Goal: Task Accomplishment & Management: Manage account settings

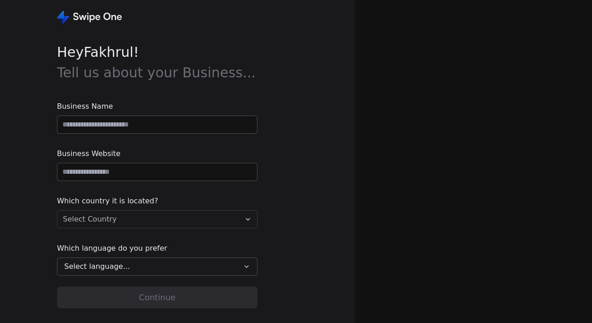
click at [205, 130] on input at bounding box center [157, 124] width 200 height 17
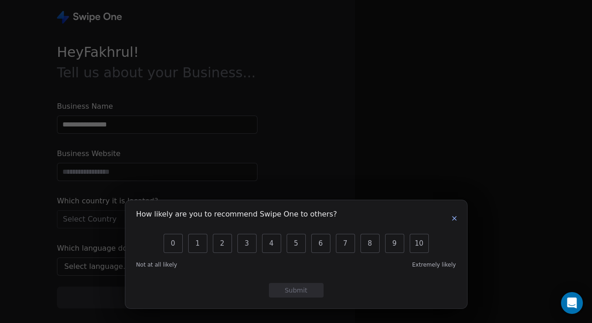
type input "**********"
click at [452, 219] on icon "button" at bounding box center [454, 218] width 7 height 7
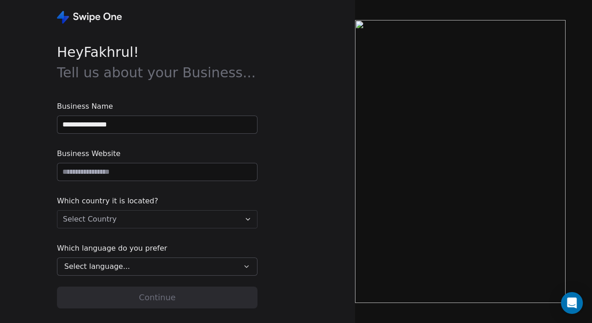
click at [152, 127] on input "**********" at bounding box center [157, 124] width 200 height 17
drag, startPoint x: 152, startPoint y: 127, endPoint x: 35, endPoint y: 125, distance: 116.6
click at [35, 125] on div "**********" at bounding box center [177, 161] width 355 height 323
type input "******"
click at [175, 176] on input "url" at bounding box center [157, 172] width 200 height 17
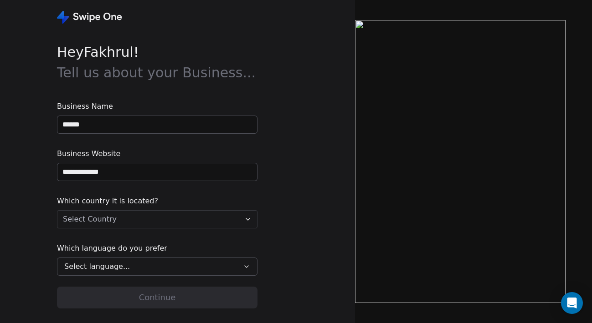
type input "**********"
click at [308, 166] on div "**********" at bounding box center [177, 161] width 355 height 323
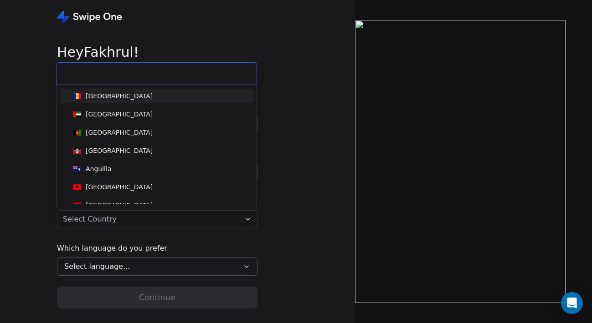
click at [160, 218] on html "**********" at bounding box center [296, 161] width 592 height 323
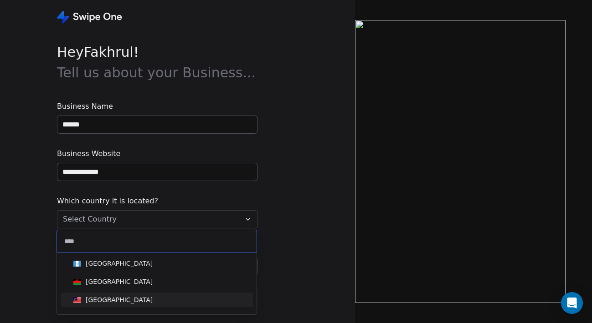
type input "****"
click at [136, 298] on div "[GEOGRAPHIC_DATA]" at bounding box center [157, 300] width 174 height 10
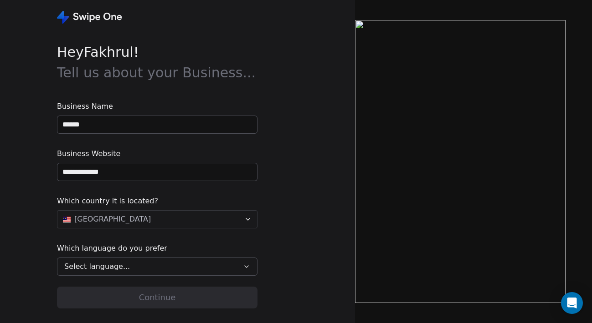
click at [137, 270] on div "Select language..." at bounding box center [150, 266] width 173 height 11
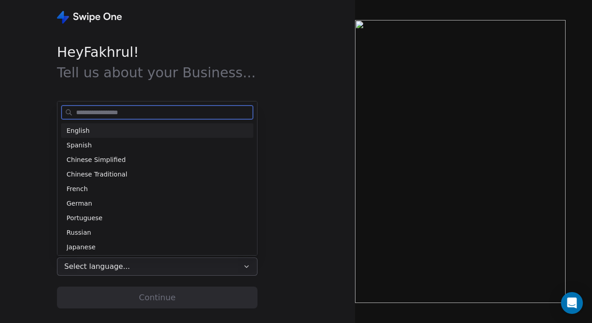
click at [113, 136] on div "English" at bounding box center [157, 130] width 192 height 15
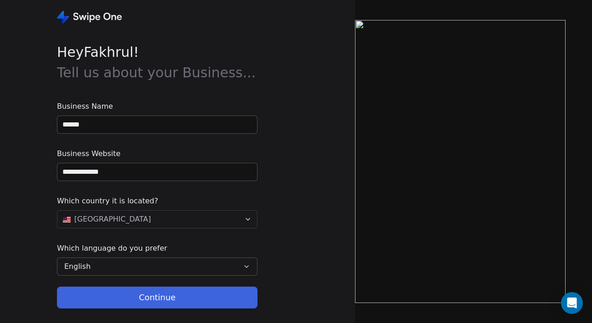
click at [143, 295] on button "Continue" at bounding box center [157, 298] width 200 height 22
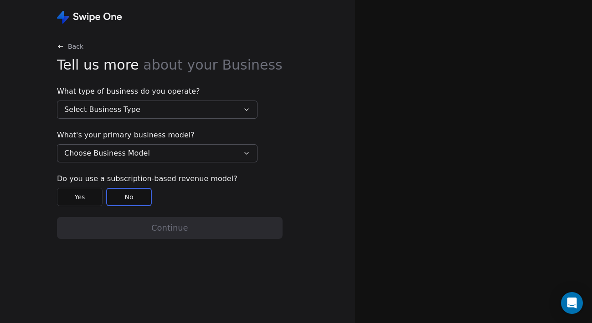
click at [173, 109] on button "Select Business Type" at bounding box center [157, 110] width 200 height 18
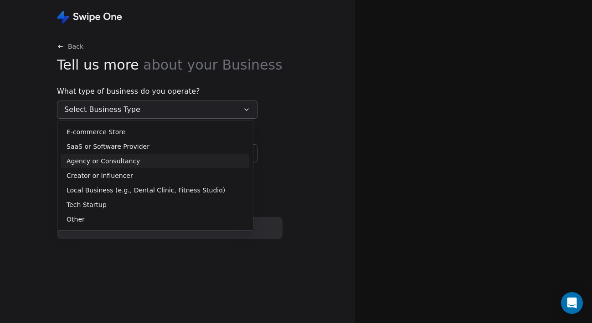
click at [163, 162] on div "Agency or Consultancy" at bounding box center [155, 162] width 177 height 10
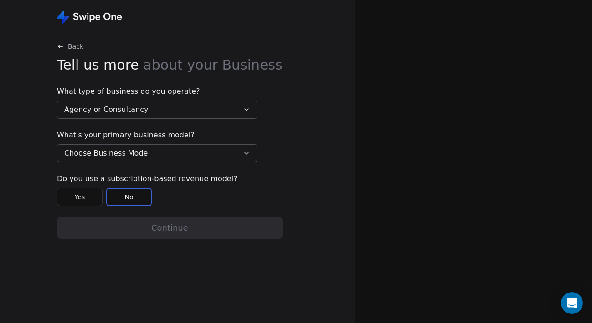
click at [208, 152] on button "Choose Business Model" at bounding box center [157, 153] width 200 height 18
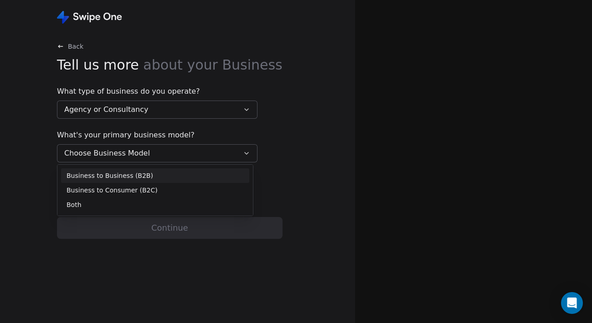
click at [292, 166] on html "Back Tell us more about your Business What type of business do you operate? Age…" at bounding box center [296, 161] width 592 height 323
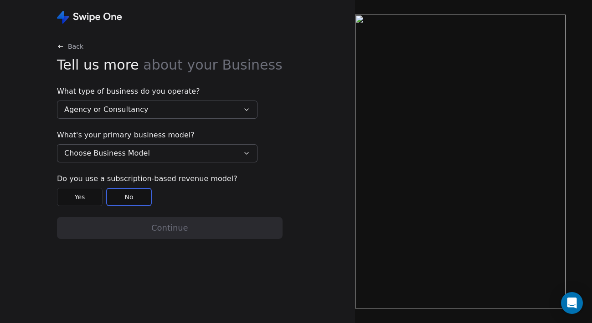
click at [195, 162] on button "Choose Business Model" at bounding box center [157, 153] width 200 height 18
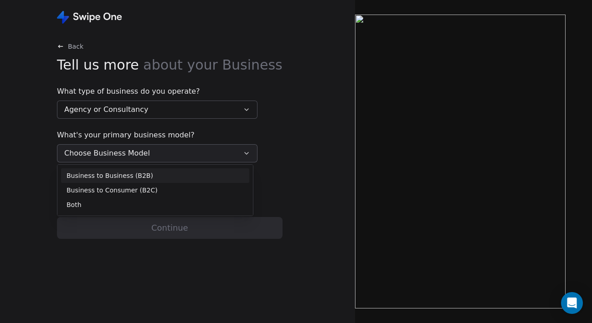
click at [181, 178] on div "Business to Business (B2B)" at bounding box center [155, 176] width 177 height 10
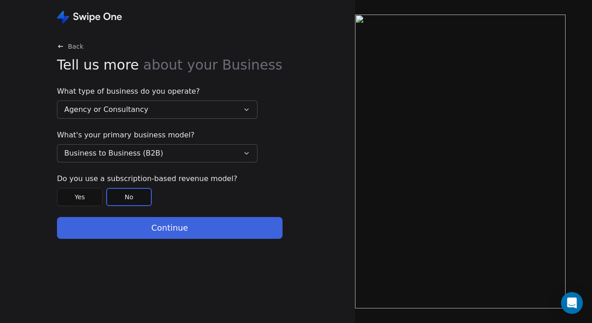
click at [184, 229] on button "Continue" at bounding box center [169, 228] width 225 height 22
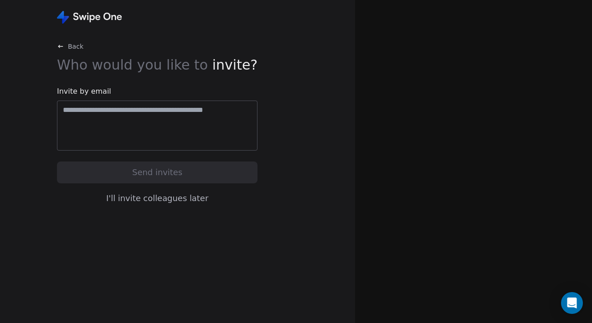
click at [175, 199] on button "I'll invite colleagues later" at bounding box center [157, 198] width 200 height 19
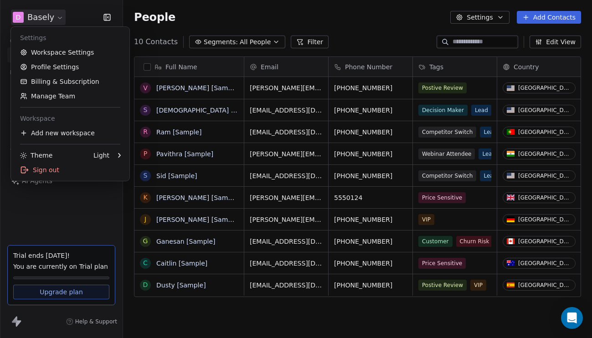
click at [55, 18] on html "D Basely Contacts People Marketing Workflows Campaigns Sales Sequences Beta Too…" at bounding box center [296, 169] width 592 height 338
click at [65, 51] on link "Workspace Settings" at bounding box center [70, 52] width 111 height 15
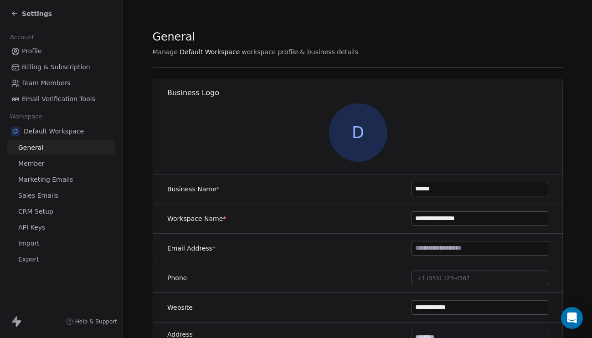
click at [352, 140] on span "D" at bounding box center [357, 132] width 58 height 58
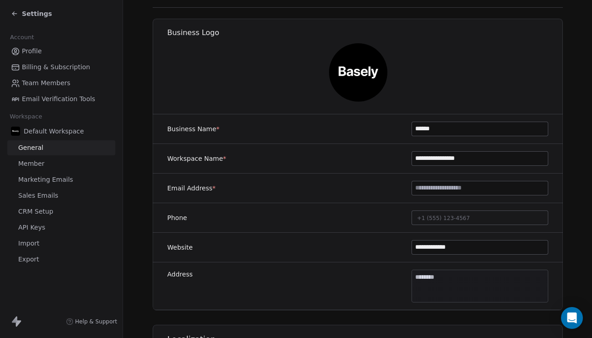
scroll to position [64, 0]
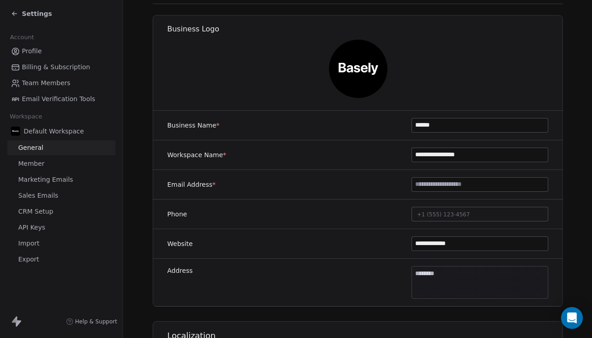
click at [483, 157] on input "**********" at bounding box center [480, 155] width 136 height 14
drag, startPoint x: 491, startPoint y: 156, endPoint x: 397, endPoint y: 154, distance: 93.4
click at [397, 154] on div "**********" at bounding box center [358, 155] width 410 height 30
type input "*****"
click at [397, 101] on div "Business Logo" at bounding box center [357, 60] width 421 height 101
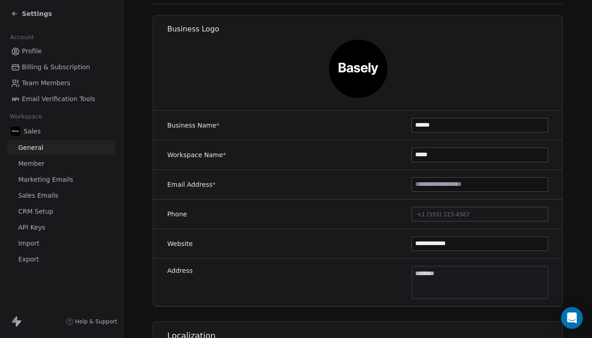
click at [425, 183] on input at bounding box center [480, 185] width 136 height 14
type input "**********"
click at [271, 72] on div at bounding box center [358, 69] width 410 height 58
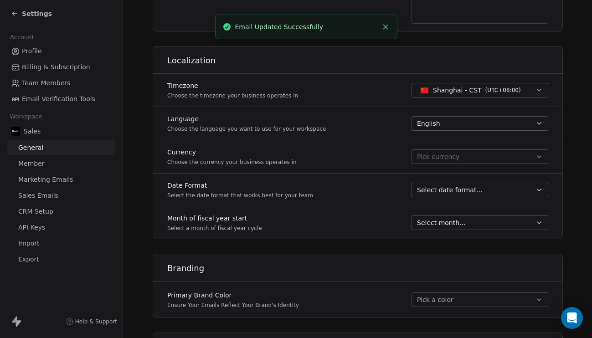
scroll to position [340, 0]
click at [461, 84] on span "Shanghai - CST ( UTC+08:00 )" at bounding box center [471, 89] width 108 height 10
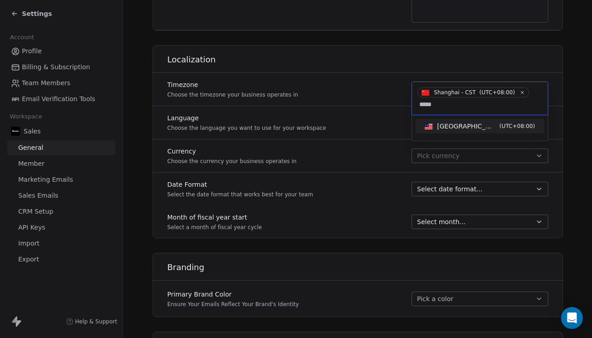
type input "*****"
click at [459, 120] on div "[GEOGRAPHIC_DATA] - MYT ( UTC+08:00 )" at bounding box center [479, 126] width 128 height 15
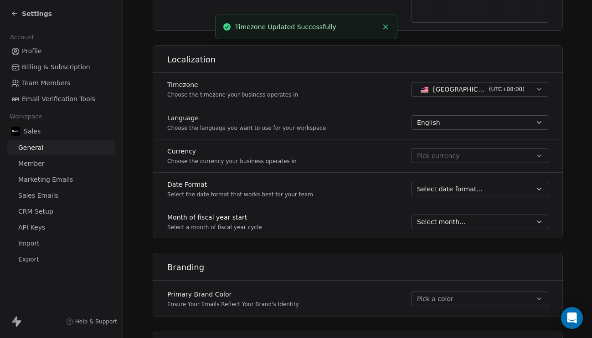
click at [429, 152] on span "Pick currency" at bounding box center [438, 156] width 42 height 10
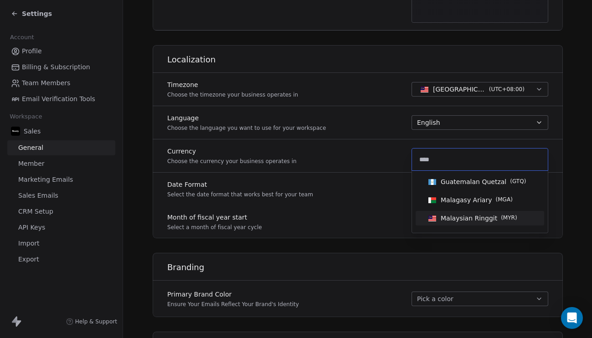
type input "****"
click at [447, 216] on span "Malaysian Ringgit" at bounding box center [469, 218] width 56 height 9
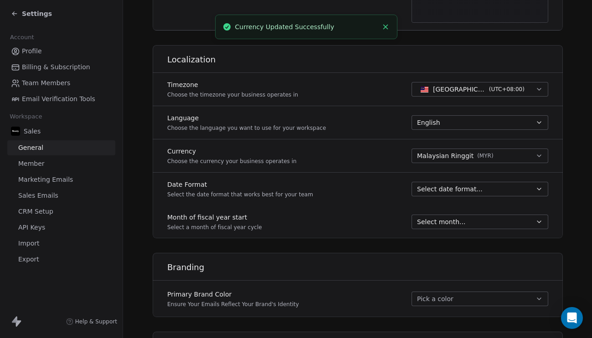
click at [389, 243] on div "**********" at bounding box center [358, 111] width 410 height 745
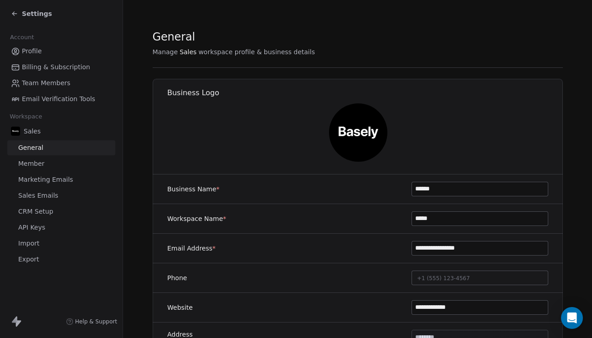
scroll to position [0, 0]
click at [23, 12] on span "Settings" at bounding box center [37, 13] width 30 height 9
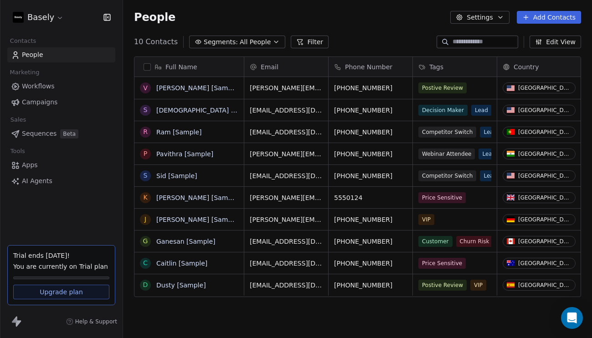
scroll to position [297, 469]
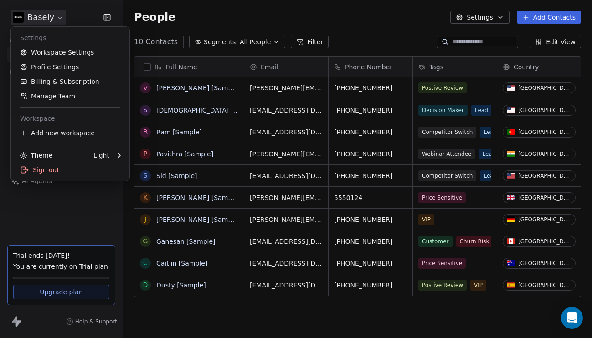
click at [34, 19] on html "Basely Contacts People Marketing Workflows Campaigns Sales Sequences Beta Tools…" at bounding box center [296, 169] width 592 height 338
click at [107, 20] on html "Basely Contacts People Marketing Workflows Campaigns Sales Sequences Beta Tools…" at bounding box center [296, 169] width 592 height 338
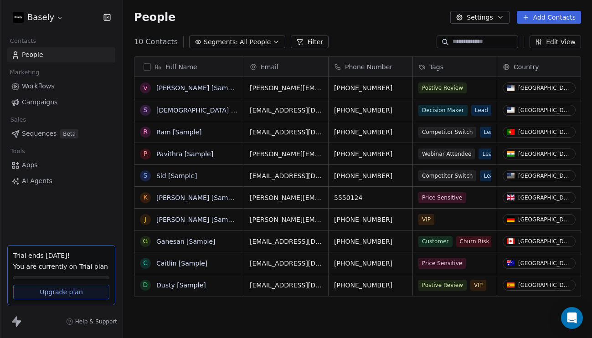
click at [108, 17] on icon "button" at bounding box center [108, 16] width 1 height 1
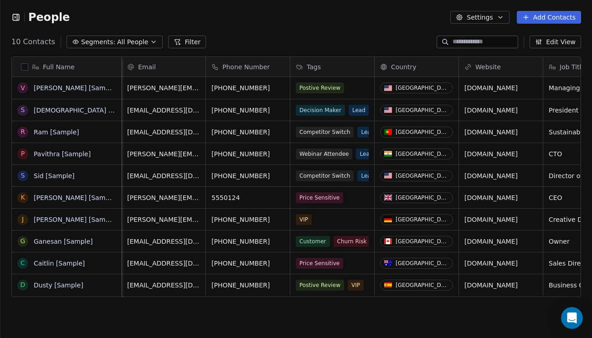
scroll to position [0, 0]
click at [538, 16] on button "Add Contacts" at bounding box center [549, 17] width 64 height 13
click at [535, 38] on span "Create new contact" at bounding box center [551, 37] width 62 height 10
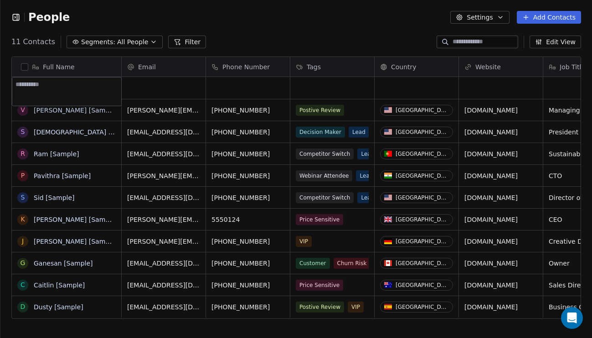
click at [288, 25] on html "People Settings Add Contacts 11 Contacts Segments: All People Filter Edit View …" at bounding box center [296, 169] width 592 height 338
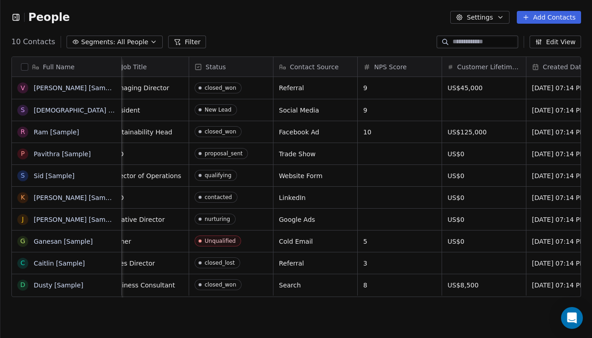
scroll to position [0, 468]
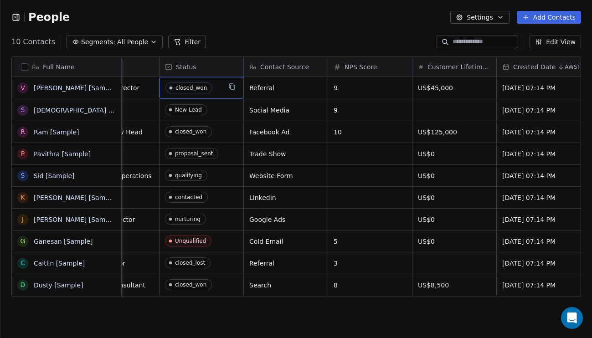
click at [202, 88] on div "closed_won" at bounding box center [190, 88] width 31 height 6
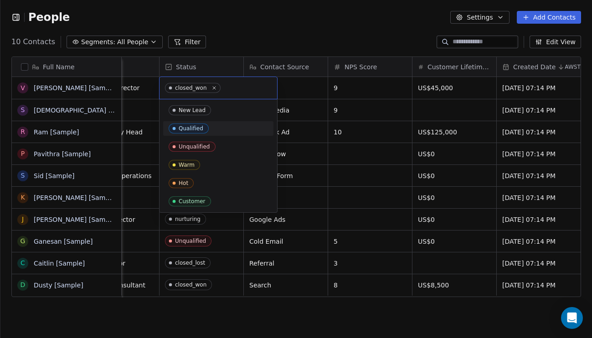
click at [209, 129] on div "Qualified" at bounding box center [218, 128] width 99 height 10
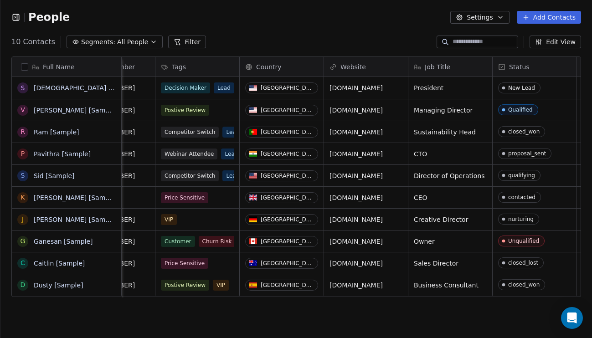
scroll to position [0, 134]
click at [18, 20] on icon "button" at bounding box center [15, 17] width 9 height 9
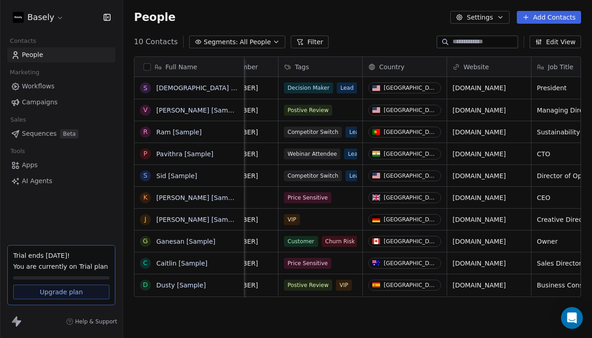
scroll to position [297, 469]
click at [107, 13] on icon "button" at bounding box center [106, 17] width 9 height 9
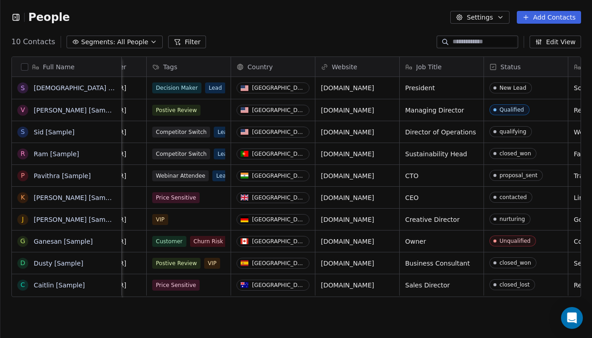
scroll to position [0, 147]
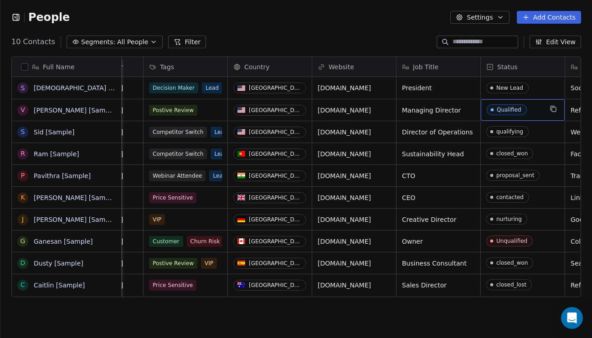
click at [518, 112] on div "Qualified" at bounding box center [509, 110] width 25 height 6
click at [511, 107] on div "Qualified" at bounding box center [509, 110] width 25 height 6
click at [379, 41] on html "People Settings Add Contacts 10 Contacts Segments: All People Filter Edit View …" at bounding box center [296, 169] width 592 height 338
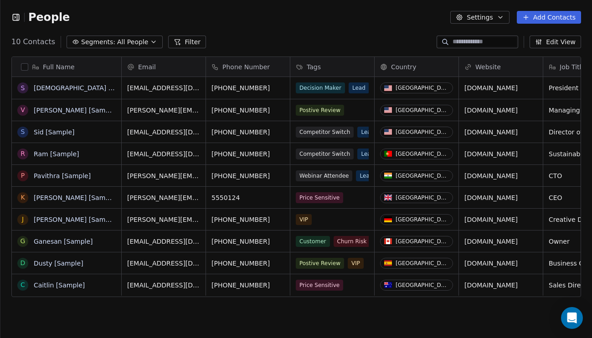
scroll to position [0, 0]
click at [17, 17] on icon "button" at bounding box center [17, 17] width 0 height 6
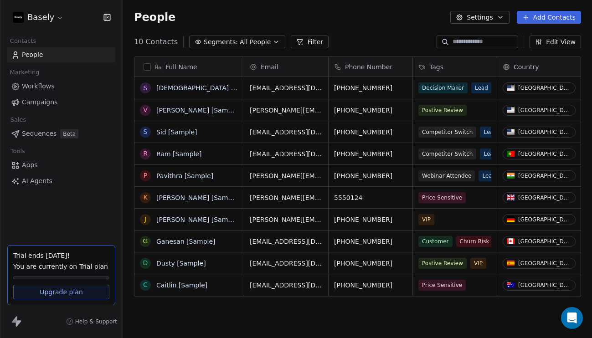
scroll to position [297, 469]
click at [108, 20] on icon "button" at bounding box center [106, 17] width 9 height 9
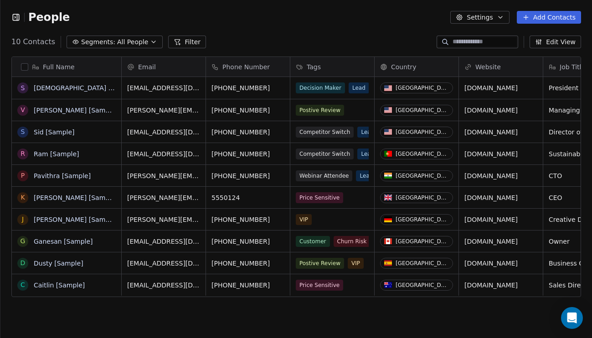
click at [105, 38] on span "Segments:" at bounding box center [98, 42] width 34 height 10
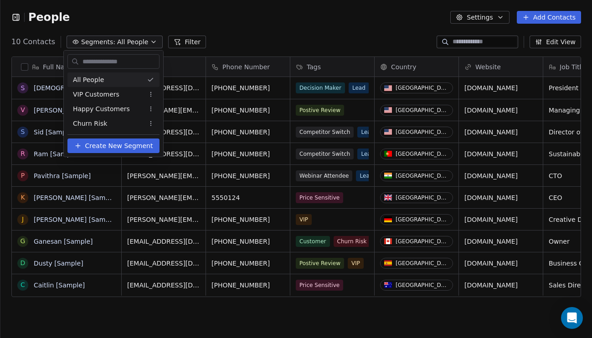
click at [240, 30] on html "People Settings Add Contacts 10 Contacts Segments: All People Filter Edit View …" at bounding box center [296, 169] width 592 height 338
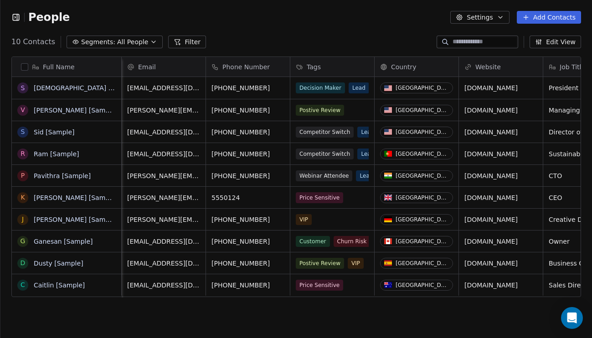
scroll to position [0, 0]
click at [26, 68] on button "button" at bounding box center [24, 66] width 7 height 7
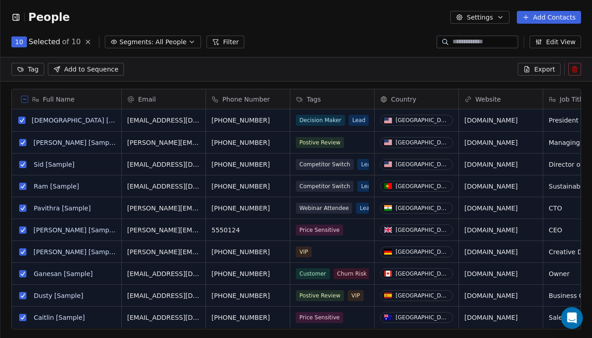
click at [22, 121] on button "grid" at bounding box center [21, 120] width 7 height 7
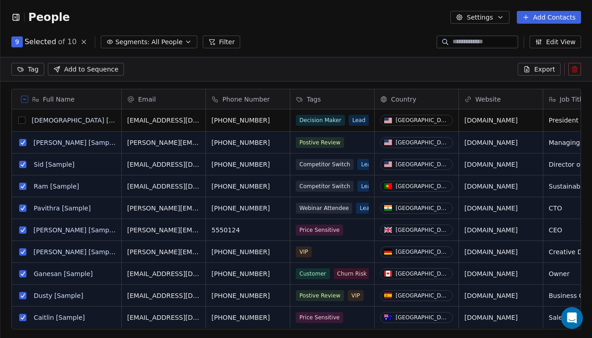
click at [574, 72] on icon at bounding box center [574, 69] width 7 height 7
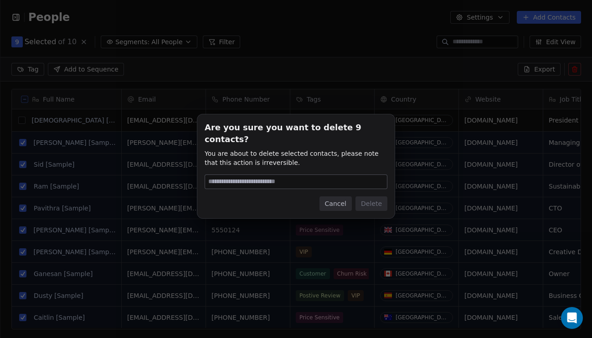
type input "*"
type input "******"
click at [382, 205] on button "Delete" at bounding box center [371, 203] width 32 height 15
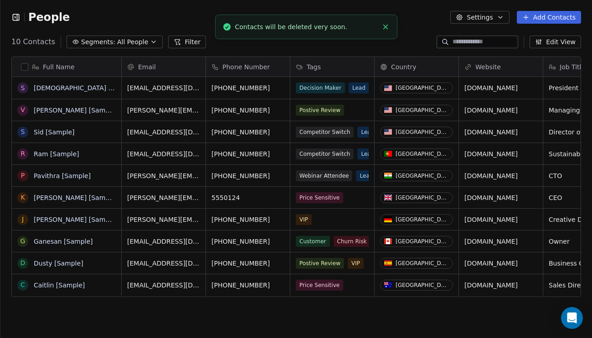
scroll to position [297, 591]
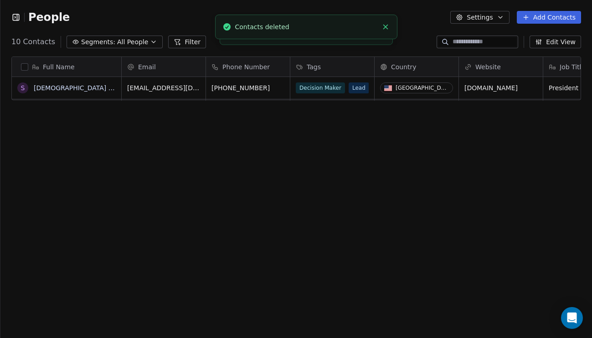
click at [290, 130] on div "Full Name S [DEMOGRAPHIC_DATA] [Sample] Email Phone Number Tags Country Website…" at bounding box center [295, 197] width 591 height 297
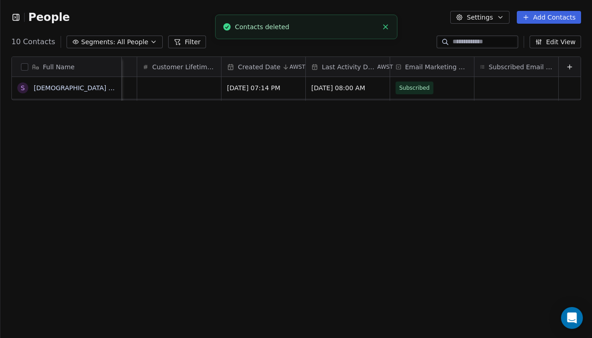
scroll to position [0, 0]
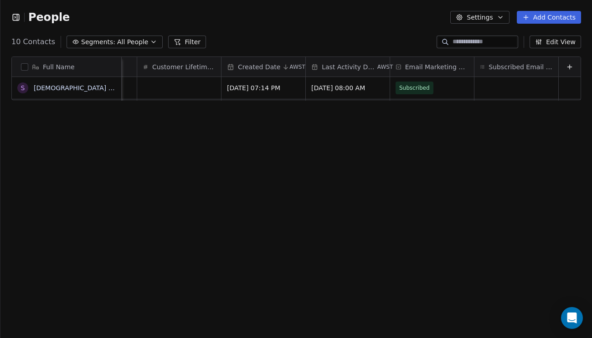
click at [452, 67] on span "Email Marketing Consent" at bounding box center [436, 66] width 63 height 9
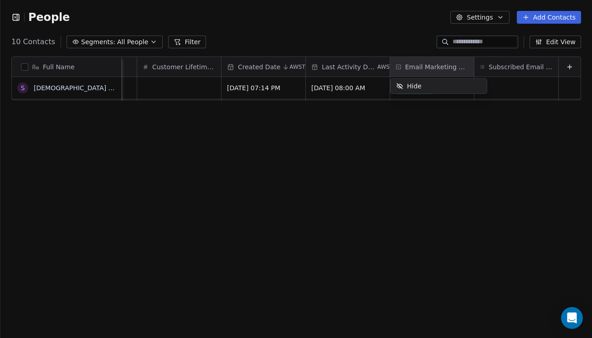
click at [500, 122] on html "People Settings Add Contacts 10 Contacts Segments: All People Filter Edit View …" at bounding box center [296, 169] width 592 height 338
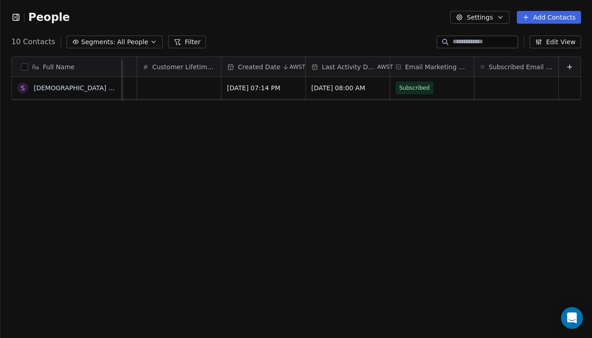
click at [478, 17] on button "Settings" at bounding box center [479, 17] width 59 height 13
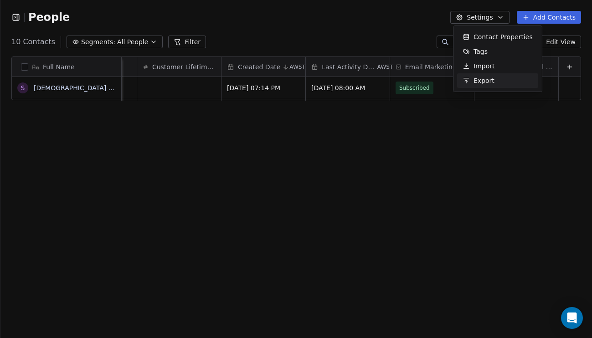
click at [514, 110] on html "People Settings Add Contacts 10 Contacts Segments: All People Filter Edit View …" at bounding box center [296, 169] width 592 height 338
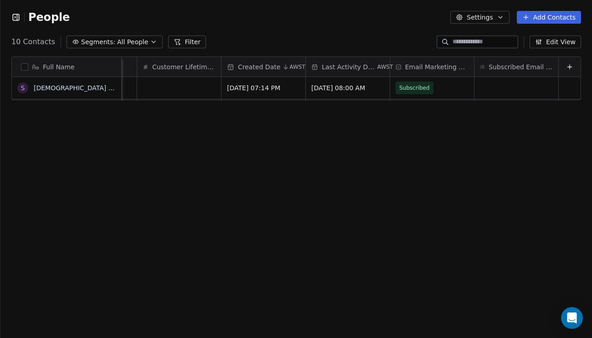
click at [547, 45] on button "Edit View" at bounding box center [554, 42] width 51 height 13
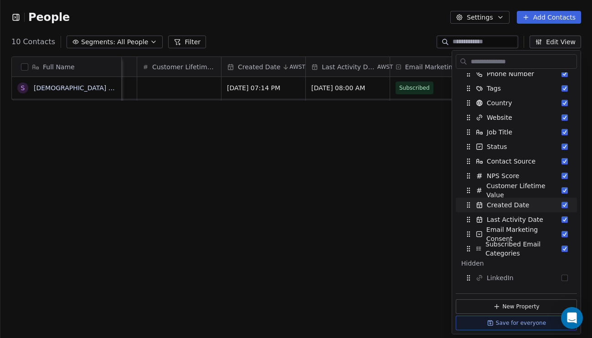
scroll to position [55, 0]
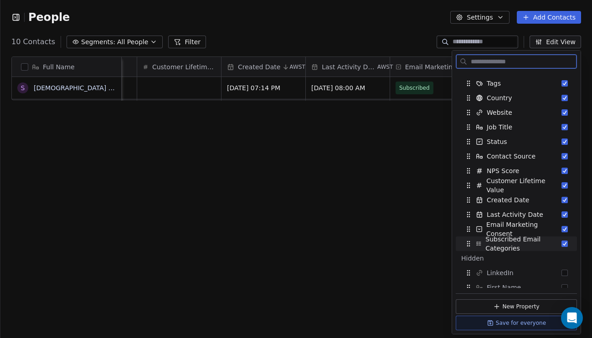
drag, startPoint x: 563, startPoint y: 245, endPoint x: 561, endPoint y: 236, distance: 8.6
click at [563, 245] on button "Suggestions" at bounding box center [564, 244] width 6 height 6
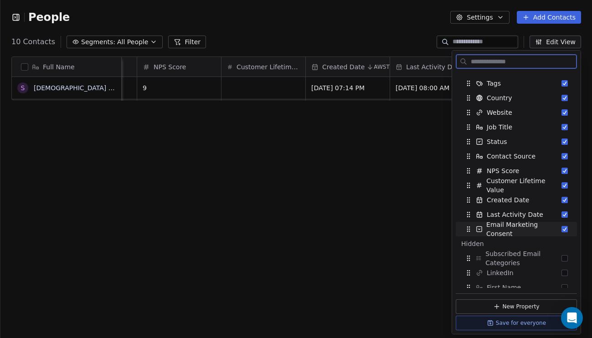
click at [561, 234] on div "Email Marketing Consent" at bounding box center [516, 229] width 114 height 15
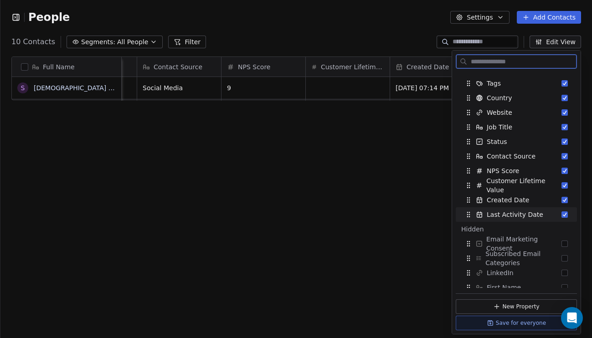
click at [562, 220] on div "Last Activity Date" at bounding box center [516, 214] width 114 height 15
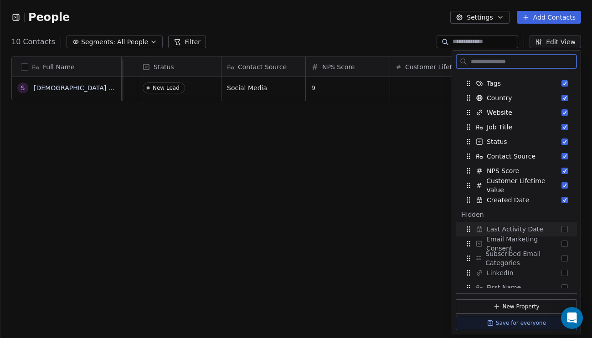
click at [564, 231] on button "Suggestions" at bounding box center [564, 229] width 6 height 6
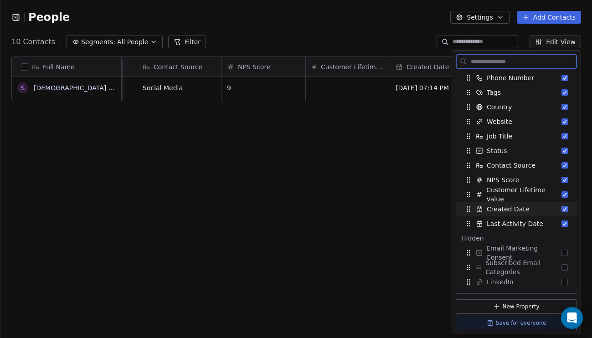
scroll to position [43, 0]
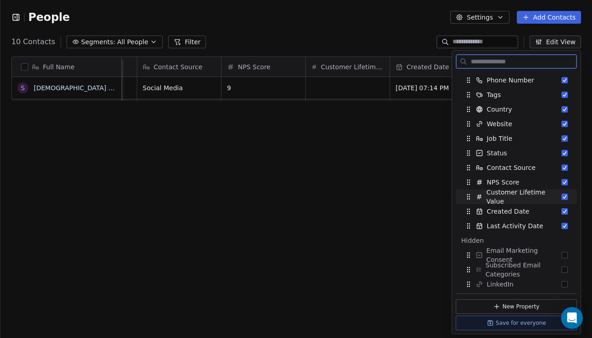
click at [553, 194] on span "Customer Lifetime Value" at bounding box center [523, 197] width 75 height 18
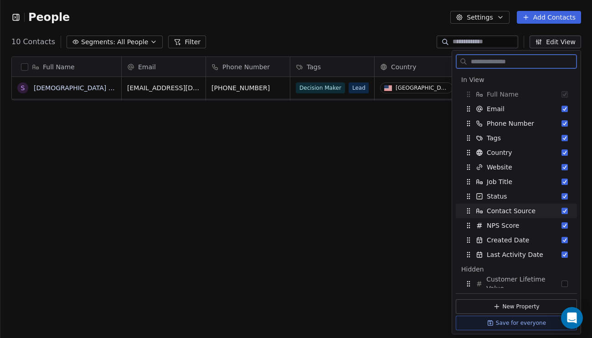
scroll to position [0, 0]
click at [526, 152] on div "Country" at bounding box center [516, 152] width 114 height 15
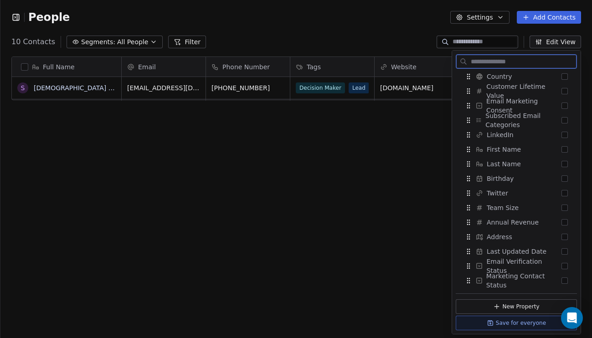
scroll to position [193, 0]
click at [518, 205] on div "Team Size" at bounding box center [516, 207] width 114 height 15
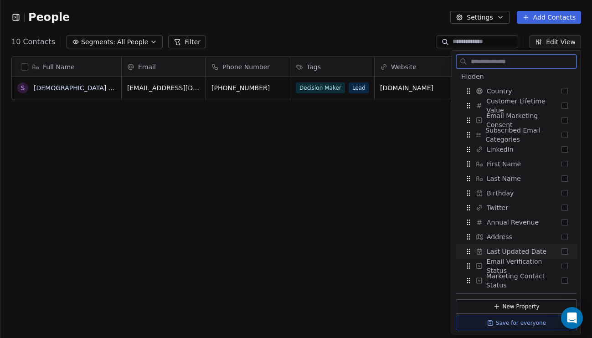
click at [532, 251] on span "Last Updated Date" at bounding box center [517, 251] width 60 height 9
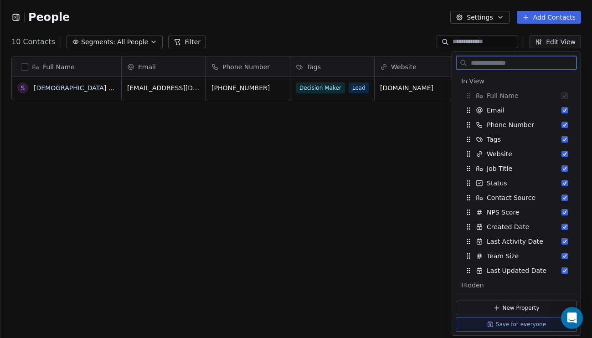
scroll to position [0, 0]
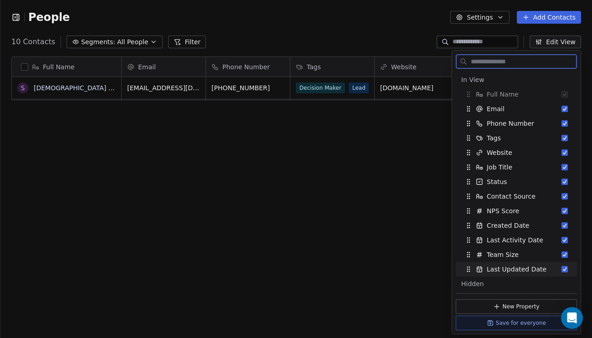
click at [536, 306] on button "New Property" at bounding box center [516, 306] width 121 height 15
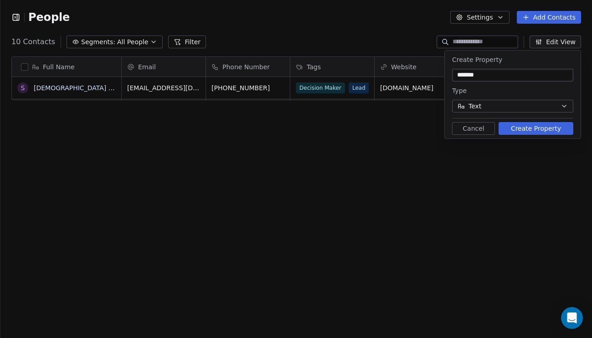
type input "*******"
click at [521, 125] on button "Create Property" at bounding box center [535, 128] width 75 height 13
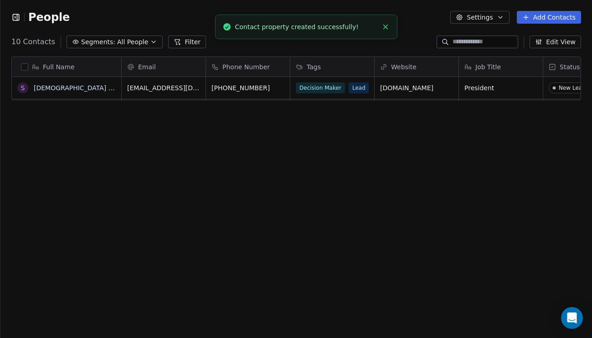
click at [536, 156] on div "Full Name S [DEMOGRAPHIC_DATA] [Sample] Email Phone Number Tags Website Job Tit…" at bounding box center [295, 197] width 591 height 297
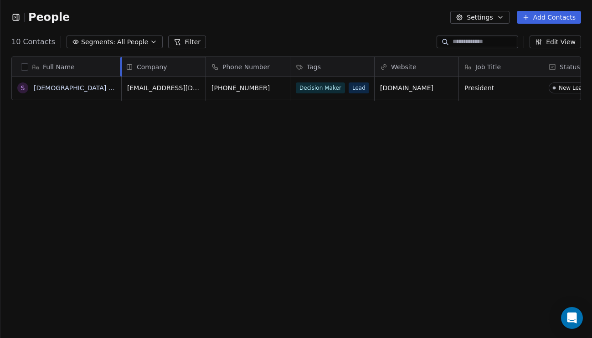
drag, startPoint x: 506, startPoint y: 66, endPoint x: 129, endPoint y: 61, distance: 376.3
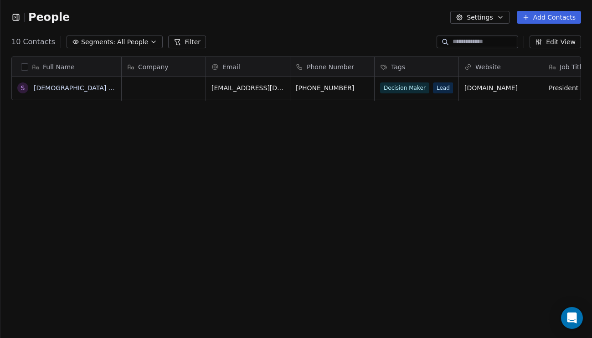
click at [225, 152] on div "Full Name S [DEMOGRAPHIC_DATA] [Sample] Company Email Phone Number Tags Website…" at bounding box center [295, 197] width 591 height 297
click at [218, 124] on div "Full Name S [DEMOGRAPHIC_DATA] [Sample] Company Email Phone Number Tags Website…" at bounding box center [295, 197] width 591 height 297
click at [206, 66] on div "Email" at bounding box center [248, 67] width 84 height 20
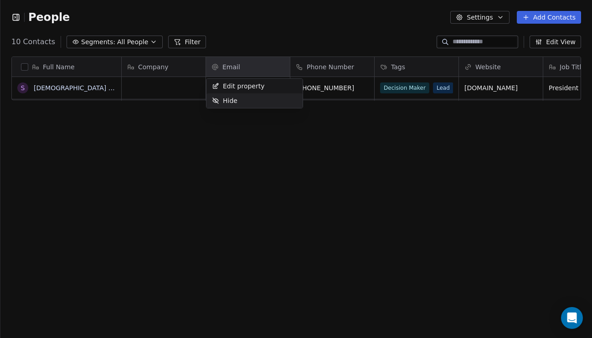
click at [213, 136] on html "People Settings Add Contacts 10 Contacts Segments: All People Filter Edit View …" at bounding box center [296, 169] width 592 height 338
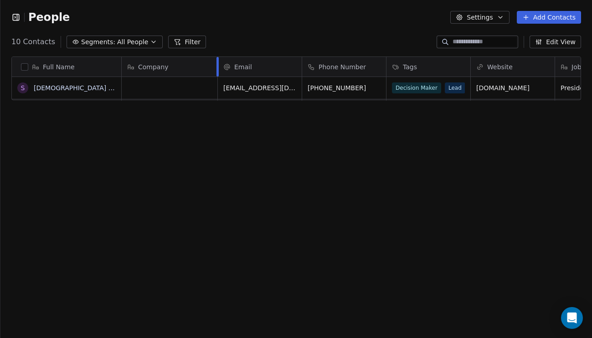
drag, startPoint x: 205, startPoint y: 71, endPoint x: 217, endPoint y: 71, distance: 11.8
click at [217, 71] on div at bounding box center [217, 67] width 2 height 20
click at [259, 148] on div "Full Name S [DEMOGRAPHIC_DATA] [Sample] Company Email Phone Number Tags Website…" at bounding box center [295, 197] width 591 height 297
click at [342, 70] on span "Phone Number" at bounding box center [341, 66] width 47 height 9
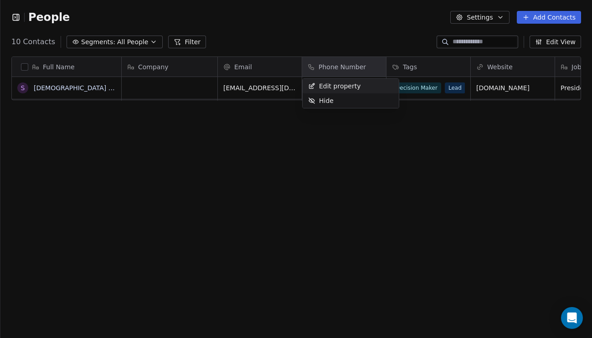
click at [343, 84] on span "Edit property" at bounding box center [340, 86] width 42 height 9
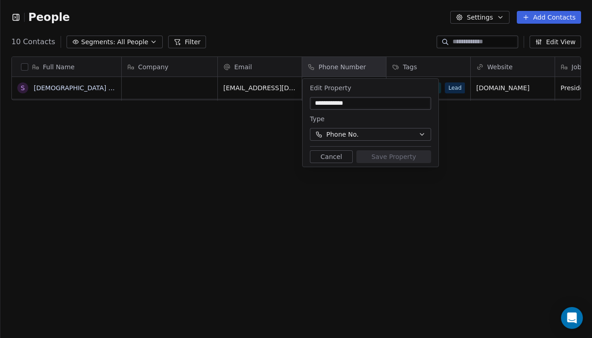
click at [360, 134] on button "Phone No." at bounding box center [370, 134] width 121 height 13
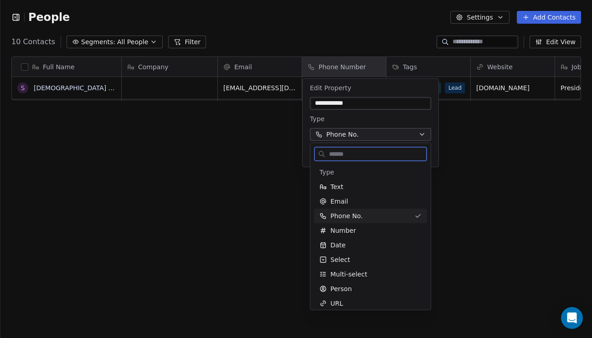
click at [361, 218] on div "Phone No." at bounding box center [364, 215] width 91 height 9
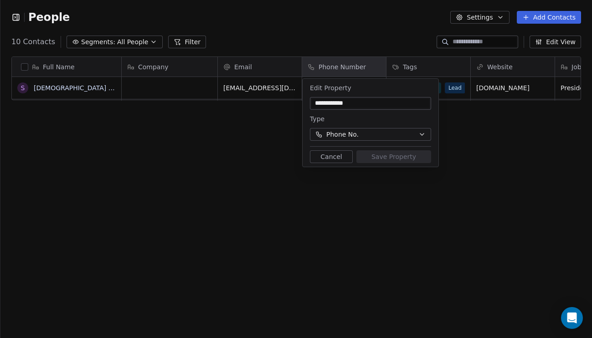
click at [335, 158] on button "Cancel" at bounding box center [331, 156] width 43 height 13
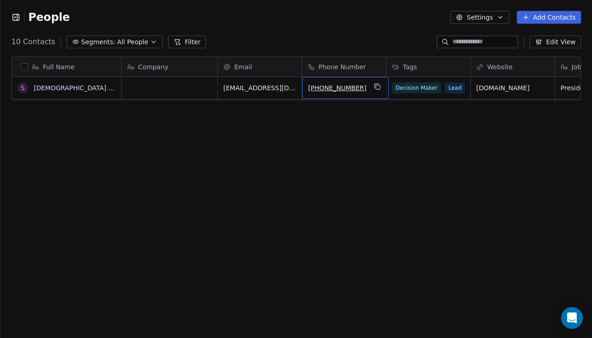
click at [358, 89] on span "[PHONE_NUMBER]" at bounding box center [337, 87] width 58 height 9
click at [356, 90] on span "[PHONE_NUMBER]" at bounding box center [337, 87] width 58 height 9
drag, startPoint x: 355, startPoint y: 89, endPoint x: 310, endPoint y: 89, distance: 44.6
click at [310, 89] on input "**********" at bounding box center [344, 88] width 80 height 18
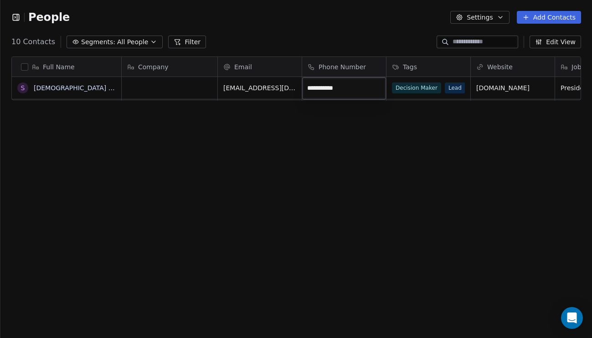
type input "*"
click at [393, 147] on html "People Settings Add Contacts 10 Contacts Segments: All People Filter Edit View …" at bounding box center [296, 169] width 592 height 338
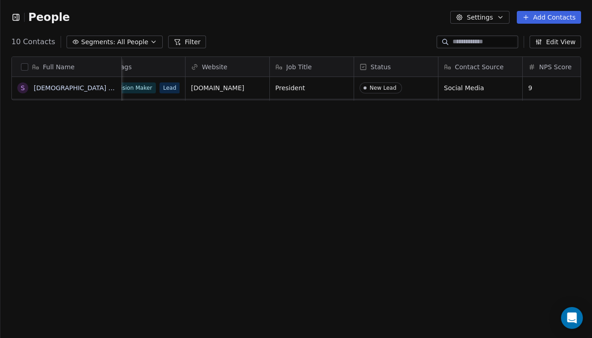
scroll to position [0, 286]
click at [400, 66] on div "Status" at bounding box center [394, 66] width 71 height 9
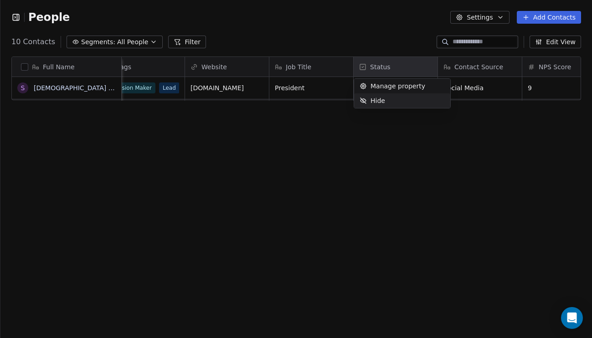
drag, startPoint x: 418, startPoint y: 143, endPoint x: 404, endPoint y: 108, distance: 38.7
click at [416, 142] on html "People Settings Add Contacts 10 Contacts Segments: All People Filter Edit View …" at bounding box center [296, 169] width 592 height 338
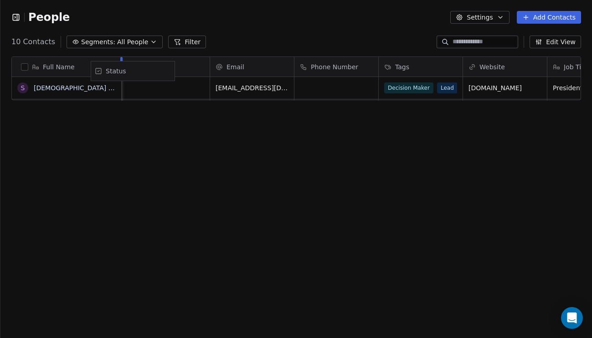
scroll to position [0, 0]
drag, startPoint x: 405, startPoint y: 66, endPoint x: 413, endPoint y: 61, distance: 9.2
click at [413, 61] on div "Full Name S [DEMOGRAPHIC_DATA] [Sample] Company Email Phone Number Tags Website…" at bounding box center [296, 79] width 569 height 44
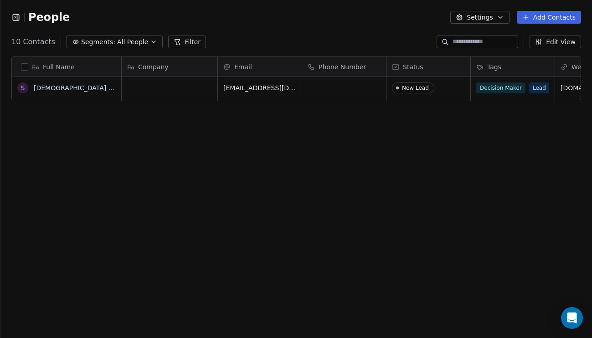
click at [438, 138] on div "Full Name S [DEMOGRAPHIC_DATA] [Sample] Company Email Phone Number Status Tags …" at bounding box center [295, 197] width 591 height 297
click at [445, 72] on div "Status" at bounding box center [428, 67] width 84 height 20
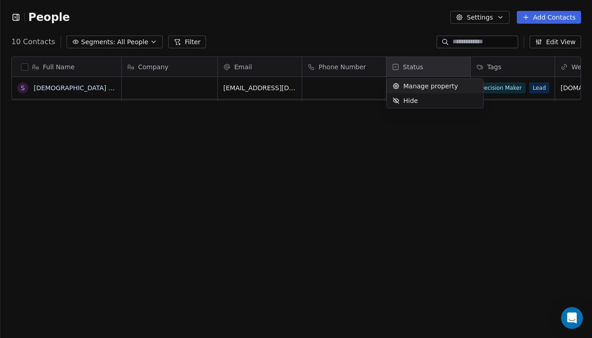
click at [440, 88] on span "Manage property" at bounding box center [430, 86] width 55 height 9
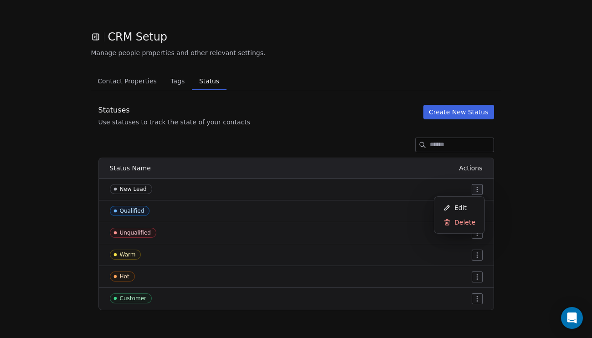
click at [476, 189] on html "CRM Setup Manage people properties and other relevant settings. Contact Propert…" at bounding box center [296, 169] width 592 height 338
click at [473, 205] on div "Edit" at bounding box center [459, 207] width 43 height 15
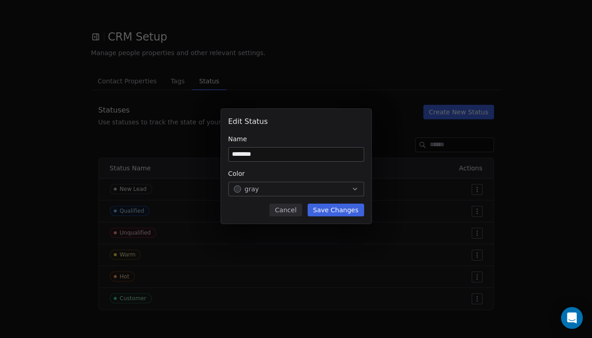
click at [265, 155] on input "********" at bounding box center [296, 155] width 135 height 14
type input "***"
click at [331, 208] on button "Save Changes" at bounding box center [335, 210] width 56 height 13
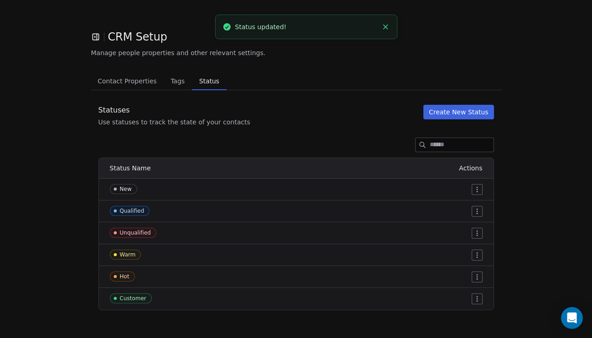
click at [476, 210] on html "CRM Setup Manage people properties and other relevant settings. Contact Propert…" at bounding box center [296, 169] width 592 height 338
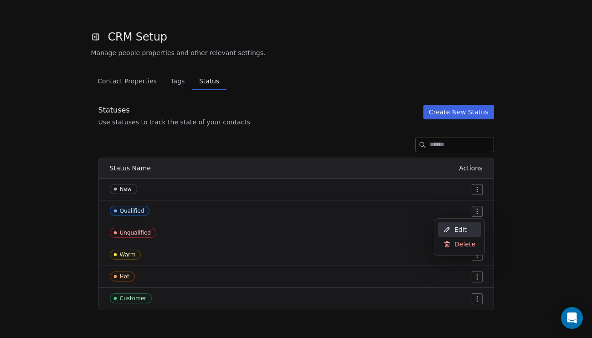
click at [466, 230] on div "Edit" at bounding box center [459, 229] width 43 height 15
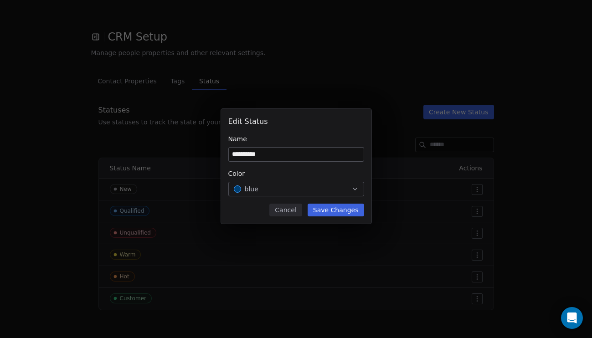
type input "**********"
click at [354, 212] on button "Save Changes" at bounding box center [335, 210] width 56 height 13
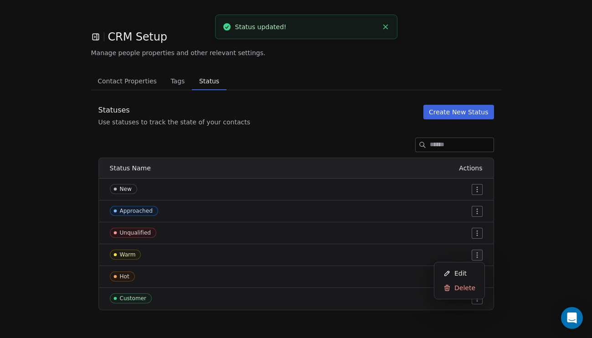
click at [479, 257] on html "CRM Setup Manage people properties and other relevant settings. Contact Propert…" at bounding box center [296, 169] width 592 height 338
click at [467, 272] on div "Edit" at bounding box center [459, 273] width 43 height 15
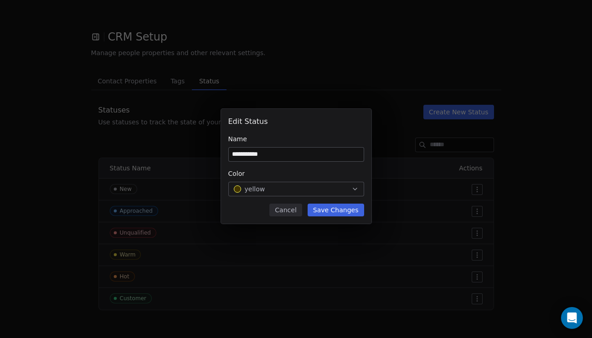
type input "**********"
click at [343, 212] on button "Save Changes" at bounding box center [335, 210] width 56 height 13
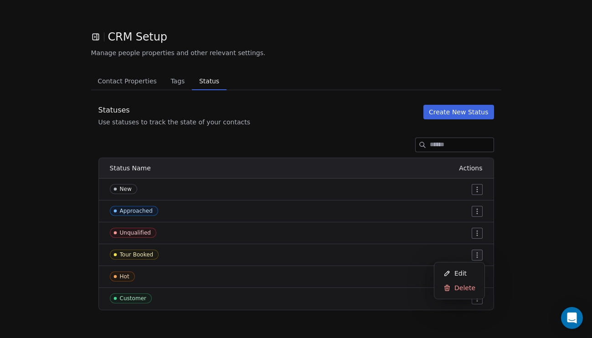
click at [476, 235] on html "CRM Setup Manage people properties and other relevant settings. Contact Propert…" at bounding box center [296, 169] width 592 height 338
click at [520, 239] on html "CRM Setup Manage people properties and other relevant settings. Contact Propert…" at bounding box center [296, 169] width 592 height 338
click at [478, 233] on html "CRM Setup Manage people properties and other relevant settings. Contact Propert…" at bounding box center [296, 169] width 592 height 338
click at [510, 237] on html "CRM Setup Manage people properties and other relevant settings. Contact Propert…" at bounding box center [296, 169] width 592 height 338
click at [474, 235] on html "CRM Setup Manage people properties and other relevant settings. Contact Propert…" at bounding box center [296, 169] width 592 height 338
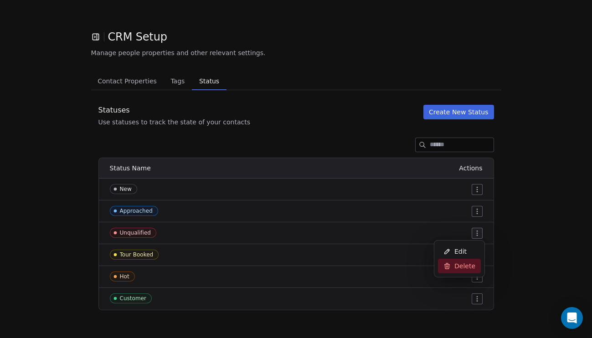
click at [472, 264] on span "Delete" at bounding box center [464, 265] width 21 height 9
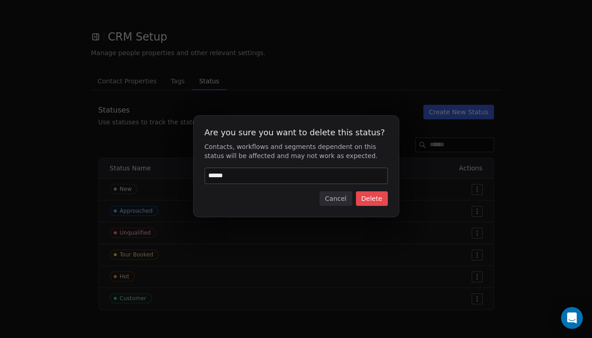
type input "******"
click at [373, 193] on button "Delete" at bounding box center [372, 198] width 32 height 15
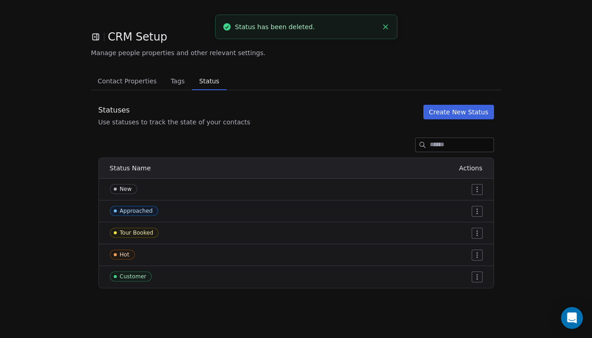
click at [134, 256] on div "Hot" at bounding box center [181, 255] width 143 height 10
click at [470, 254] on div at bounding box center [373, 255] width 219 height 11
click at [474, 255] on html "CRM Setup Manage people properties and other relevant settings. Contact Propert…" at bounding box center [296, 169] width 592 height 338
click at [476, 268] on div "Edit" at bounding box center [459, 273] width 43 height 15
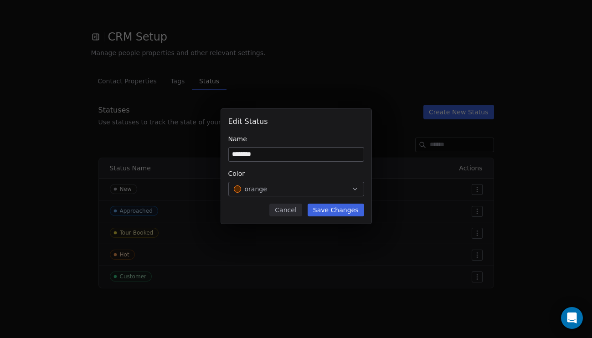
type input "********"
click at [333, 206] on button "Save Changes" at bounding box center [335, 210] width 56 height 13
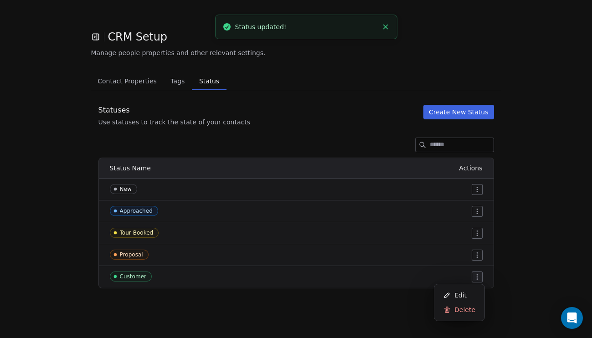
click at [475, 276] on html "CRM Setup Manage people properties and other relevant settings. Contact Propert…" at bounding box center [296, 169] width 592 height 338
click at [467, 295] on div "Edit" at bounding box center [459, 295] width 43 height 15
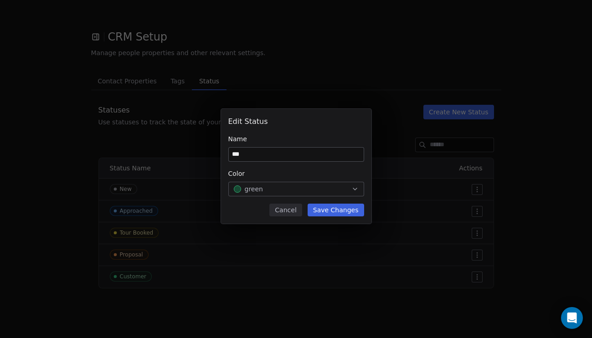
type input "***"
click at [352, 210] on button "Save Changes" at bounding box center [335, 210] width 56 height 13
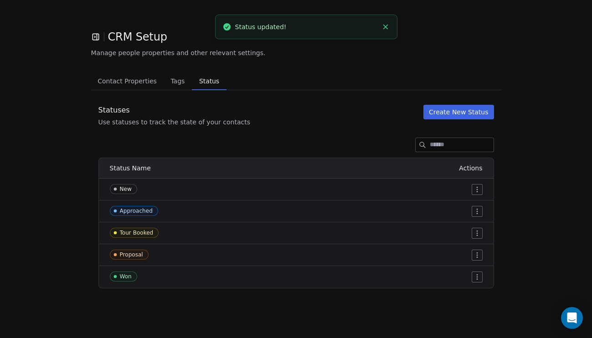
click at [452, 113] on button "Create New Status" at bounding box center [458, 112] width 71 height 15
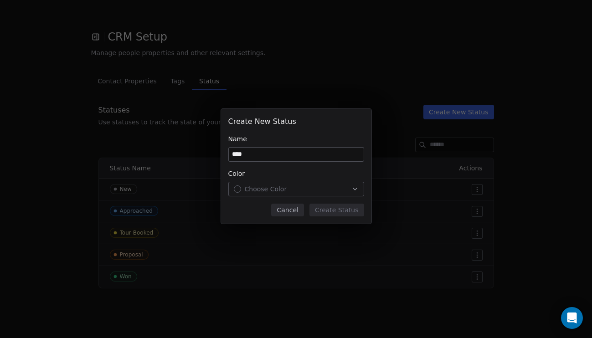
type input "****"
click at [236, 192] on div "Choose Color" at bounding box center [260, 188] width 53 height 9
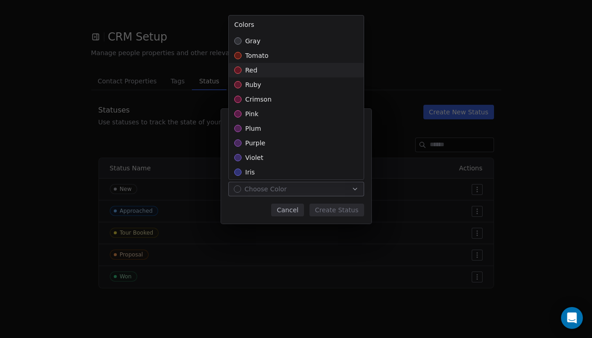
click at [249, 69] on span "red" at bounding box center [251, 70] width 12 height 9
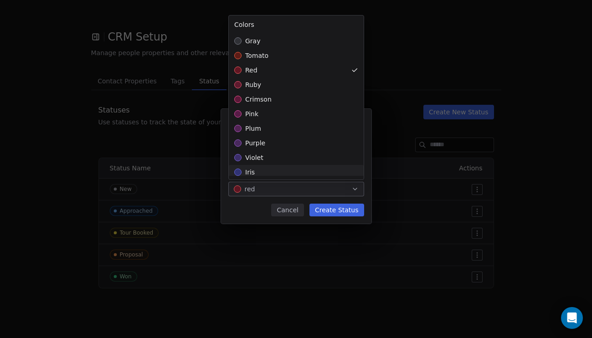
click at [329, 210] on div "Create New Status Name **** Color red Cancel Create Status" at bounding box center [296, 169] width 592 height 150
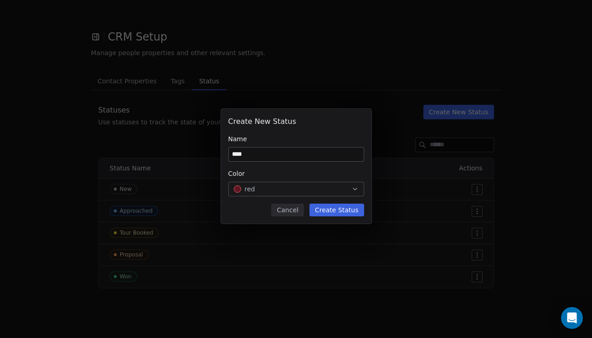
click at [332, 210] on button "Create Status" at bounding box center [336, 210] width 55 height 13
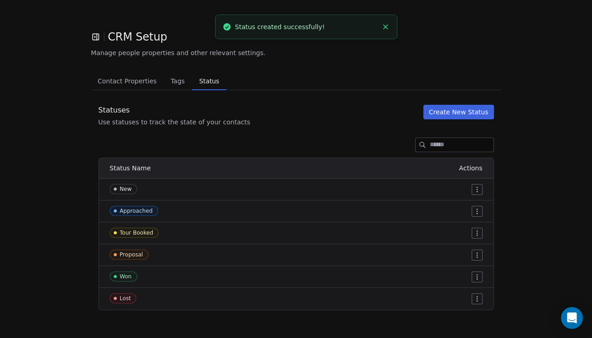
click at [465, 114] on button "Create New Status" at bounding box center [458, 112] width 71 height 15
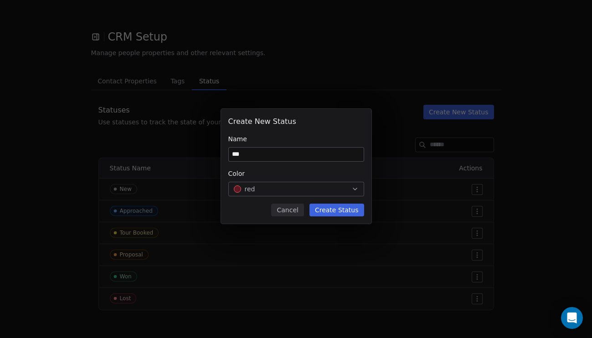
type input "***"
click at [356, 185] on icon "button" at bounding box center [354, 188] width 7 height 7
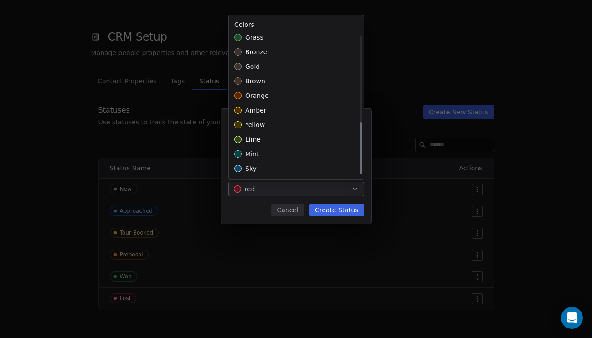
scroll to position [237, 0]
click at [285, 167] on div "sky" at bounding box center [296, 168] width 135 height 15
drag, startPoint x: 338, startPoint y: 211, endPoint x: 345, endPoint y: 210, distance: 6.8
click at [338, 211] on div "Create New Status Name *** Color sky Cancel Create Status" at bounding box center [296, 169] width 592 height 150
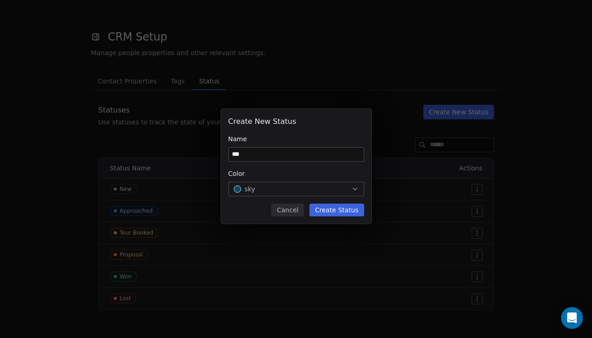
click at [348, 211] on button "Create Status" at bounding box center [336, 210] width 55 height 13
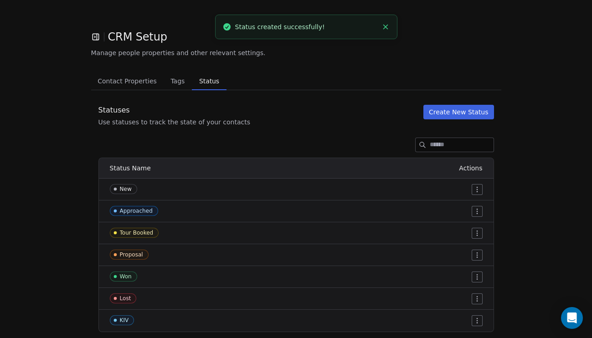
scroll to position [0, 0]
click at [170, 81] on span "Tags" at bounding box center [177, 81] width 21 height 13
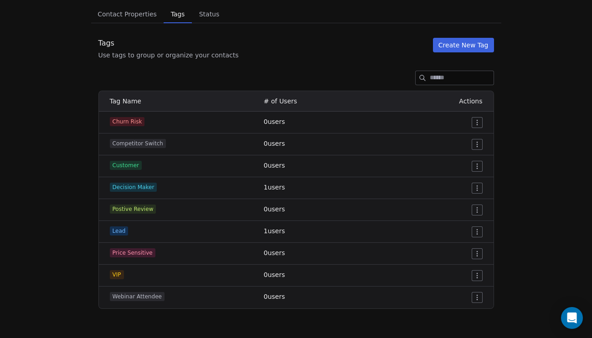
click at [482, 299] on html "CRM Setup Manage people properties and other relevant settings. Contact Propert…" at bounding box center [296, 169] width 592 height 338
click at [462, 276] on span "Delete" at bounding box center [464, 279] width 21 height 9
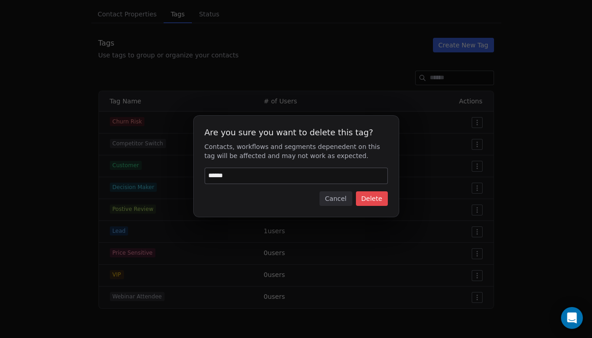
type input "******"
click at [375, 198] on button "Delete" at bounding box center [372, 198] width 32 height 15
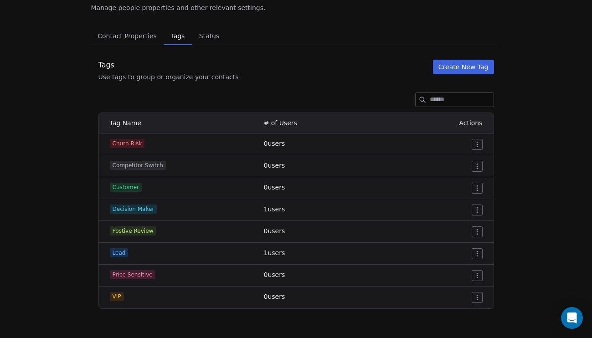
click at [476, 145] on html "CRM Setup Manage people properties and other relevant settings. Contact Propert…" at bounding box center [296, 169] width 592 height 338
click at [462, 178] on span "Delete" at bounding box center [464, 177] width 21 height 9
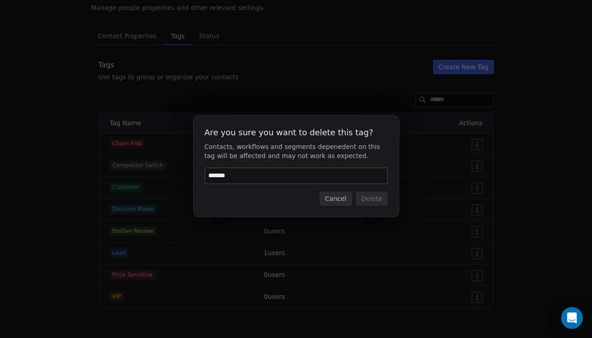
type input "******"
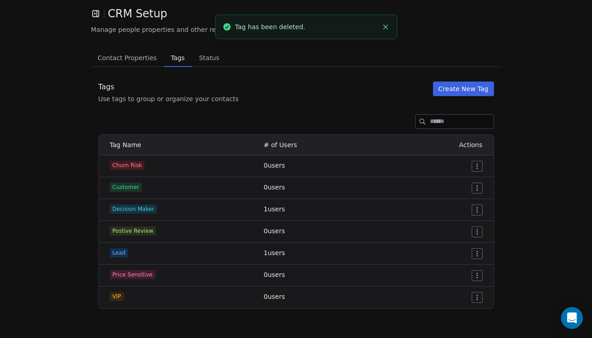
click at [475, 190] on html "CRM Setup Manage people properties and other relevant settings. Contact Propert…" at bounding box center [296, 169] width 592 height 338
click at [470, 222] on span "Delete" at bounding box center [464, 220] width 21 height 9
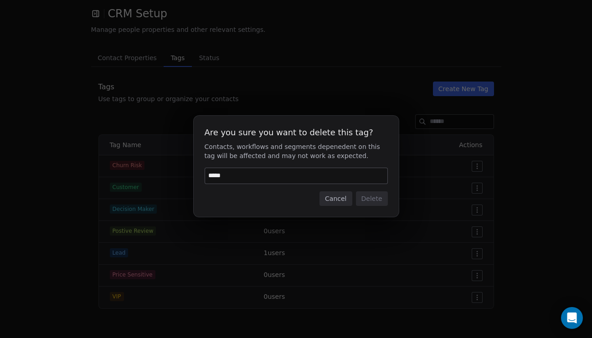
type input "******"
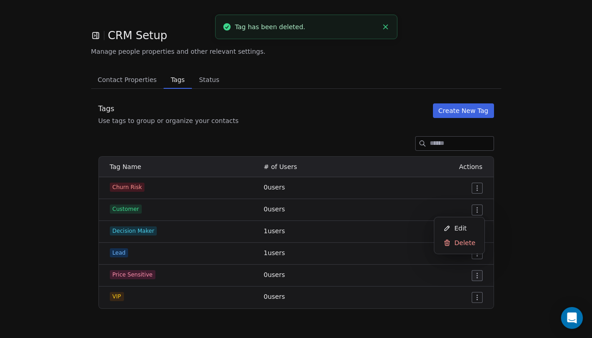
click at [476, 213] on html "CRM Setup Manage people properties and other relevant settings. Contact Propert…" at bounding box center [296, 169] width 592 height 338
click at [465, 245] on span "Delete" at bounding box center [464, 242] width 21 height 9
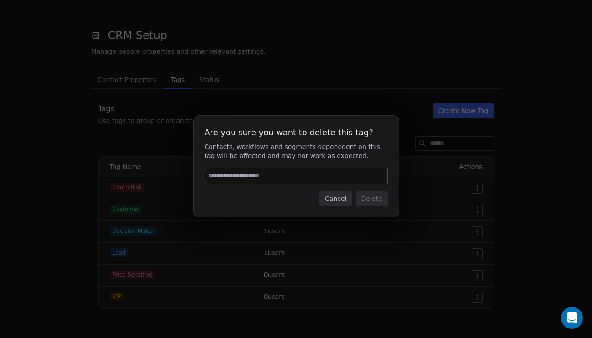
click at [341, 200] on button "Cancel" at bounding box center [335, 198] width 32 height 15
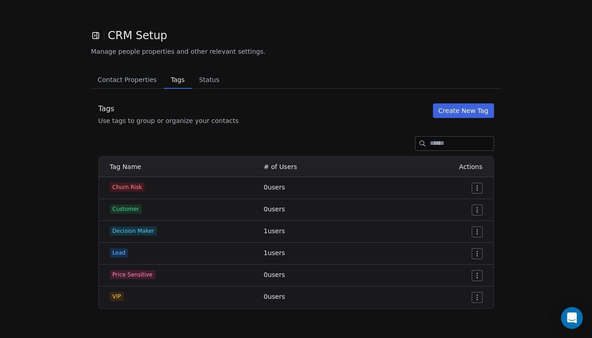
click at [475, 231] on html "CRM Setup Manage people properties and other relevant settings. Contact Propert…" at bounding box center [296, 169] width 592 height 338
drag, startPoint x: 468, startPoint y: 253, endPoint x: 468, endPoint y: 271, distance: 17.3
click at [468, 271] on div "Edit Delete" at bounding box center [459, 257] width 50 height 36
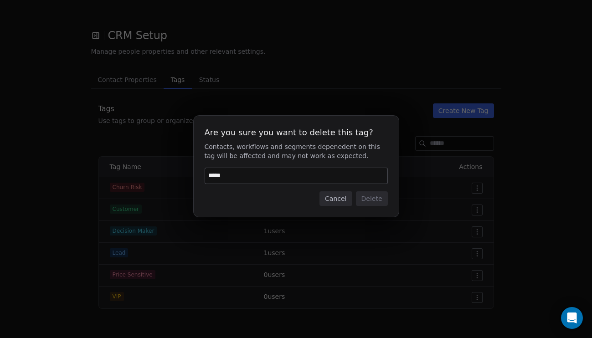
type input "******"
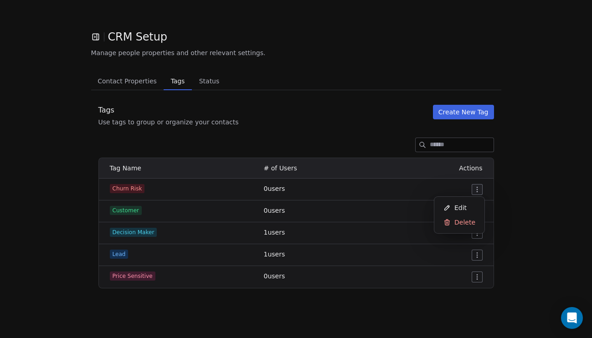
click at [476, 194] on html "CRM Setup Manage people properties and other relevant settings. Contact Propert…" at bounding box center [296, 169] width 592 height 338
click at [468, 221] on span "Delete" at bounding box center [464, 222] width 21 height 9
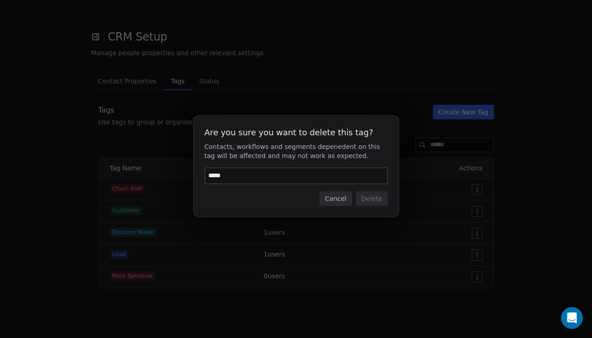
type input "******"
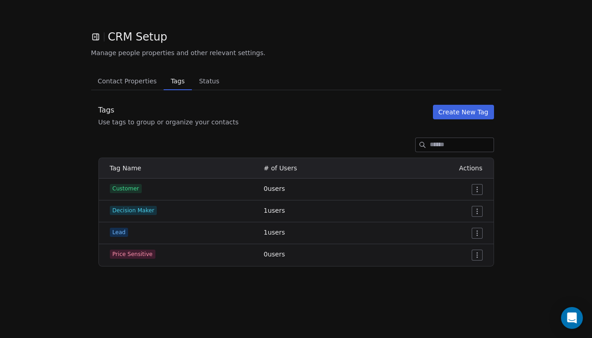
click at [477, 191] on html "CRM Setup Manage people properties and other relevant settings. Contact Propert…" at bounding box center [296, 169] width 592 height 338
click at [470, 225] on span "Delete" at bounding box center [464, 222] width 21 height 9
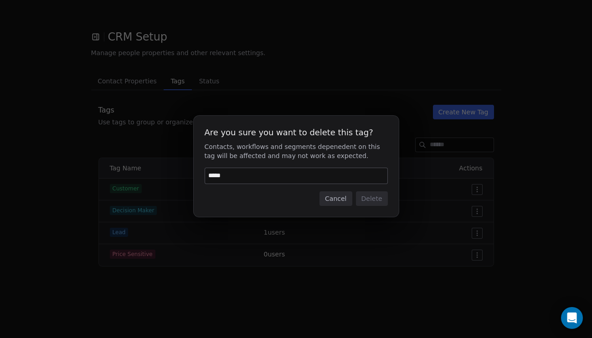
type input "******"
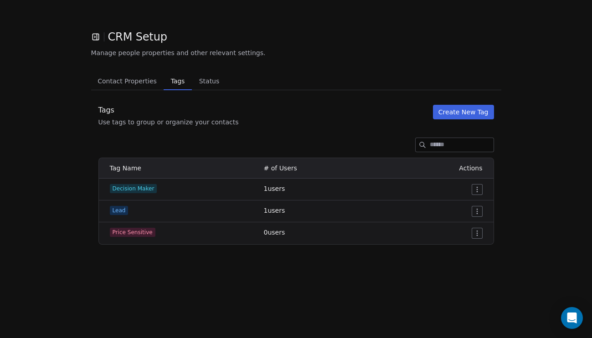
click at [119, 81] on span "Contact Properties" at bounding box center [127, 81] width 67 height 13
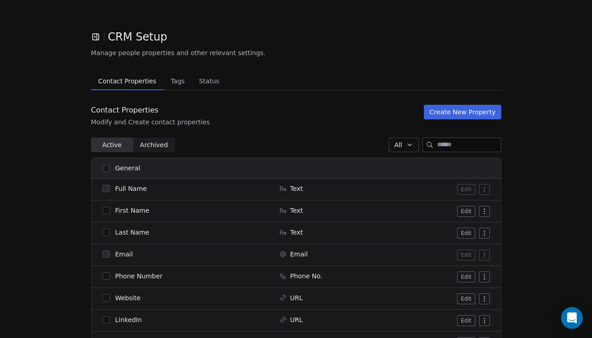
click at [97, 38] on icon "button" at bounding box center [97, 37] width 0 height 6
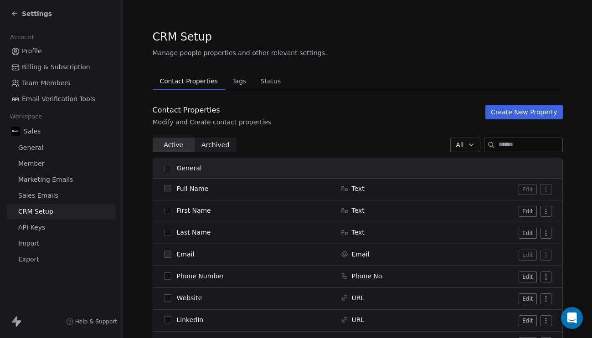
click at [36, 50] on span "Profile" at bounding box center [32, 51] width 20 height 10
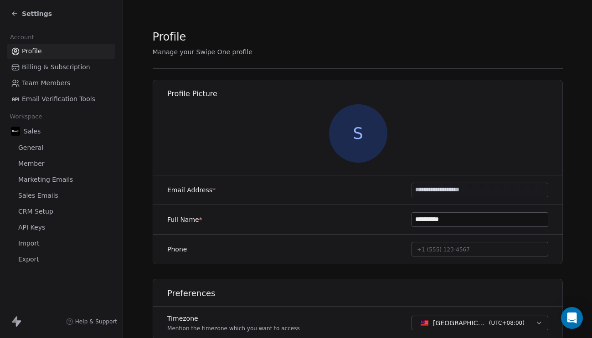
click at [36, 14] on span "Settings" at bounding box center [37, 13] width 30 height 9
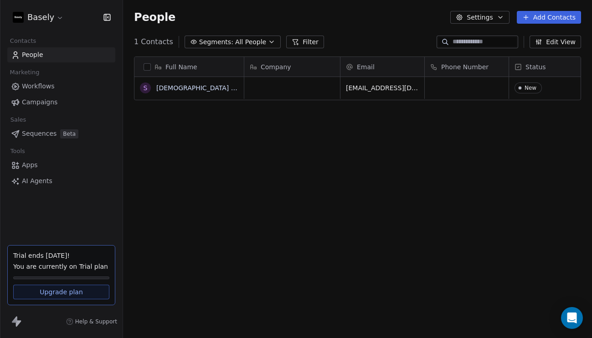
scroll to position [297, 469]
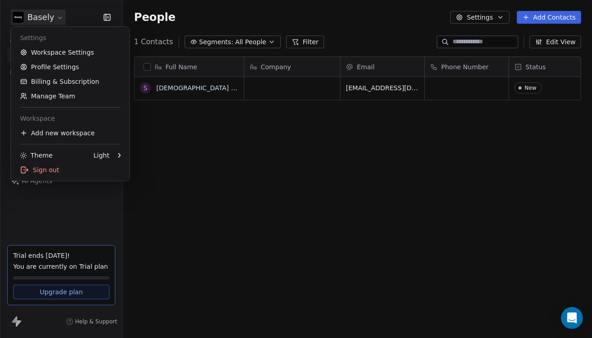
click at [43, 23] on html "Basely Contacts People Marketing Workflows Campaigns Sales Sequences Beta Tools…" at bounding box center [296, 169] width 592 height 338
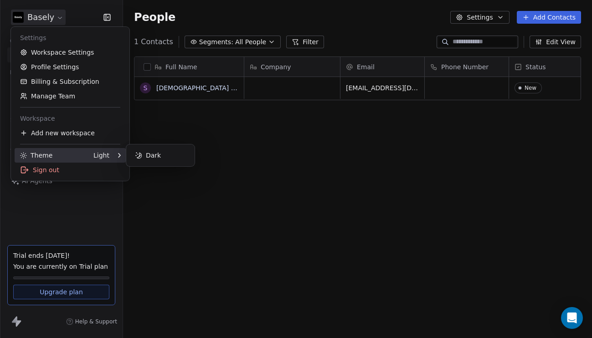
click at [104, 154] on div "Light" at bounding box center [101, 155] width 16 height 9
click at [152, 155] on div "Dark" at bounding box center [160, 155] width 61 height 15
click at [152, 155] on div "Light" at bounding box center [160, 155] width 61 height 15
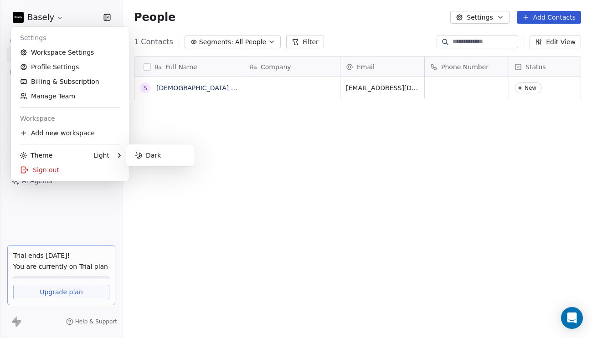
click at [216, 145] on html "Basely Contacts People Marketing Workflows Campaigns Sales Sequences Beta Tools…" at bounding box center [296, 169] width 592 height 338
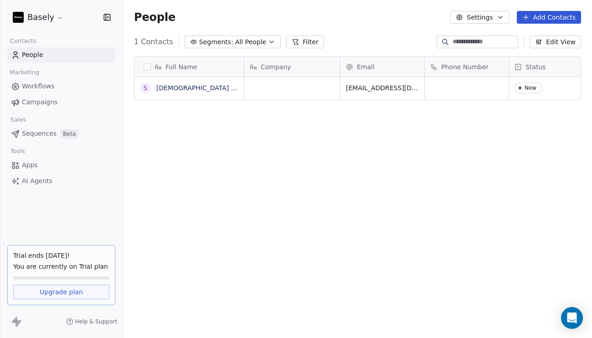
click at [55, 16] on html "Basely Contacts People Marketing Workflows Campaigns Sales Sequences Beta Tools…" at bounding box center [296, 169] width 592 height 338
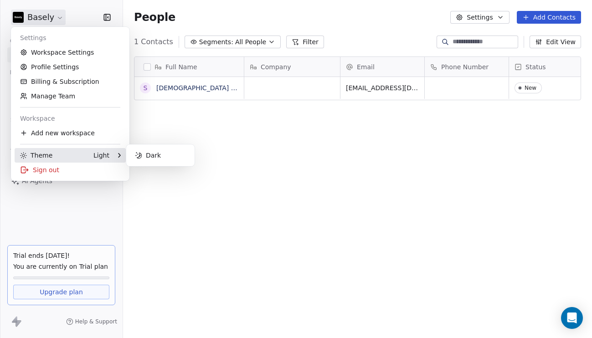
click at [104, 154] on div "Light" at bounding box center [101, 155] width 16 height 9
click at [146, 155] on div "Dark" at bounding box center [160, 155] width 61 height 15
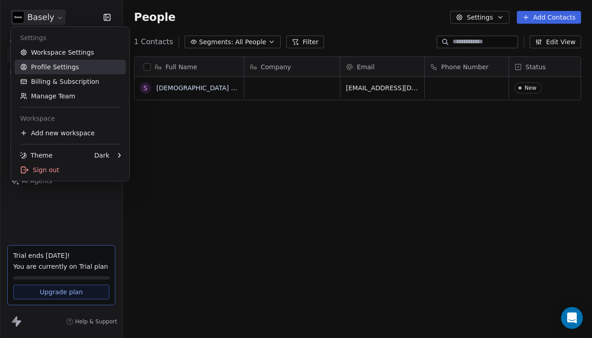
click at [64, 63] on link "Profile Settings" at bounding box center [70, 67] width 111 height 15
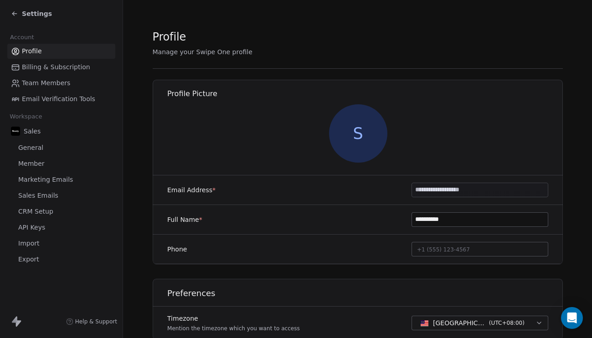
click at [358, 141] on span "S" at bounding box center [357, 133] width 58 height 58
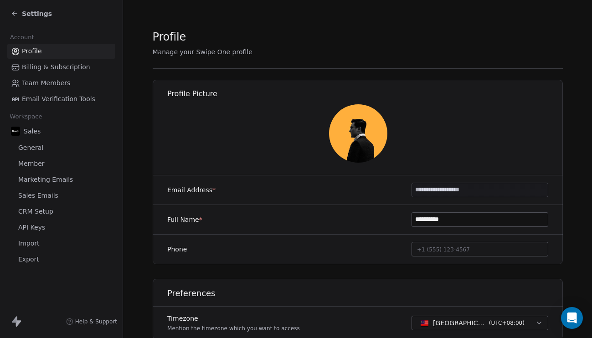
click at [20, 15] on div "Settings" at bounding box center [31, 13] width 41 height 9
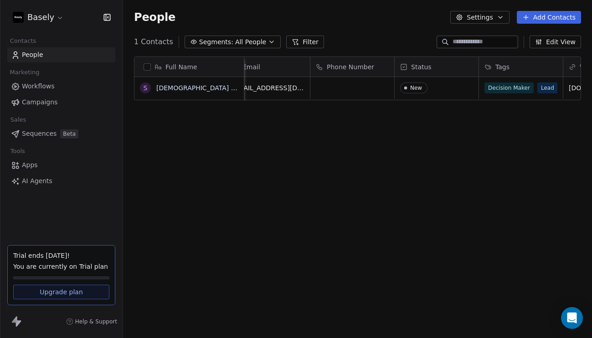
scroll to position [0, 1]
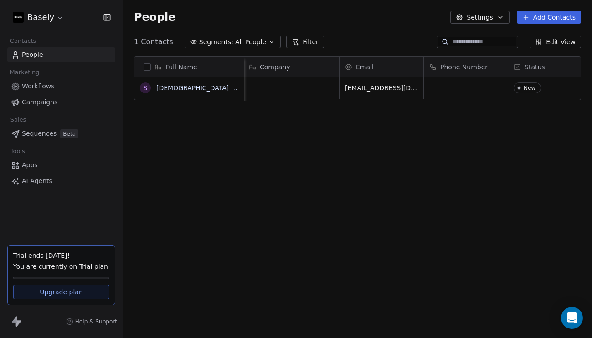
click at [108, 18] on icon "button" at bounding box center [108, 16] width 1 height 1
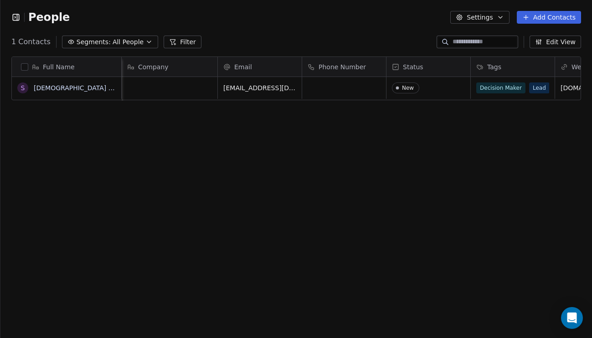
scroll to position [0, 0]
click at [77, 63] on div "Full Name" at bounding box center [65, 66] width 97 height 9
click at [119, 150] on html "People Settings Add Contacts 1 Contacts Segments: All People Filter Edit View T…" at bounding box center [296, 169] width 592 height 338
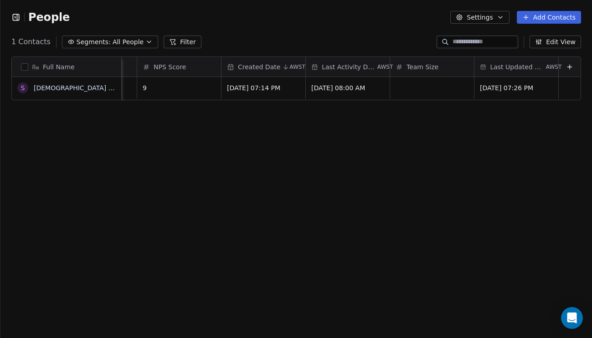
scroll to position [0, 671]
click at [567, 65] on icon at bounding box center [569, 66] width 7 height 7
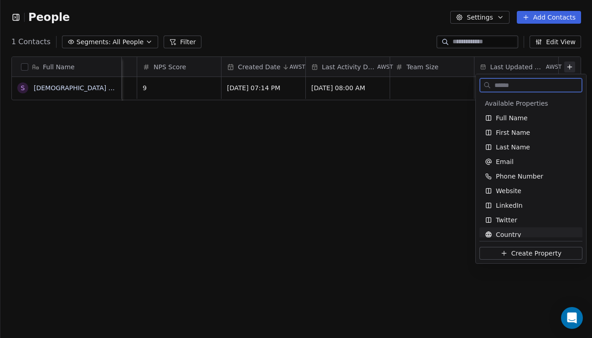
click at [538, 256] on span "Create Property" at bounding box center [536, 253] width 50 height 9
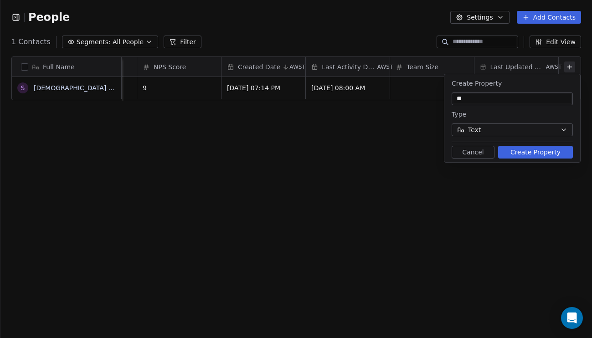
type input "*"
type input "*****"
click at [526, 148] on button "Create Property" at bounding box center [535, 152] width 75 height 13
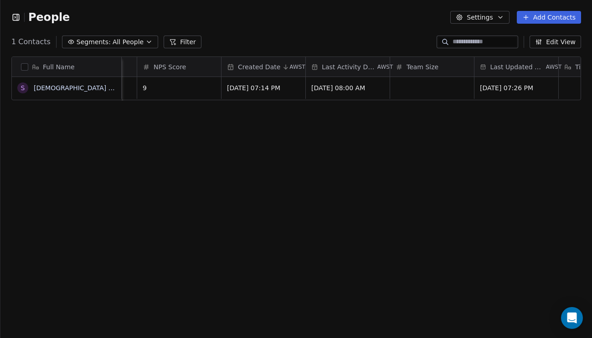
click at [431, 134] on div "Full Name S [PERSON_NAME] [Sample] Tags Website Job Title Contact Source NPS Sc…" at bounding box center [295, 197] width 591 height 297
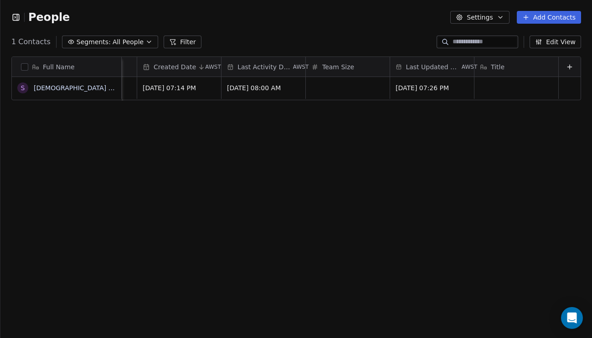
scroll to position [0, 755]
click at [511, 67] on div "Title" at bounding box center [515, 66] width 71 height 9
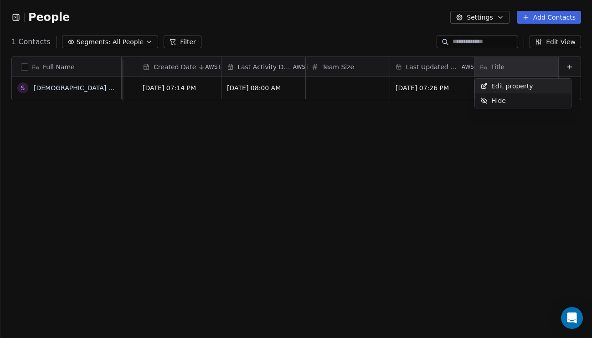
click at [506, 89] on span "Edit property" at bounding box center [512, 86] width 42 height 9
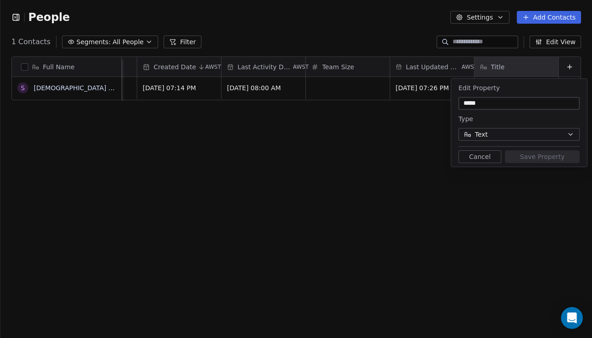
click at [465, 103] on input "*****" at bounding box center [519, 103] width 118 height 9
type input "*********"
click at [532, 159] on button "Save Property" at bounding box center [542, 156] width 75 height 13
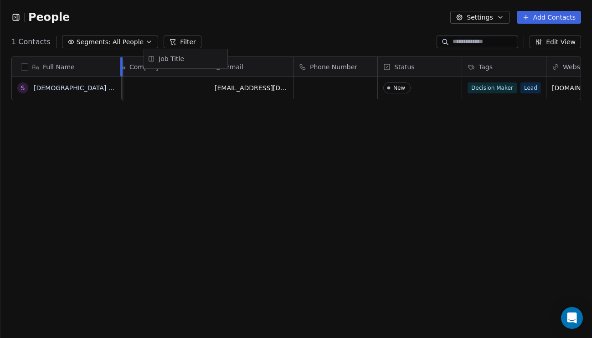
scroll to position [0, 0]
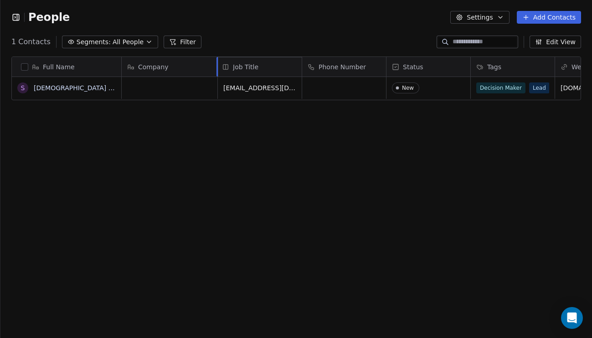
drag, startPoint x: 511, startPoint y: 67, endPoint x: 242, endPoint y: 57, distance: 269.4
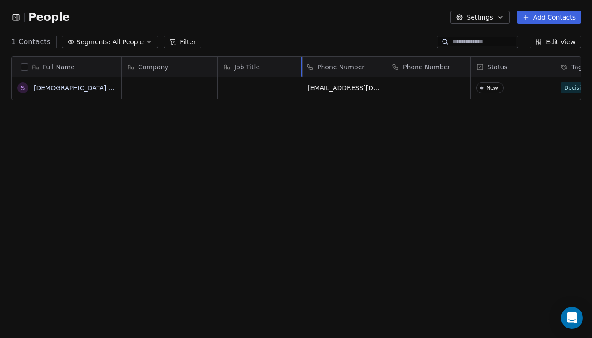
drag, startPoint x: 418, startPoint y: 66, endPoint x: 338, endPoint y: 67, distance: 80.2
click at [339, 64] on div "Full Name S [DEMOGRAPHIC_DATA] [Sample] Company Job Title Email Phone Number St…" at bounding box center [296, 79] width 569 height 44
click at [360, 151] on div "Full Name S [DEMOGRAPHIC_DATA] [Sample] Company Job Title Phone Number Email St…" at bounding box center [295, 197] width 591 height 297
drag, startPoint x: 505, startPoint y: 69, endPoint x: 498, endPoint y: 69, distance: 6.8
click at [396, 72] on div "Full Name S [DEMOGRAPHIC_DATA] [Sample] Company Job Title Phone Number Email St…" at bounding box center [296, 79] width 569 height 44
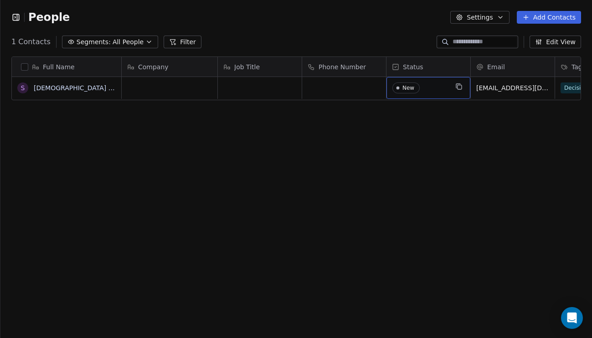
click at [429, 89] on span "New" at bounding box center [420, 87] width 56 height 11
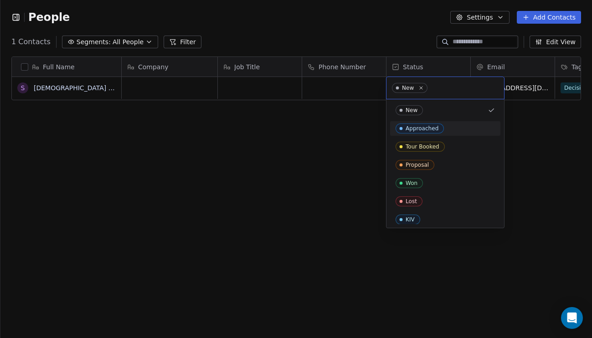
click at [446, 129] on div "Approached" at bounding box center [444, 128] width 99 height 10
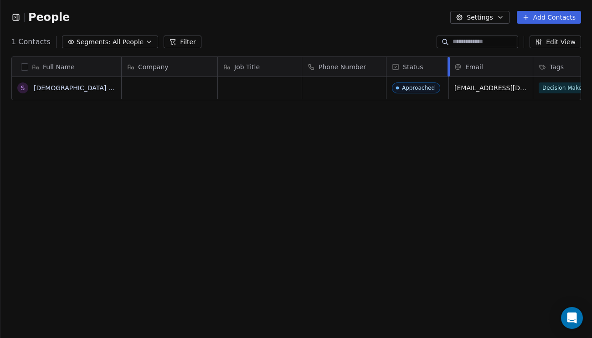
drag, startPoint x: 470, startPoint y: 63, endPoint x: 448, endPoint y: 69, distance: 22.7
click at [448, 69] on div at bounding box center [448, 67] width 2 height 20
click at [424, 89] on div "Approached" at bounding box center [418, 88] width 33 height 6
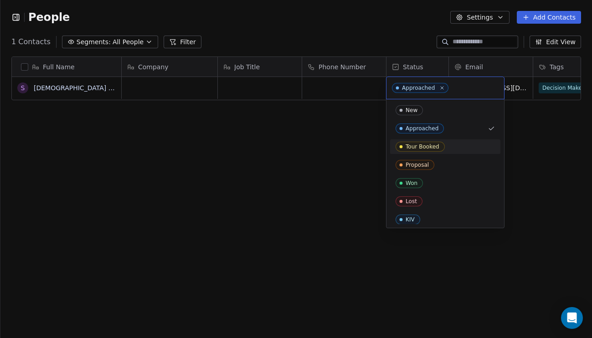
click at [424, 148] on div "Tour Booked" at bounding box center [422, 146] width 34 height 6
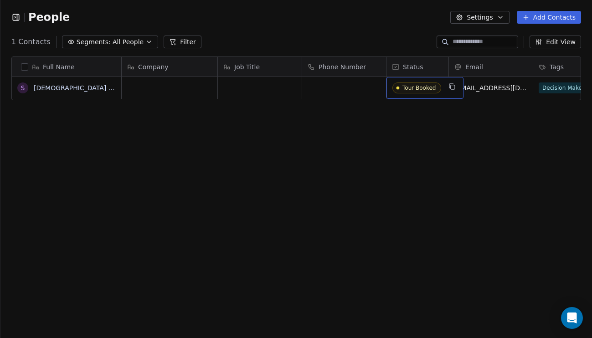
click at [425, 89] on div "Tour Booked" at bounding box center [418, 88] width 33 height 6
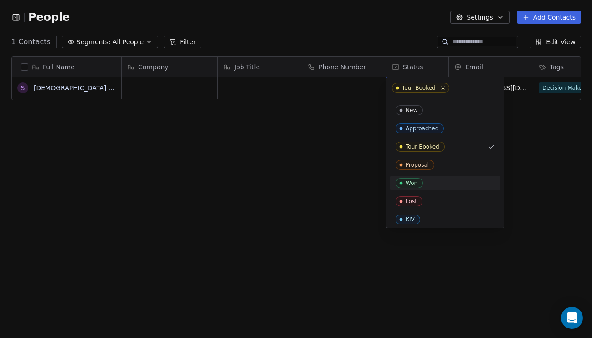
click at [420, 184] on span "Won" at bounding box center [408, 183] width 27 height 10
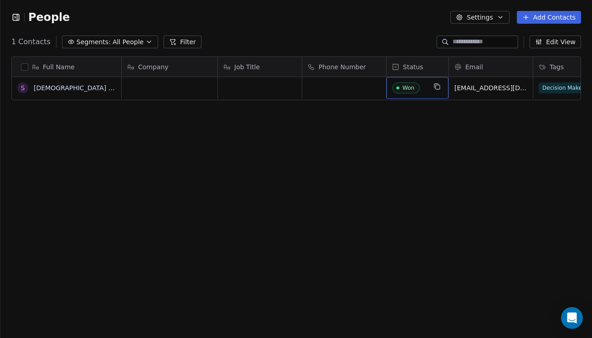
click at [407, 89] on div "Won" at bounding box center [408, 88] width 12 height 6
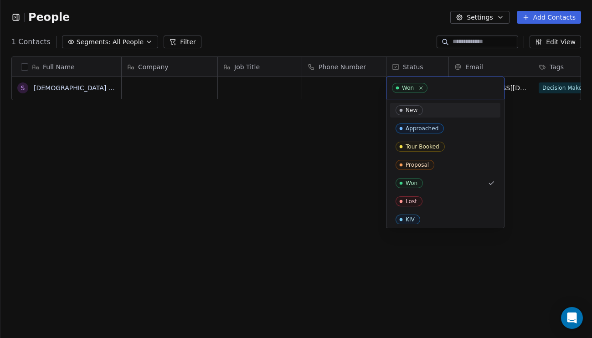
click at [420, 113] on span "New" at bounding box center [408, 110] width 27 height 10
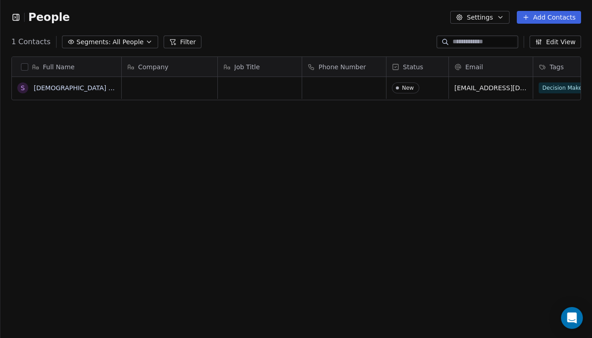
click at [491, 66] on div "Email" at bounding box center [489, 66] width 71 height 9
click at [517, 150] on html "People Settings Add Contacts 1 Contacts Segments: All People Filter Edit View T…" at bounding box center [296, 169] width 592 height 338
click at [489, 15] on button "Settings" at bounding box center [479, 17] width 59 height 13
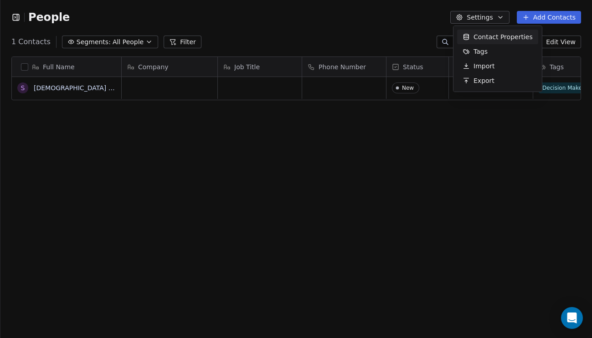
click at [490, 37] on span "Contact Properties" at bounding box center [502, 37] width 59 height 10
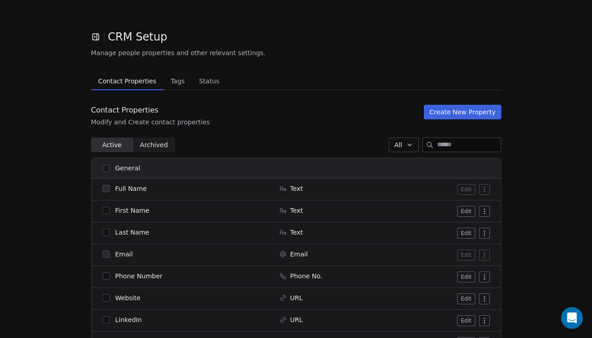
click at [95, 40] on icon "button" at bounding box center [95, 37] width 6 height 6
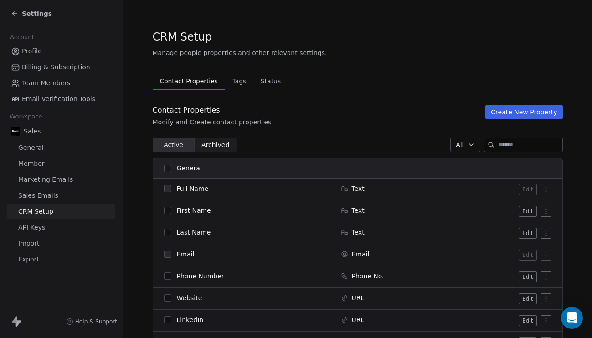
click at [35, 13] on span "Settings" at bounding box center [37, 13] width 30 height 9
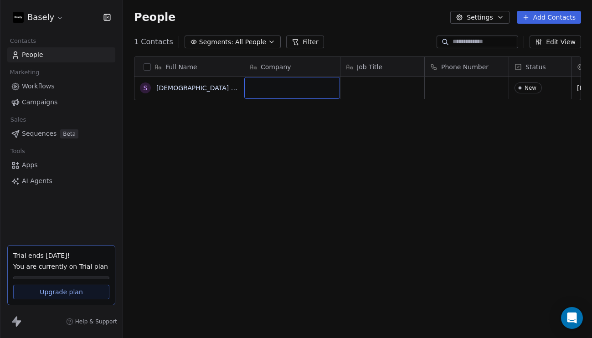
click at [311, 88] on div "grid" at bounding box center [292, 88] width 96 height 22
drag, startPoint x: 440, startPoint y: 137, endPoint x: 503, endPoint y: 90, distance: 79.1
click at [439, 137] on html "Basely Contacts People Marketing Workflows Campaigns Sales Sequences Beta Tools…" at bounding box center [296, 169] width 592 height 338
click at [569, 13] on button "Add Contacts" at bounding box center [549, 17] width 64 height 13
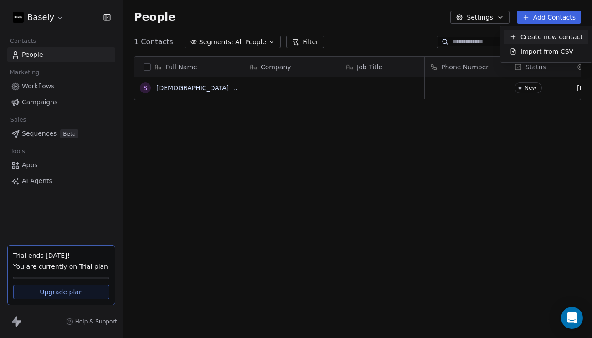
click at [563, 36] on span "Create new contact" at bounding box center [551, 37] width 62 height 10
click at [422, 149] on html "Basely Contacts People Marketing Workflows Campaigns Sales Sequences Beta Tools…" at bounding box center [296, 169] width 592 height 338
click at [179, 68] on span "Full Name" at bounding box center [181, 66] width 32 height 9
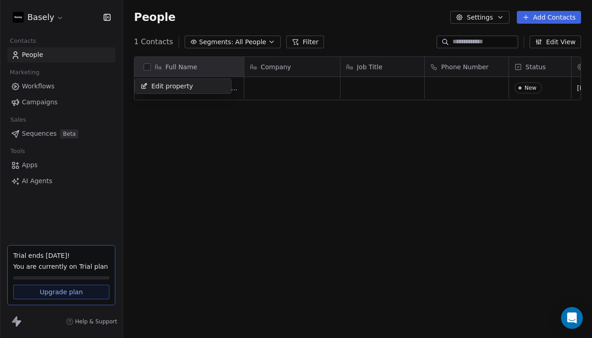
click at [181, 86] on span "Edit property" at bounding box center [172, 86] width 42 height 9
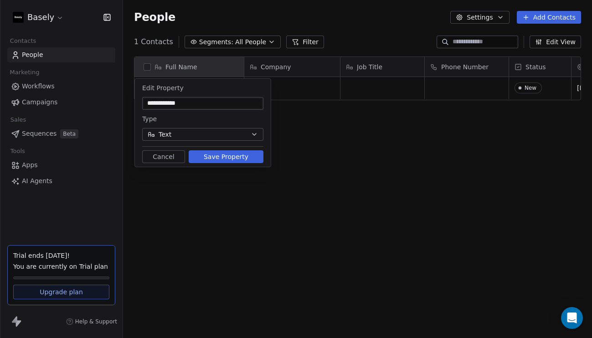
type input "**********"
click at [210, 153] on button "Save Property" at bounding box center [226, 156] width 75 height 13
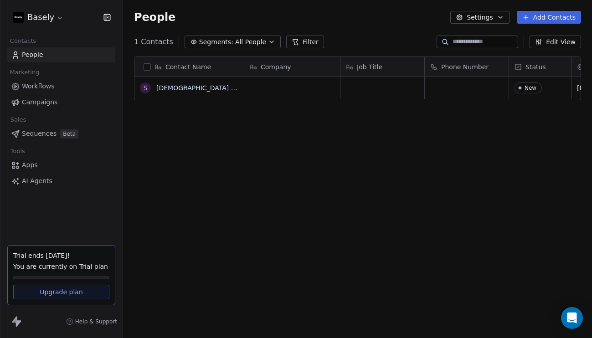
scroll to position [0, 0]
click at [349, 141] on div "Contact Name S [DEMOGRAPHIC_DATA] [Sample] Company Job Title Phone Number Statu…" at bounding box center [357, 197] width 469 height 297
click at [111, 18] on icon "button" at bounding box center [106, 17] width 9 height 9
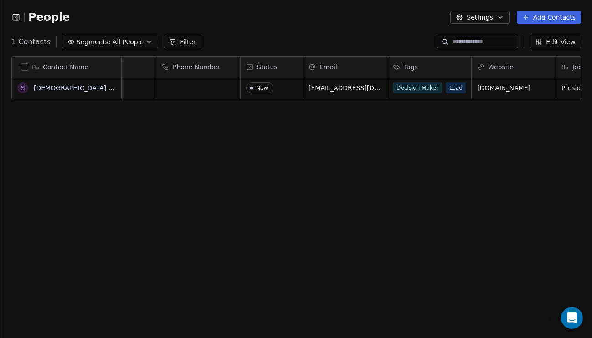
scroll to position [0, 208]
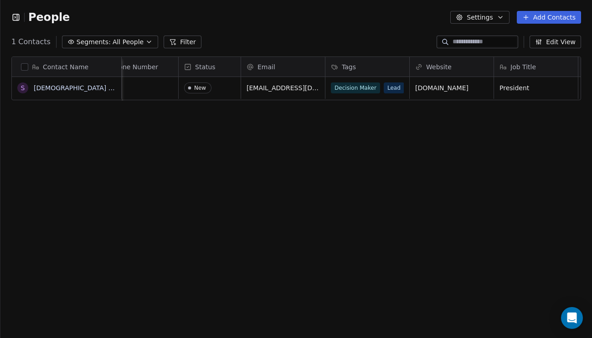
click at [297, 75] on div "Email" at bounding box center [283, 67] width 84 height 20
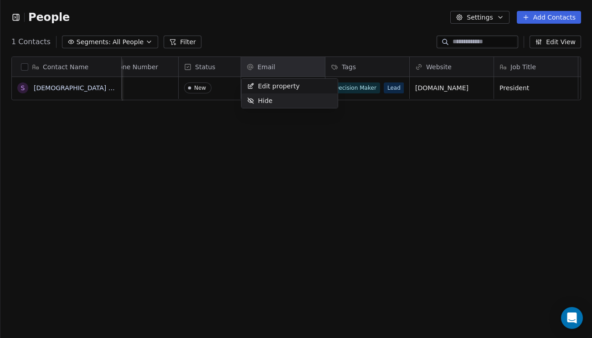
click at [285, 98] on div "Hide" at bounding box center [289, 100] width 96 height 15
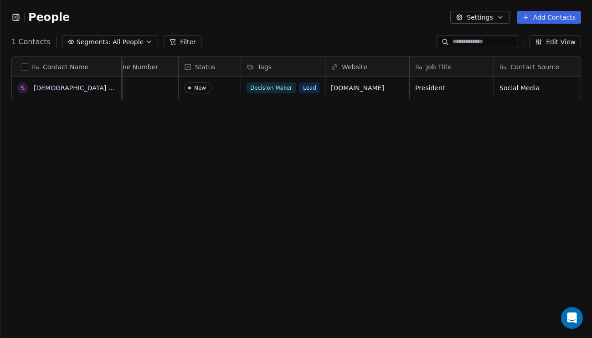
click at [317, 134] on div "Contact Name S [DEMOGRAPHIC_DATA] [Sample] Company Job Title Phone Number Statu…" at bounding box center [295, 197] width 591 height 297
click at [389, 67] on div "Website" at bounding box center [366, 66] width 71 height 9
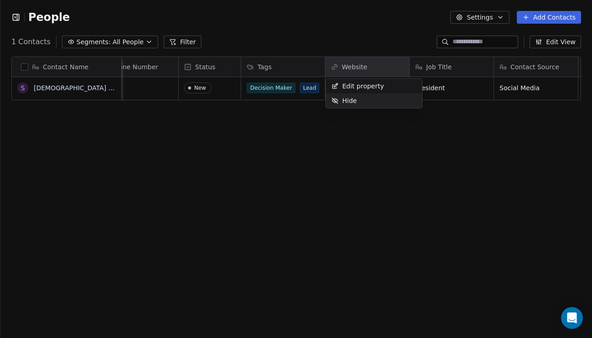
click at [383, 101] on div "Hide" at bounding box center [374, 100] width 96 height 15
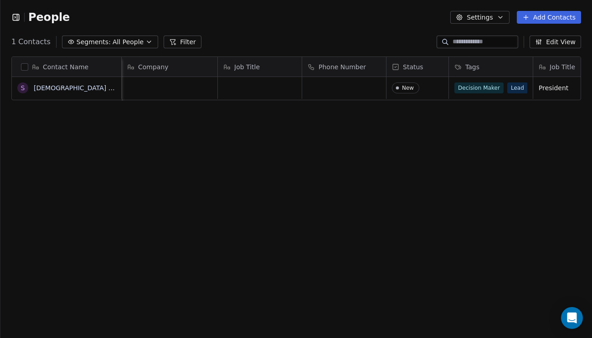
scroll to position [0, 0]
click at [260, 66] on span "Job Title" at bounding box center [247, 66] width 26 height 9
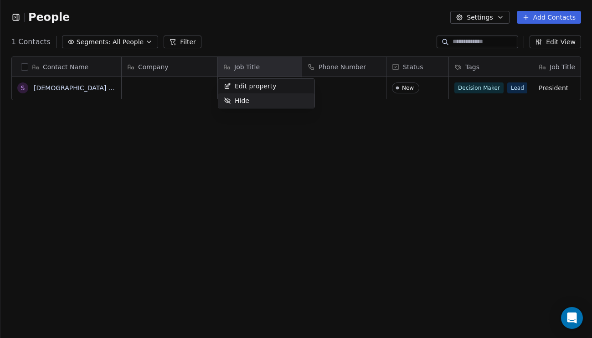
click at [262, 100] on div "Hide" at bounding box center [266, 100] width 96 height 15
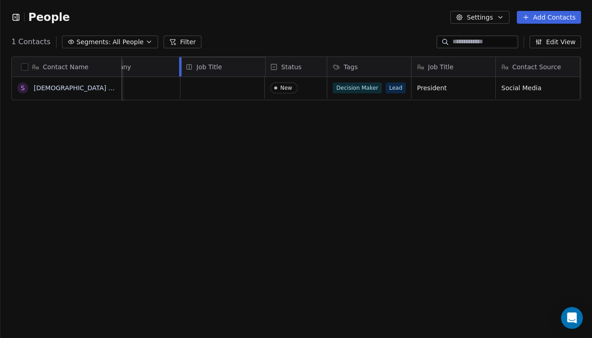
drag, startPoint x: 439, startPoint y: 64, endPoint x: 206, endPoint y: 61, distance: 233.3
click at [206, 61] on div "Contact Name S [DEMOGRAPHIC_DATA] [Sample] Company Phone Number Status Tags Job…" at bounding box center [296, 79] width 569 height 44
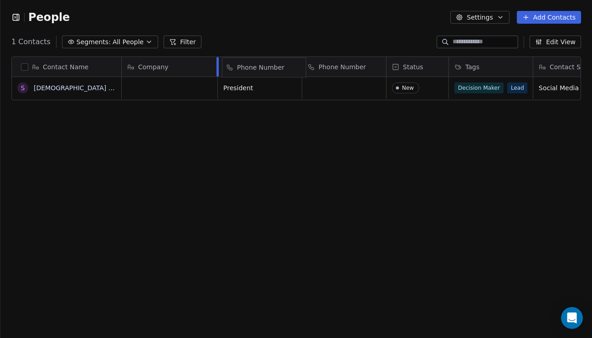
drag, startPoint x: 337, startPoint y: 67, endPoint x: 257, endPoint y: 67, distance: 80.2
click at [257, 67] on div "Contact Name S [PERSON_NAME] [Sample] Company Job Title Phone Number Status Tag…" at bounding box center [296, 79] width 569 height 44
click at [309, 154] on div "Contact Name S [PERSON_NAME] [Sample] Company Phone Number Job Title Status Tag…" at bounding box center [295, 197] width 591 height 297
drag, startPoint x: 264, startPoint y: 68, endPoint x: 337, endPoint y: 64, distance: 73.5
click at [337, 64] on div "Contact Name S [PERSON_NAME] [Sample] Company Phone Number Job Title Status Tag…" at bounding box center [296, 79] width 569 height 44
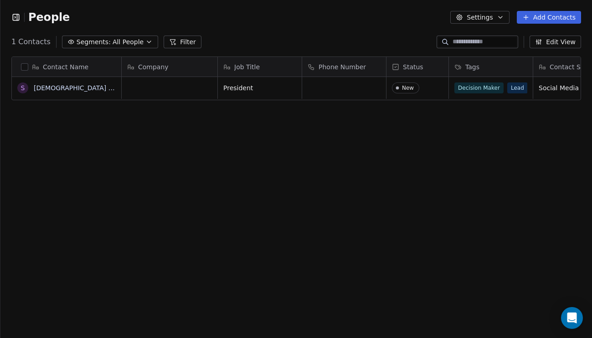
click at [312, 125] on div "Contact Name S [PERSON_NAME] [Sample] Company Job Title Phone Number Status Tag…" at bounding box center [295, 197] width 591 height 297
click at [17, 20] on icon "button" at bounding box center [17, 17] width 0 height 6
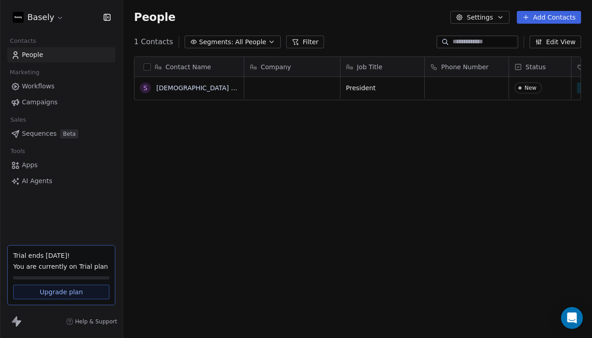
scroll to position [297, 469]
click at [59, 14] on html "Basely Contacts People Marketing Workflows Campaigns Sales Sequences Beta Tools…" at bounding box center [296, 169] width 592 height 338
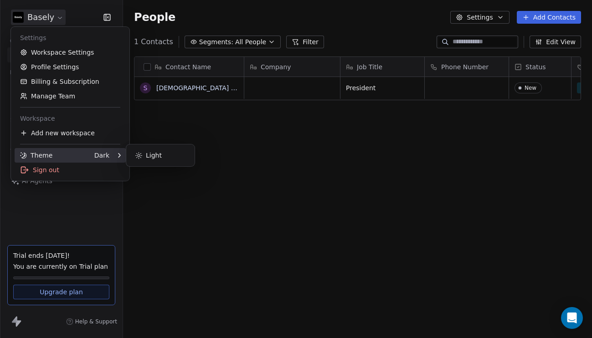
click at [102, 153] on div "Dark" at bounding box center [101, 155] width 15 height 9
click at [152, 152] on div "Light" at bounding box center [160, 155] width 61 height 15
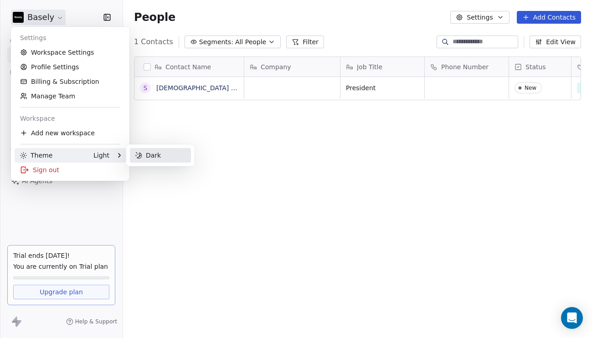
click at [217, 154] on html "Basely Contacts People Marketing Workflows Campaigns Sales Sequences Beta Tools…" at bounding box center [296, 169] width 592 height 338
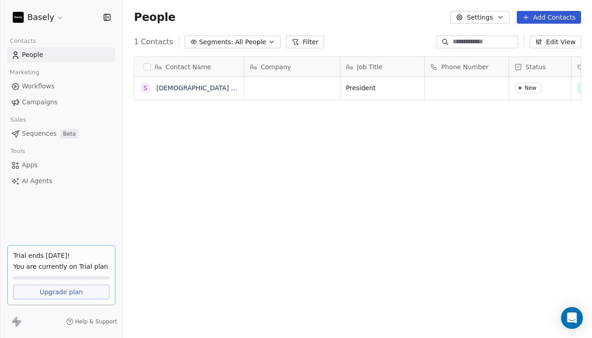
click at [108, 14] on icon "button" at bounding box center [107, 17] width 6 height 6
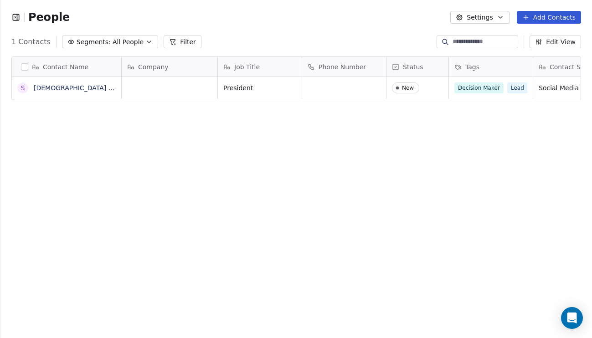
click at [216, 131] on div "Contact Name S [PERSON_NAME] [Sample] Company Job Title Phone Number Status Tag…" at bounding box center [295, 197] width 591 height 297
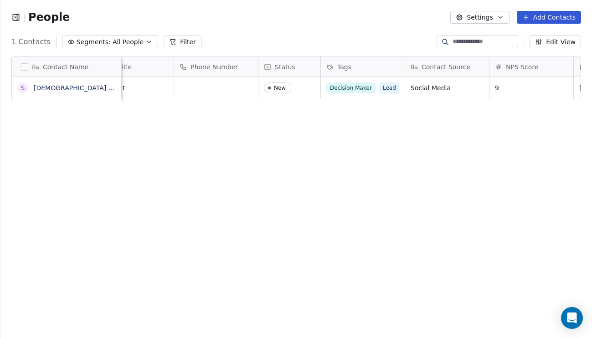
scroll to position [0, 128]
click at [14, 19] on icon "button" at bounding box center [15, 17] width 9 height 9
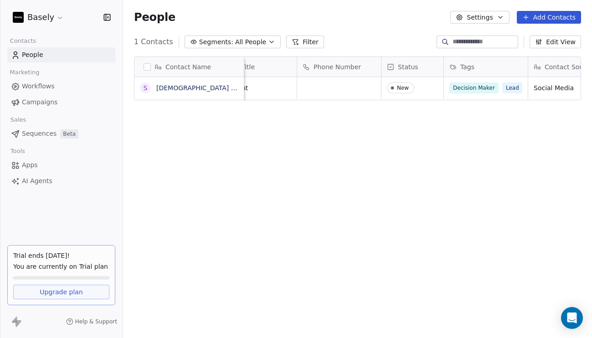
scroll to position [297, 469]
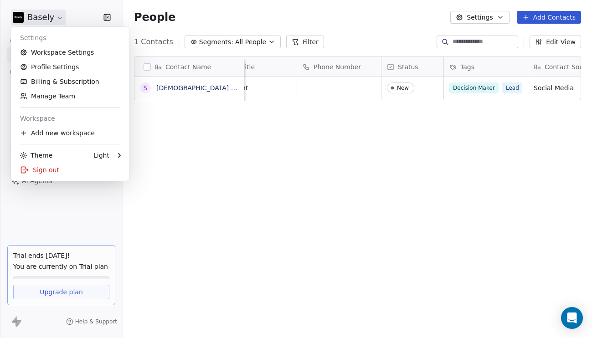
click at [46, 20] on html "Basely Contacts People Marketing Workflows Campaigns Sales Sequences Beta Tools…" at bounding box center [296, 169] width 592 height 338
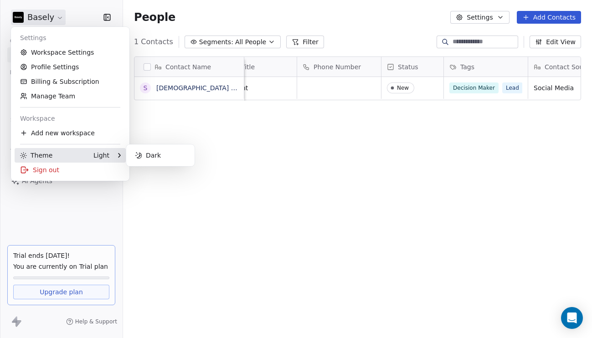
click at [106, 156] on div "Light" at bounding box center [101, 155] width 16 height 9
click at [147, 154] on div "Dark" at bounding box center [160, 155] width 61 height 15
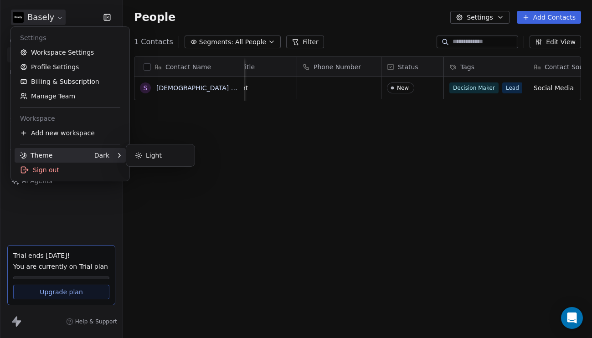
drag, startPoint x: 228, startPoint y: 152, endPoint x: 236, endPoint y: 152, distance: 7.7
click at [229, 152] on html "Basely Contacts People Marketing Workflows Campaigns Sales Sequences Beta Tools…" at bounding box center [296, 169] width 592 height 338
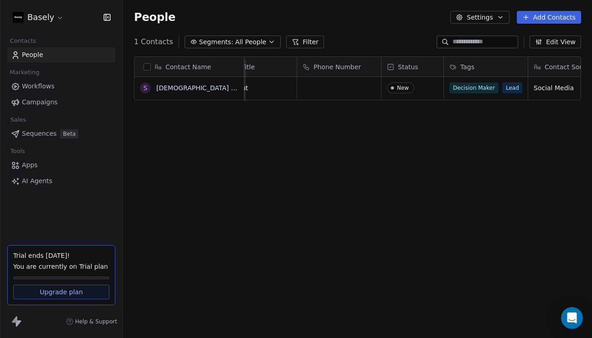
click at [106, 14] on icon "button" at bounding box center [106, 17] width 9 height 9
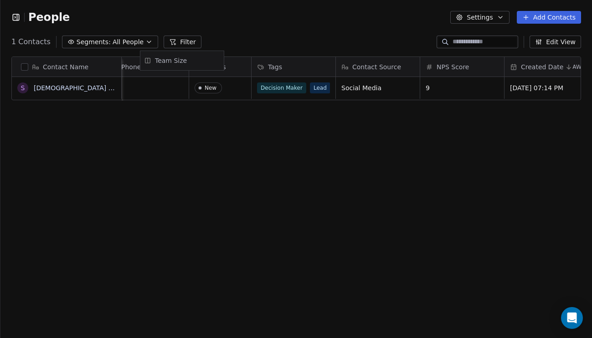
scroll to position [0, 164]
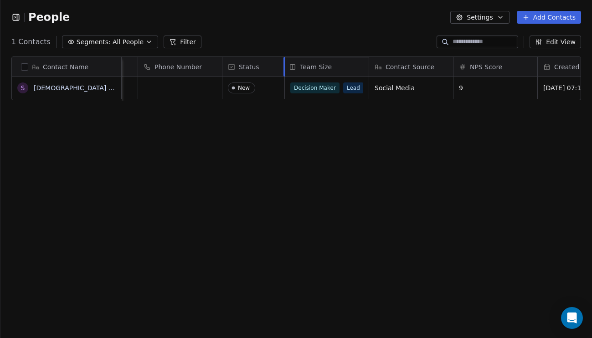
drag, startPoint x: 468, startPoint y: 68, endPoint x: 350, endPoint y: 57, distance: 118.9
click at [350, 57] on div "Contact Name S [PERSON_NAME] [Sample] Company Job Title Phone Number Status Tag…" at bounding box center [296, 79] width 569 height 44
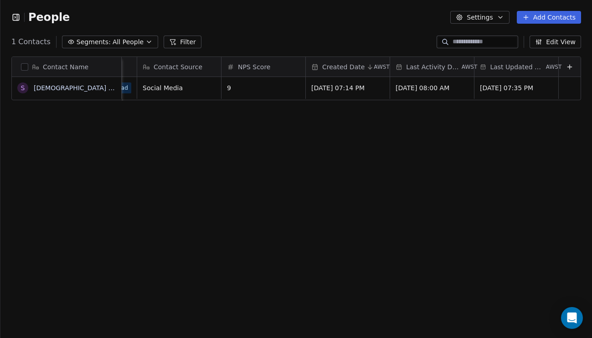
scroll to position [0, 480]
click at [482, 17] on button "Settings" at bounding box center [479, 17] width 59 height 13
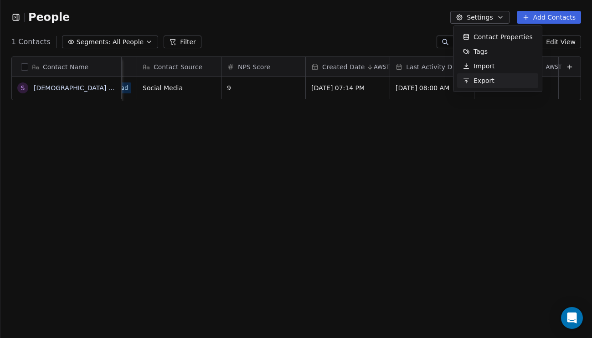
click at [492, 140] on html "People Settings Add Contacts 1 Contacts Segments: All People Filter Edit View T…" at bounding box center [296, 169] width 592 height 338
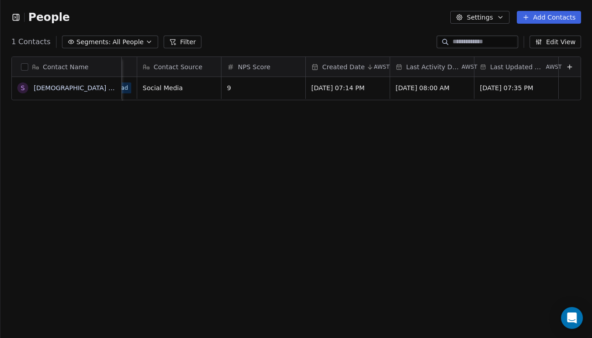
click at [570, 67] on icon at bounding box center [569, 67] width 4 height 0
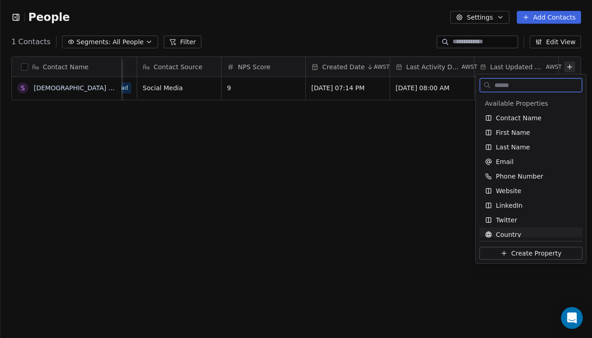
click at [520, 250] on span "Create Property" at bounding box center [536, 253] width 50 height 9
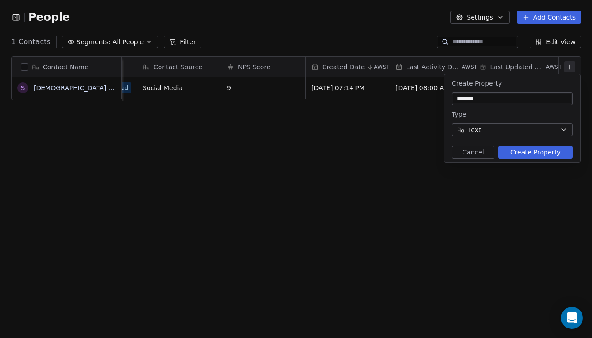
type input "*******"
click at [500, 133] on button "Text" at bounding box center [511, 129] width 121 height 13
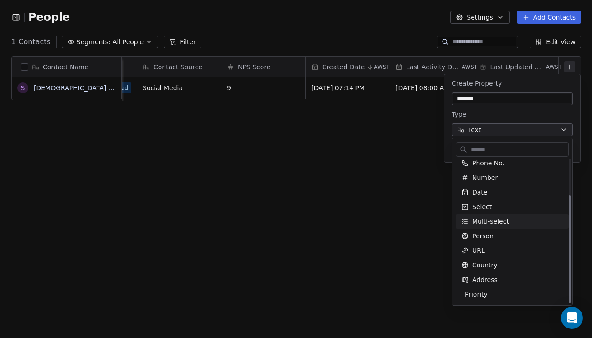
scroll to position [48, 0]
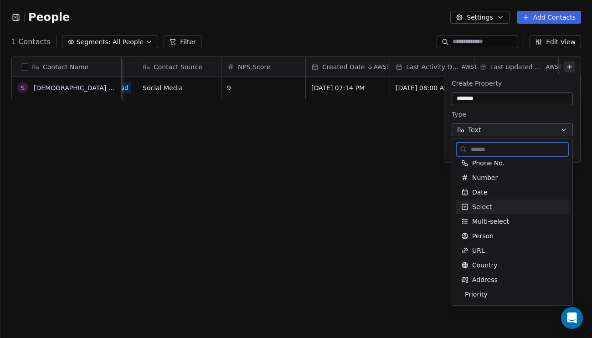
click at [492, 206] on div "Select" at bounding box center [512, 206] width 102 height 9
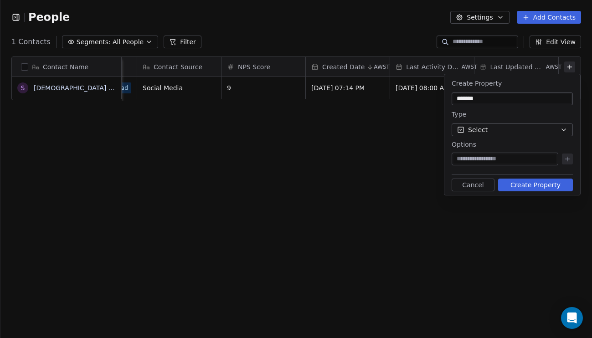
click at [480, 155] on input at bounding box center [504, 158] width 103 height 9
type input "**********"
click at [565, 159] on icon at bounding box center [567, 159] width 4 height 0
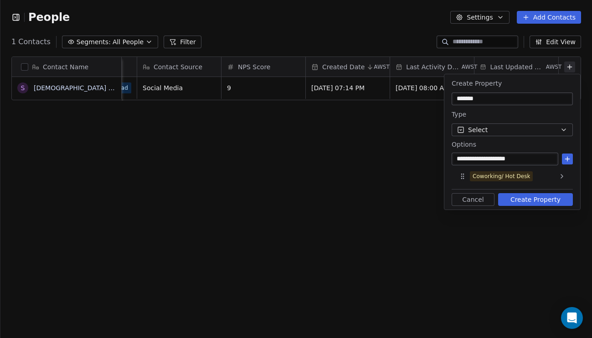
type input "**********"
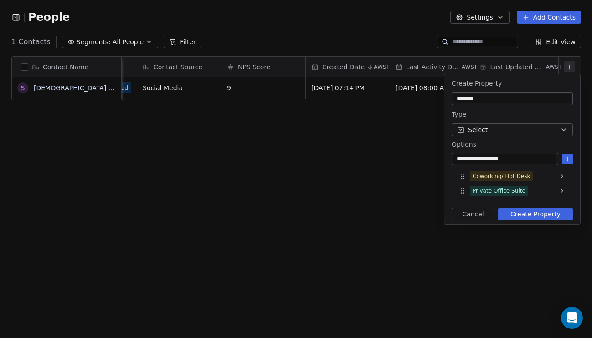
type input "**********"
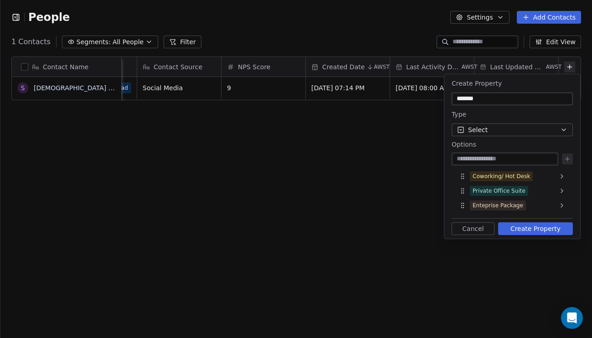
click at [536, 228] on button "Create Property" at bounding box center [535, 228] width 75 height 13
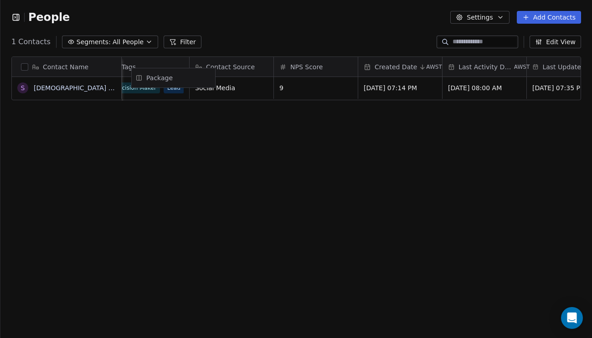
scroll to position [0, 395]
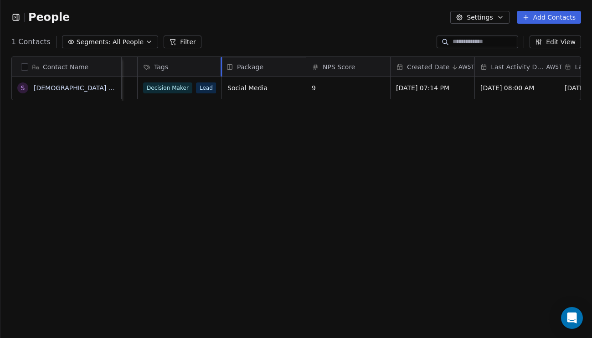
drag, startPoint x: 512, startPoint y: 69, endPoint x: 257, endPoint y: 70, distance: 255.6
click at [257, 70] on div "Contact Name S [PERSON_NAME] [Sample] Job Title Phone Number Status Team Size T…" at bounding box center [296, 79] width 569 height 44
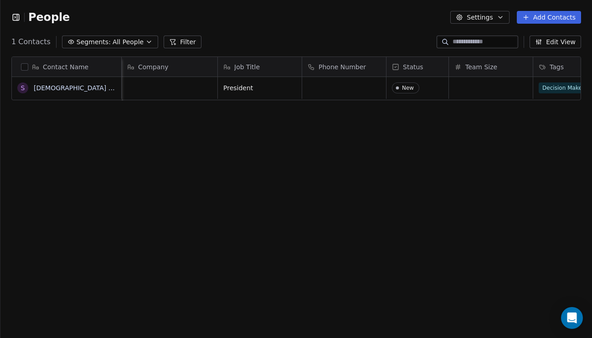
scroll to position [0, 0]
drag, startPoint x: 121, startPoint y: 64, endPoint x: 111, endPoint y: 64, distance: 9.6
click at [111, 64] on div at bounding box center [112, 67] width 2 height 20
drag, startPoint x: 208, startPoint y: 65, endPoint x: 219, endPoint y: 65, distance: 10.9
click at [219, 65] on div at bounding box center [219, 67] width 2 height 20
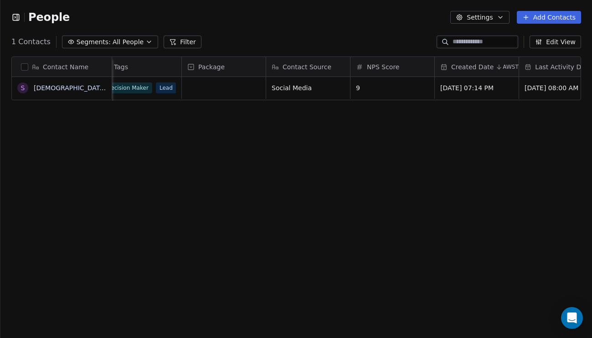
scroll to position [0, 449]
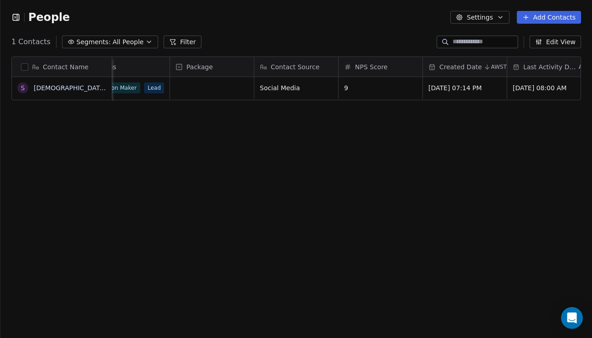
click at [387, 67] on div "NPS Score" at bounding box center [379, 66] width 71 height 9
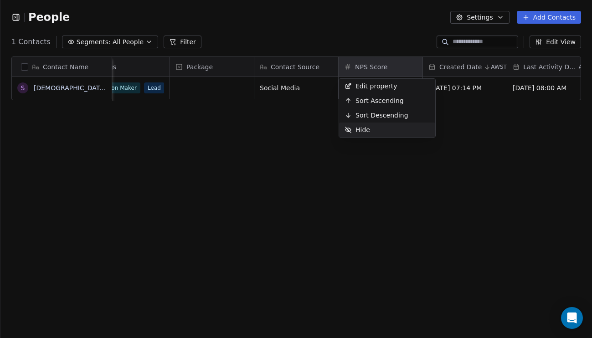
click at [394, 130] on div "Hide" at bounding box center [387, 130] width 96 height 15
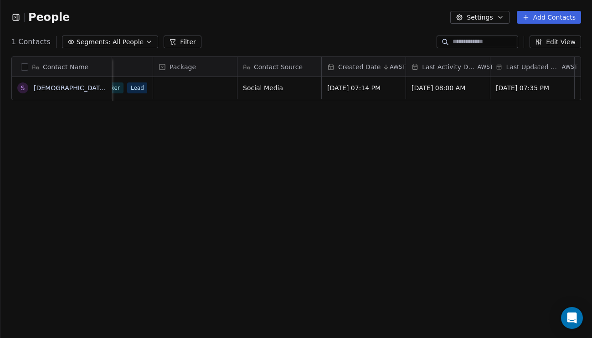
scroll to position [0, 0]
click at [440, 68] on span "Last Activity Date" at bounding box center [449, 66] width 54 height 9
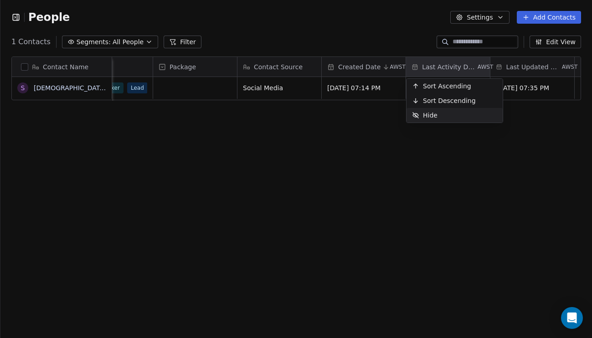
click at [444, 116] on div "Hide" at bounding box center [454, 115] width 96 height 15
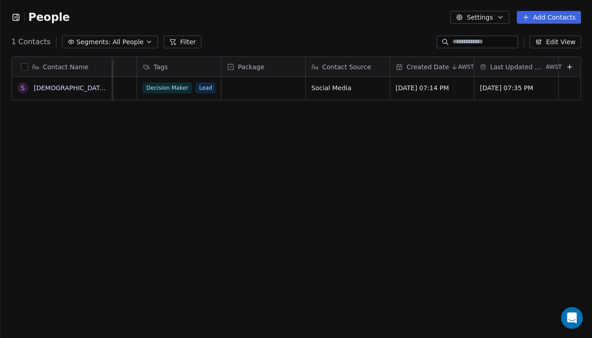
click at [567, 69] on icon at bounding box center [569, 66] width 7 height 7
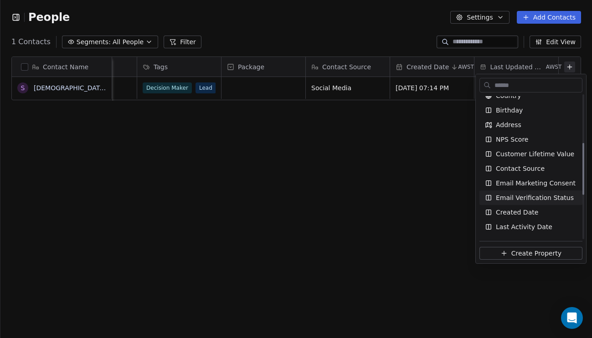
scroll to position [143, 0]
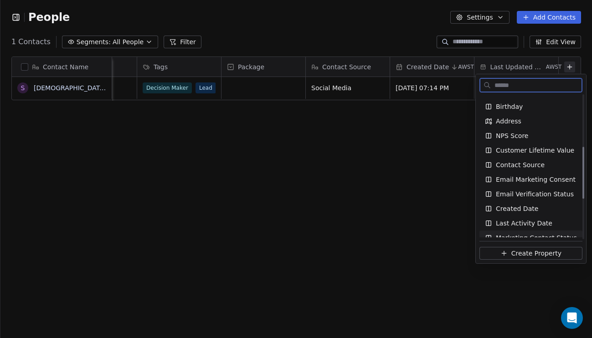
click at [536, 254] on span "Create Property" at bounding box center [536, 253] width 50 height 9
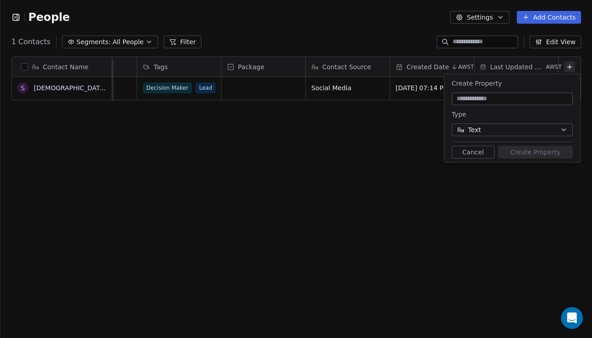
scroll to position [0, 0]
click at [493, 132] on button "Text" at bounding box center [511, 129] width 121 height 13
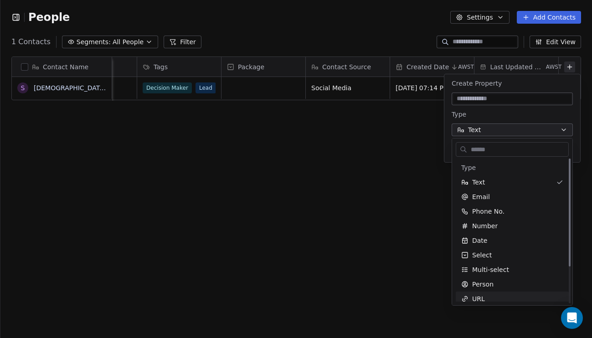
scroll to position [0, 0]
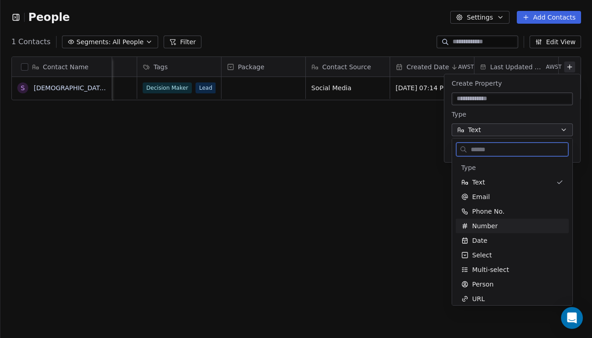
click at [488, 227] on span "Number" at bounding box center [485, 225] width 26 height 9
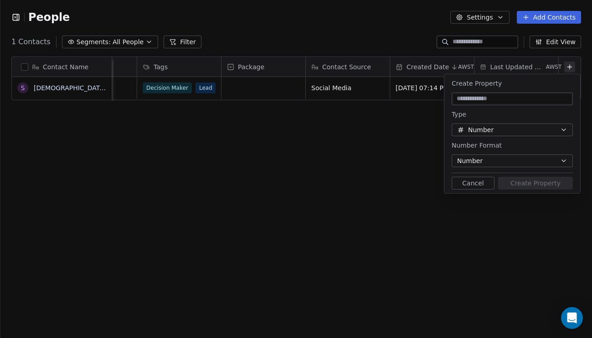
click at [483, 159] on button "Number" at bounding box center [511, 160] width 121 height 13
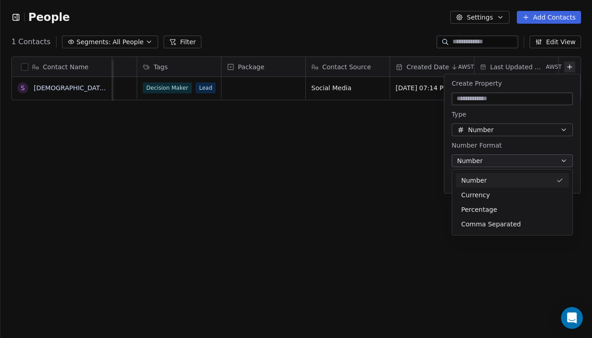
click at [483, 159] on html "People Settings Add Contacts 1 Contacts Segments: All People Filter Edit View T…" at bounding box center [296, 169] width 592 height 338
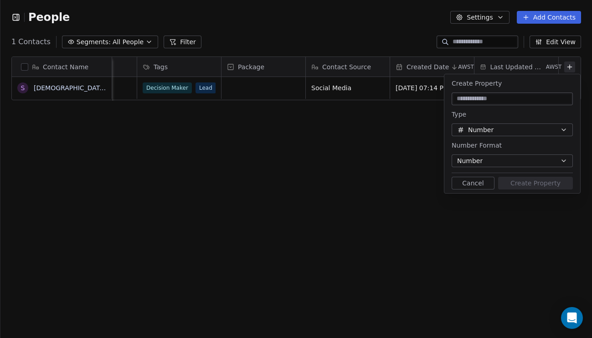
click at [483, 100] on input at bounding box center [512, 98] width 118 height 9
type input "**********"
click at [527, 180] on button "Create Property" at bounding box center [535, 183] width 75 height 13
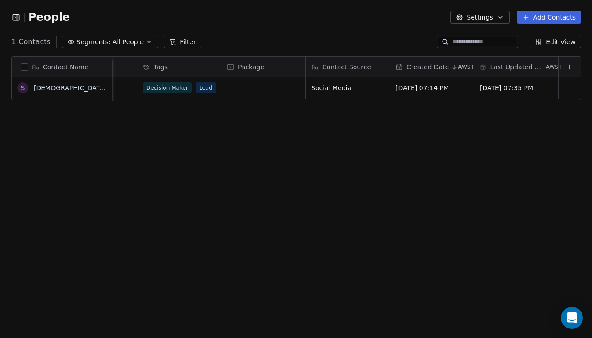
scroll to position [0, 482]
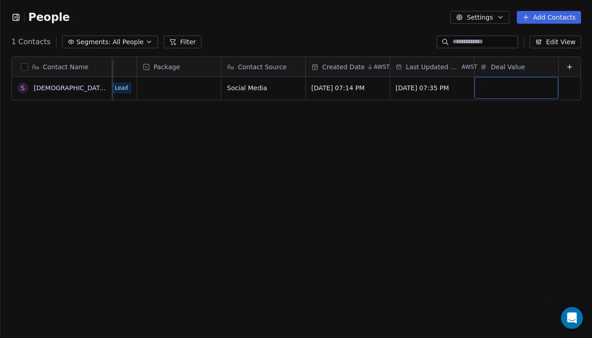
click at [515, 83] on div "grid" at bounding box center [516, 88] width 84 height 22
click at [521, 118] on html "People Settings Add Contacts 1 Contacts Segments: All People Filter Edit View T…" at bounding box center [296, 169] width 592 height 338
click at [517, 65] on span "Deal Value" at bounding box center [508, 66] width 34 height 9
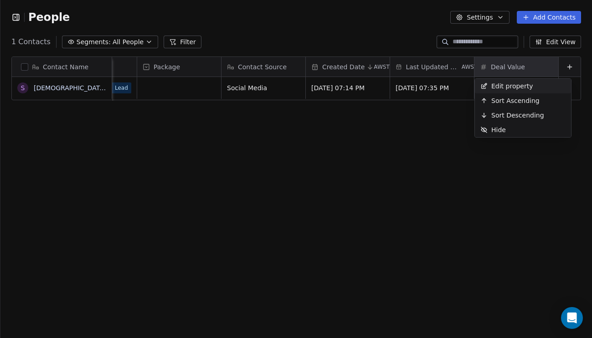
click at [506, 88] on span "Edit property" at bounding box center [512, 86] width 42 height 9
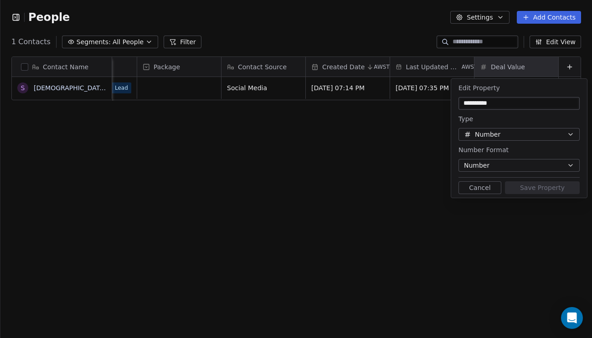
click at [492, 137] on span "Number" at bounding box center [488, 135] width 26 height 10
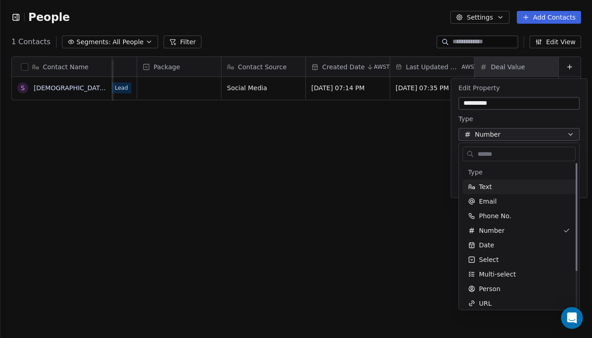
scroll to position [0, 0]
click at [488, 120] on html "**********" at bounding box center [296, 169] width 592 height 338
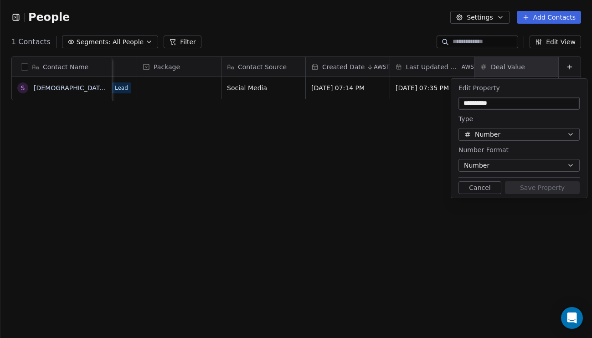
click at [495, 133] on span "Number" at bounding box center [488, 135] width 26 height 10
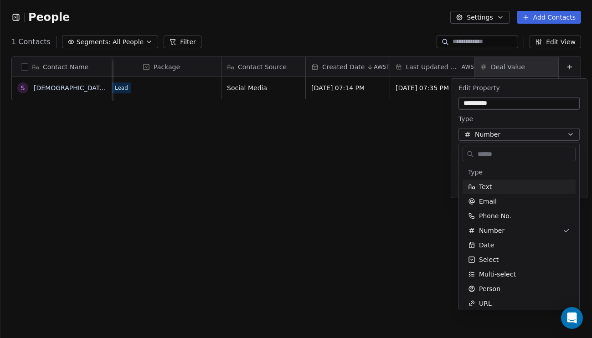
click at [480, 114] on html "**********" at bounding box center [296, 169] width 592 height 338
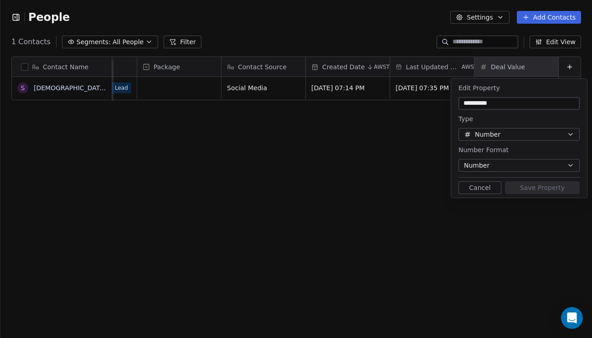
click at [487, 162] on span "Number" at bounding box center [477, 166] width 26 height 10
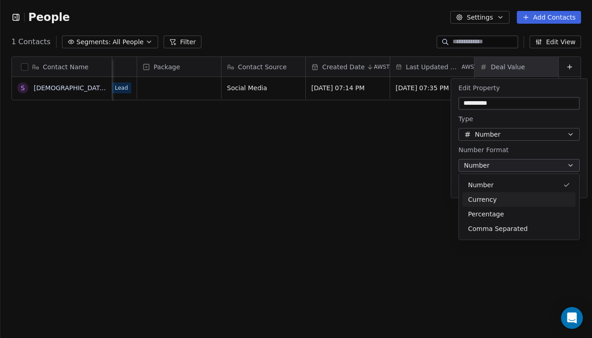
click at [502, 204] on div "Currency" at bounding box center [519, 200] width 102 height 10
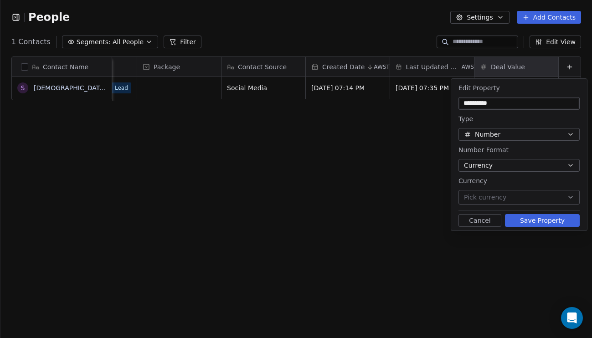
click at [498, 200] on span "Pick currency" at bounding box center [485, 198] width 42 height 10
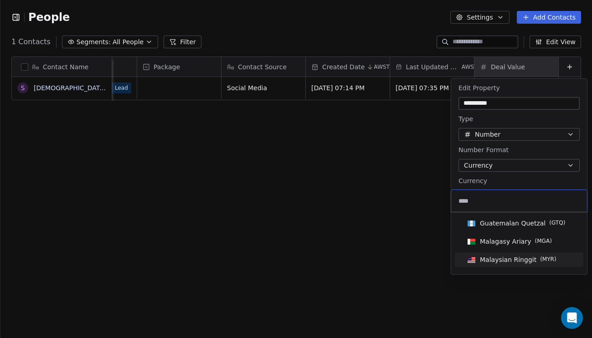
type input "****"
click at [494, 264] on span "Malaysian Ringgit ( MYR )" at bounding box center [512, 260] width 96 height 10
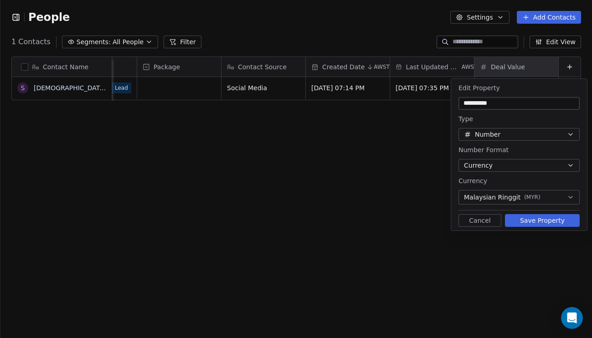
click at [526, 220] on button "Save Property" at bounding box center [542, 220] width 75 height 13
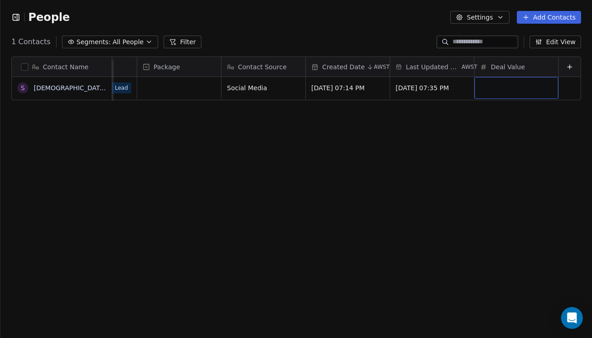
click at [496, 94] on div "grid" at bounding box center [516, 88] width 84 height 22
click at [502, 144] on html "People Settings Add Contacts 1 Contacts Segments: All People Filter Edit View T…" at bounding box center [296, 169] width 592 height 338
drag, startPoint x: 520, startPoint y: 64, endPoint x: 282, endPoint y: 80, distance: 238.7
click at [282, 65] on div "Contact Name S [DEMOGRAPHIC_DATA] [Sample] Phone Number Status Team Size Tags P…" at bounding box center [296, 79] width 569 height 44
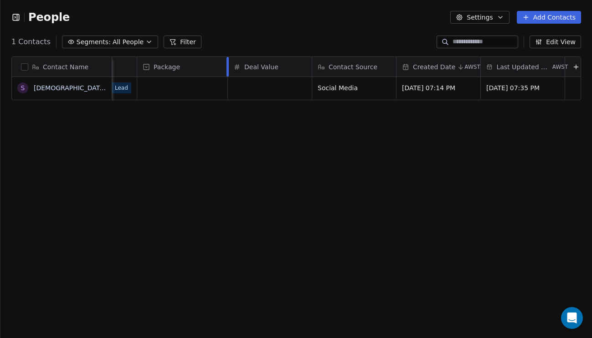
drag, startPoint x: 220, startPoint y: 65, endPoint x: 227, endPoint y: 65, distance: 6.4
click at [227, 65] on div at bounding box center [227, 67] width 2 height 20
click at [179, 91] on div "grid" at bounding box center [182, 88] width 90 height 22
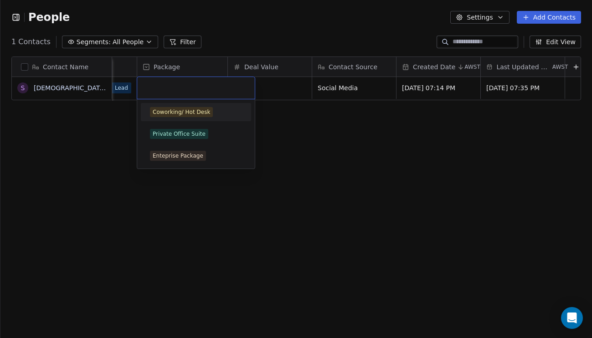
click at [183, 115] on div "Coworking/ Hot Desk" at bounding box center [181, 112] width 57 height 8
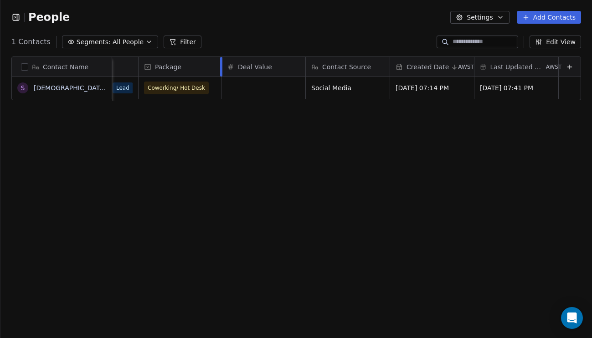
scroll to position [0, 478]
drag, startPoint x: 226, startPoint y: 64, endPoint x: 217, endPoint y: 65, distance: 9.6
click at [217, 65] on div "Package" at bounding box center [181, 67] width 83 height 20
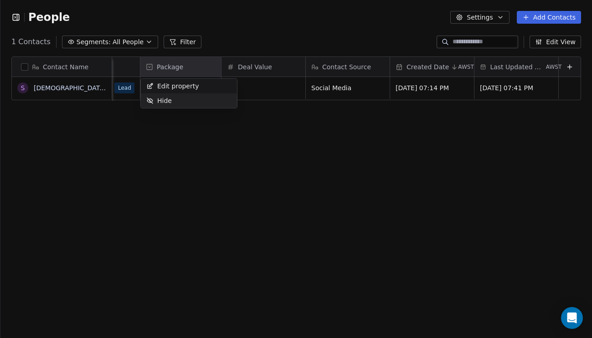
click at [209, 124] on html "People Settings Add Contacts 1 Contacts Segments: All People Filter Edit View T…" at bounding box center [296, 169] width 592 height 338
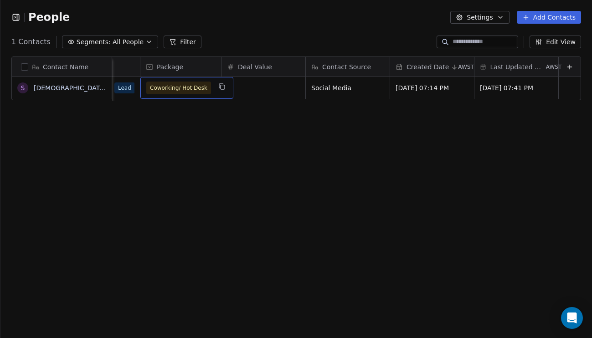
click at [187, 90] on span "Coworking/ Hot Desk" at bounding box center [178, 87] width 57 height 9
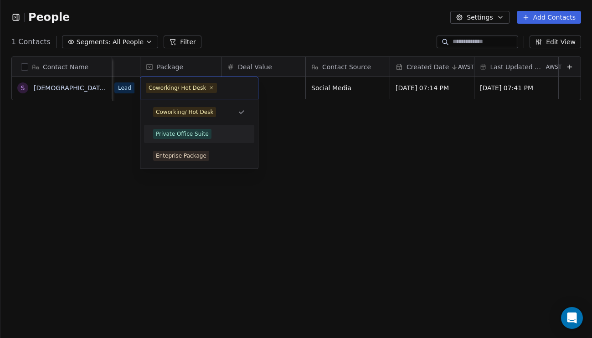
click at [195, 129] on span "Private Office Suite" at bounding box center [182, 134] width 58 height 10
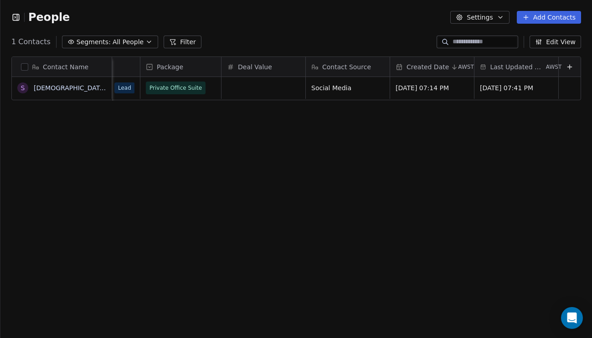
click at [284, 128] on div "Contact Name S [DEMOGRAPHIC_DATA] [Sample] Phone Number Status Team Size Tags P…" at bounding box center [295, 197] width 591 height 297
click at [266, 88] on div "grid" at bounding box center [263, 88] width 84 height 22
type input "******"
click at [361, 167] on div "Contact Name S [DEMOGRAPHIC_DATA] [Sample] Phone Number Status Team Size Tags P…" at bounding box center [295, 197] width 591 height 297
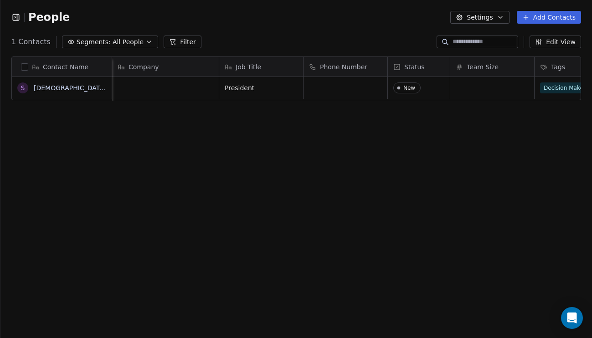
scroll to position [0, 0]
click at [17, 16] on icon "button" at bounding box center [17, 17] width 0 height 6
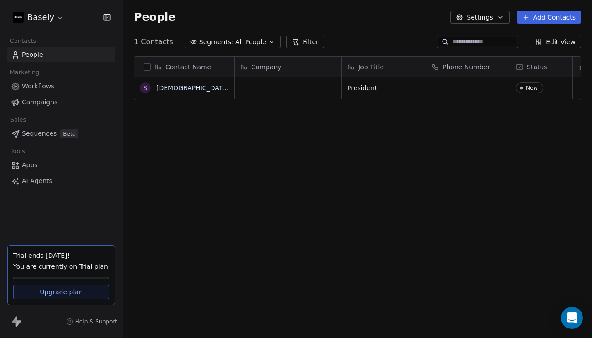
scroll to position [297, 469]
click at [106, 14] on icon "button" at bounding box center [106, 17] width 0 height 6
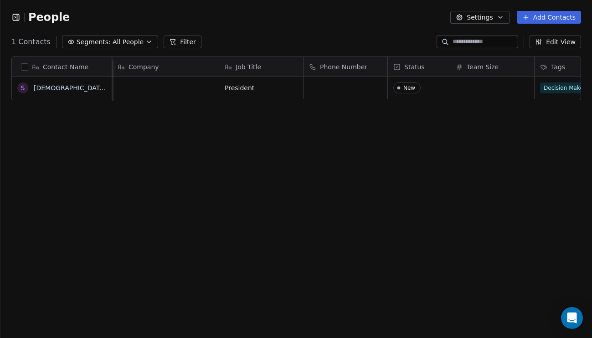
scroll to position [0, 0]
drag, startPoint x: 302, startPoint y: 64, endPoint x: 293, endPoint y: 68, distance: 10.2
click at [293, 68] on div at bounding box center [293, 67] width 2 height 20
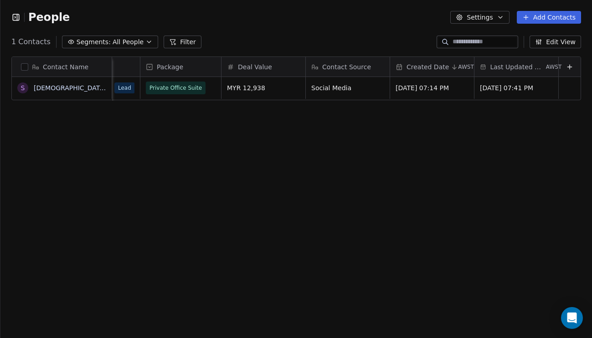
click at [568, 66] on icon at bounding box center [569, 66] width 7 height 7
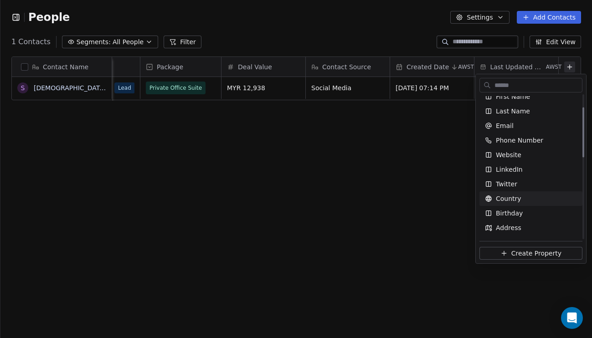
scroll to position [36, 0]
click at [534, 253] on span "Create Property" at bounding box center [536, 253] width 50 height 9
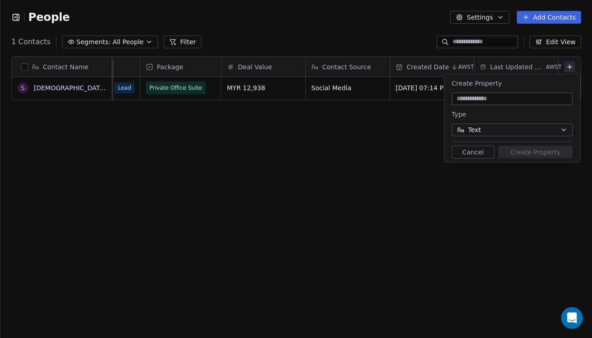
click at [463, 128] on icon "button" at bounding box center [460, 129] width 7 height 7
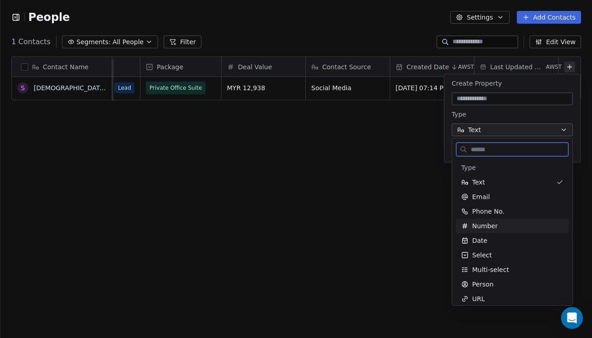
click at [502, 227] on div "Number" at bounding box center [512, 225] width 102 height 9
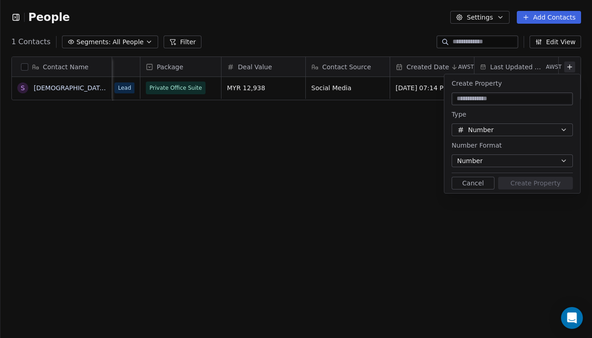
click at [482, 154] on button "Number" at bounding box center [511, 160] width 121 height 13
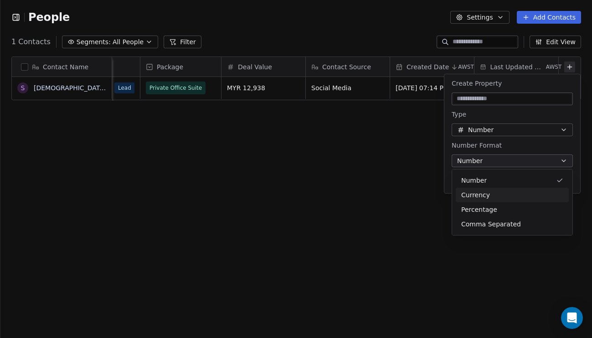
click at [493, 194] on div "Currency" at bounding box center [512, 195] width 102 height 10
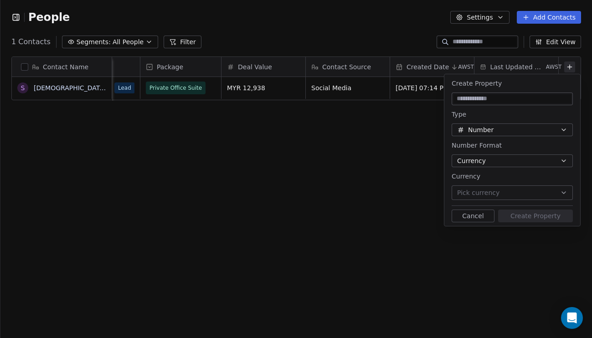
click at [489, 190] on span "Pick currency" at bounding box center [478, 193] width 42 height 10
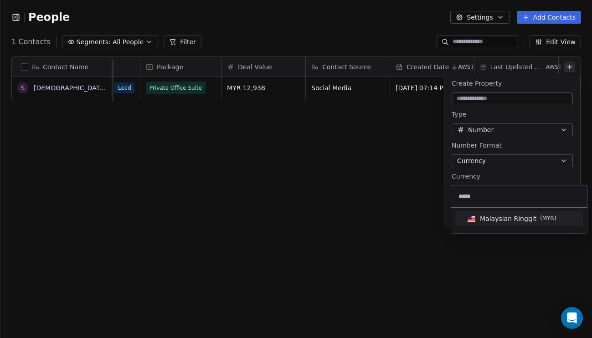
type input "*****"
click at [522, 223] on span "Malaysian Ringgit ( MYR )" at bounding box center [512, 219] width 96 height 10
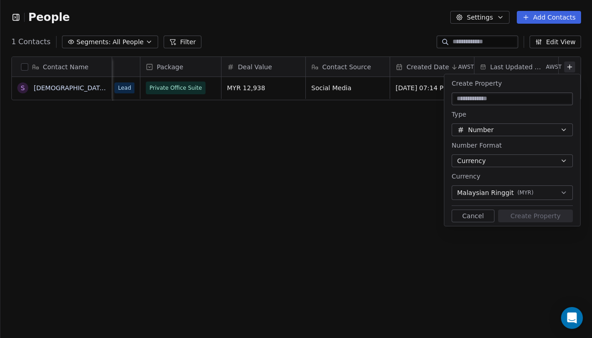
click at [476, 97] on input at bounding box center [512, 98] width 118 height 9
type input "**********"
click at [538, 216] on button "Create Property" at bounding box center [535, 216] width 75 height 13
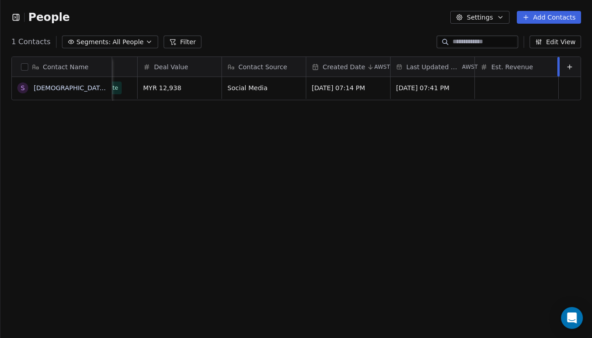
scroll to position [0, 541]
drag, startPoint x: 558, startPoint y: 62, endPoint x: 545, endPoint y: 63, distance: 12.4
click at [545, 63] on div "Est. Revenue" at bounding box center [523, 67] width 72 height 20
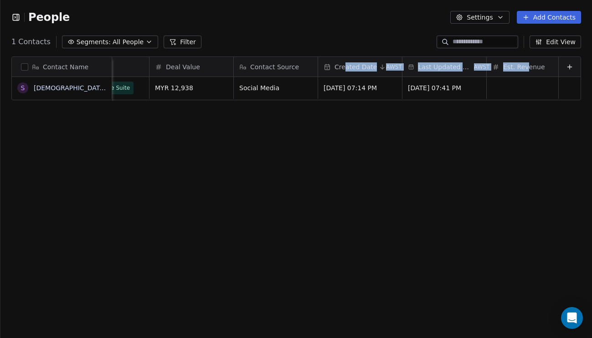
drag, startPoint x: 528, startPoint y: 66, endPoint x: 560, endPoint y: 77, distance: 34.3
click at [349, 70] on html "People Settings Add Contacts 1 Contacts Segments: All People Filter Edit View T…" at bounding box center [296, 169] width 592 height 338
drag, startPoint x: 565, startPoint y: 128, endPoint x: 535, endPoint y: 87, distance: 51.5
click at [564, 128] on div "Contact Name S [PERSON_NAME] [Sample] Status Team Size Tags Package Deal Value …" at bounding box center [295, 197] width 591 height 297
drag, startPoint x: 530, startPoint y: 67, endPoint x: 361, endPoint y: 68, distance: 168.5
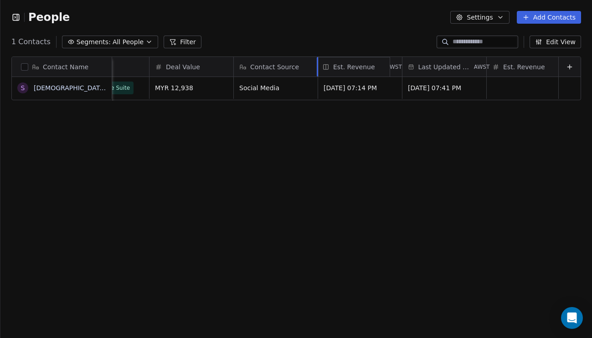
click at [361, 68] on div "Contact Name S [PERSON_NAME] [Sample] Status Team Size Tags Package Deal Value …" at bounding box center [296, 79] width 569 height 44
click at [440, 169] on div "Contact Name S [DEMOGRAPHIC_DATA] [Sample] Status Team Size Tags Package Deal V…" at bounding box center [295, 197] width 591 height 297
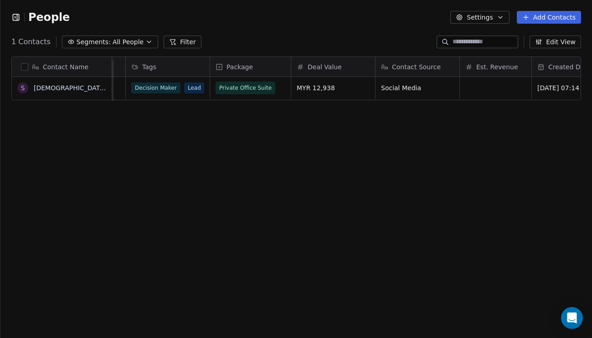
scroll to position [0, 399]
drag, startPoint x: 494, startPoint y: 66, endPoint x: 437, endPoint y: 120, distance: 78.6
click at [411, 65] on div "Contact Name S [DEMOGRAPHIC_DATA] [Sample] Job Title Phone Number Status Team S…" at bounding box center [296, 79] width 569 height 44
drag, startPoint x: 506, startPoint y: 63, endPoint x: 400, endPoint y: 59, distance: 105.3
click at [400, 59] on div "Contact Name S [DEMOGRAPHIC_DATA] [Sample] Job Title Phone Number Status Team S…" at bounding box center [296, 79] width 569 height 44
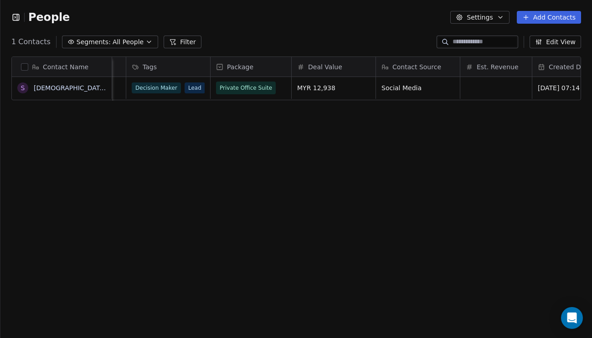
click at [439, 67] on div "Contact Source" at bounding box center [416, 66] width 71 height 9
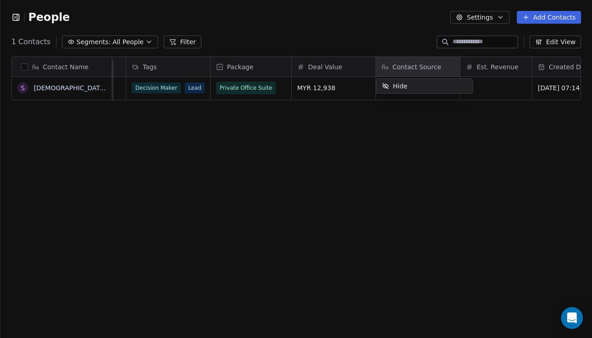
click at [428, 85] on div "Hide" at bounding box center [424, 86] width 96 height 15
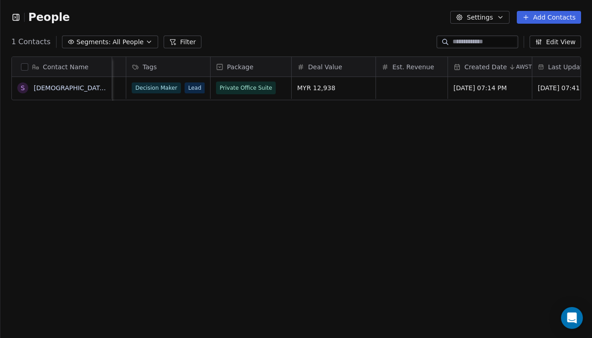
click at [467, 128] on div "Contact Name S [DEMOGRAPHIC_DATA] [Sample] Job Title Phone Number Status Team S…" at bounding box center [295, 197] width 591 height 297
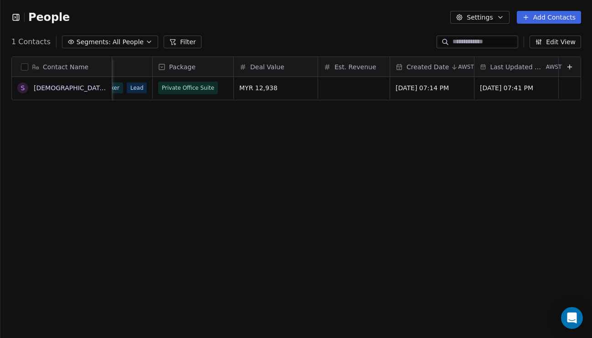
scroll to position [0, 0]
click at [570, 66] on icon at bounding box center [569, 66] width 7 height 7
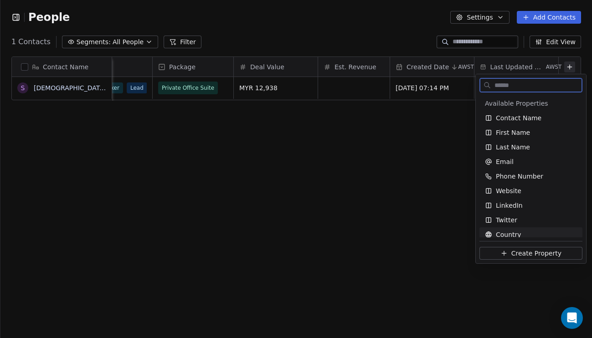
click at [527, 256] on span "Create Property" at bounding box center [536, 253] width 50 height 9
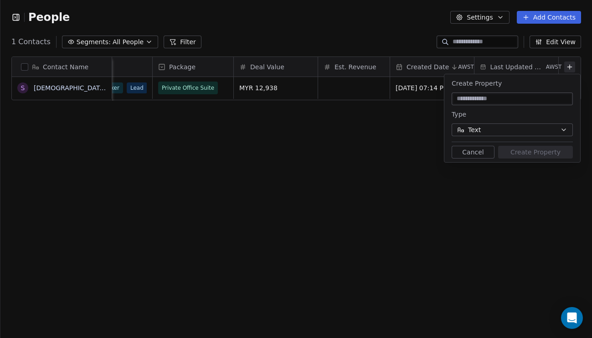
click at [490, 133] on button "Text" at bounding box center [511, 129] width 121 height 13
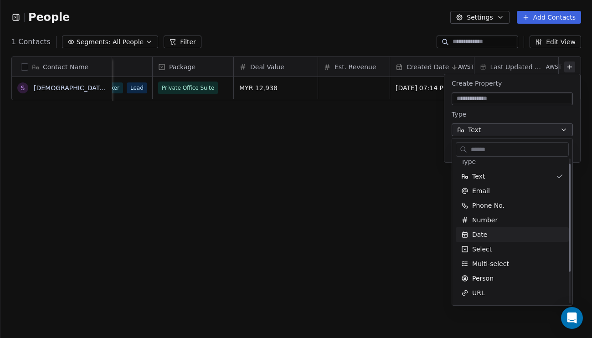
scroll to position [7, 0]
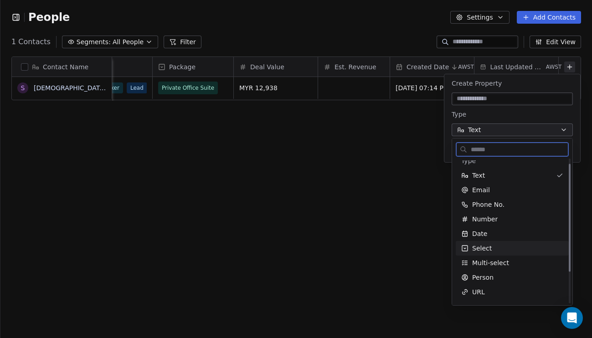
click at [492, 247] on div "Select" at bounding box center [512, 248] width 102 height 9
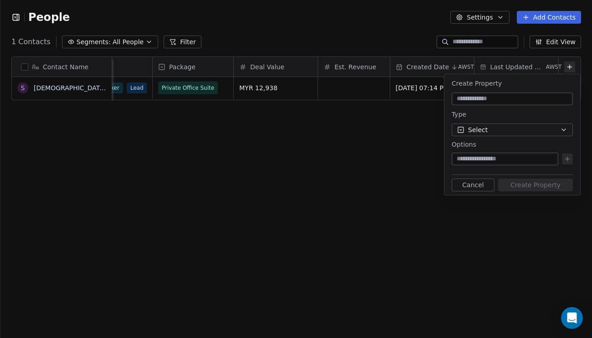
click at [476, 102] on input at bounding box center [512, 98] width 118 height 9
type input "********"
click at [492, 160] on input at bounding box center [504, 158] width 103 height 9
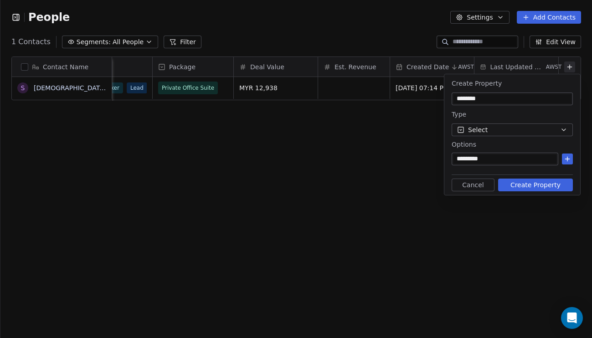
type input "********"
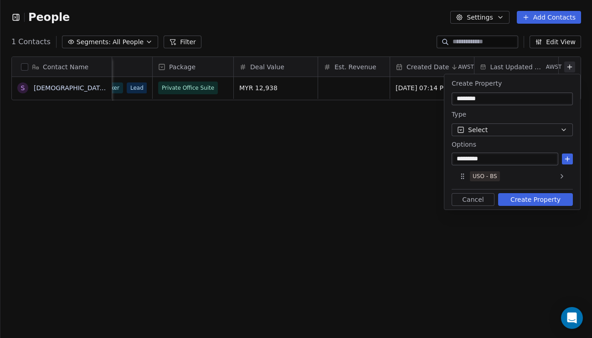
type input "********"
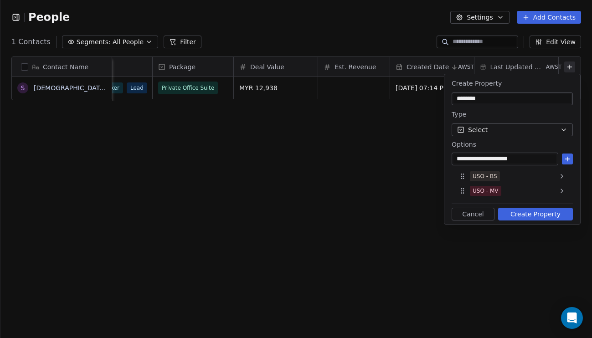
type input "**********"
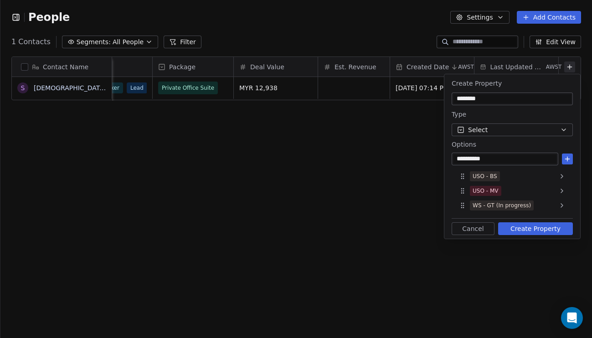
type input "**********"
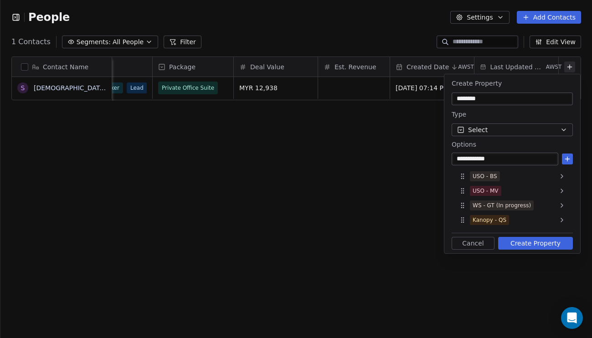
type input "**********"
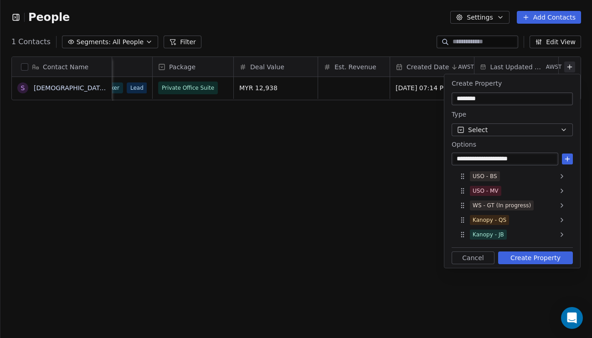
type input "**********"
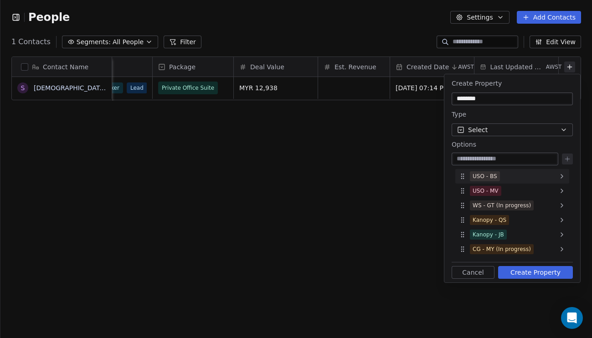
click at [534, 176] on div "USO - BS" at bounding box center [512, 176] width 114 height 15
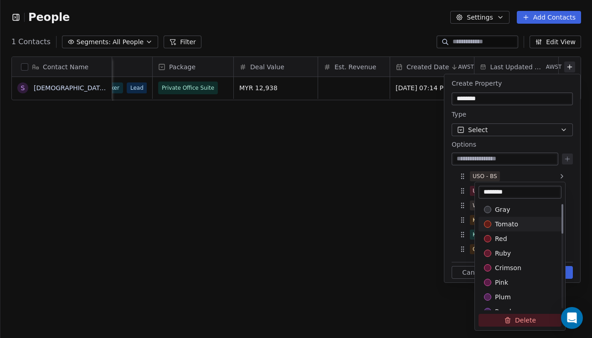
click at [514, 224] on span "tomato" at bounding box center [506, 224] width 23 height 9
click at [513, 174] on html "People Settings Add Contacts 1 Contacts Segments: All People Filter Edit View T…" at bounding box center [296, 169] width 592 height 338
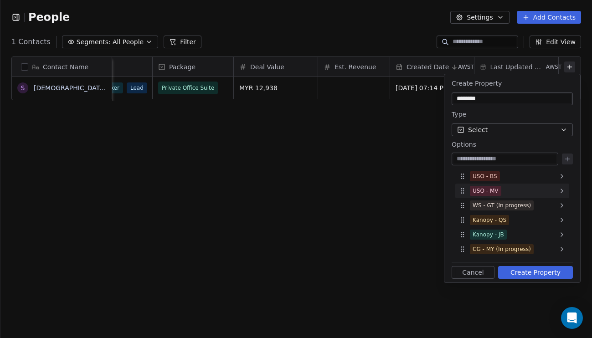
click at [497, 188] on div "USO - MV" at bounding box center [485, 191] width 26 height 8
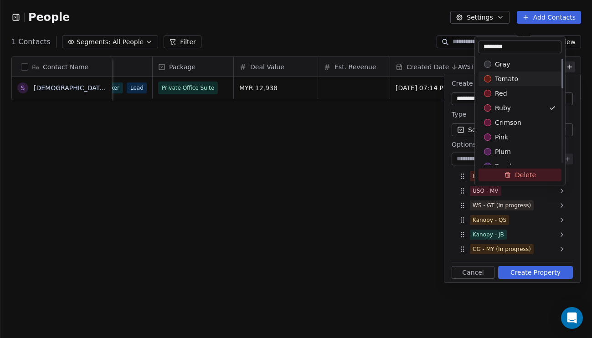
click at [503, 80] on span "tomato" at bounding box center [506, 78] width 23 height 9
click at [516, 191] on html "People Settings Add Contacts 1 Contacts Segments: All People Filter Edit View T…" at bounding box center [296, 169] width 592 height 338
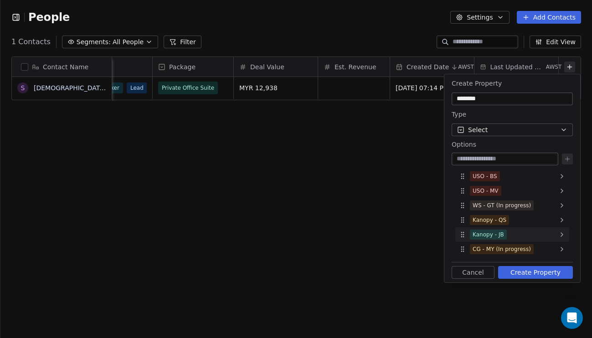
click at [519, 233] on div "Kanopy - JB" at bounding box center [512, 234] width 114 height 15
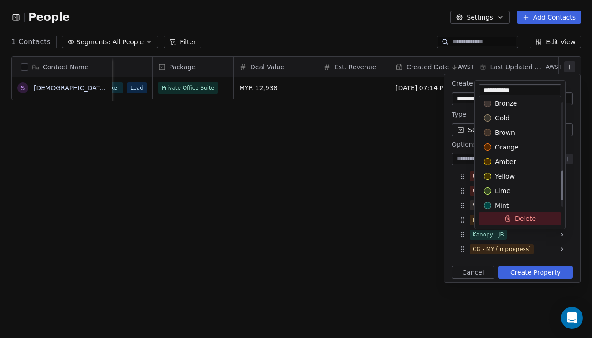
scroll to position [239, 0]
click at [489, 146] on div "Suggestions" at bounding box center [487, 146] width 7 height 7
click at [510, 237] on html "**********" at bounding box center [296, 169] width 592 height 338
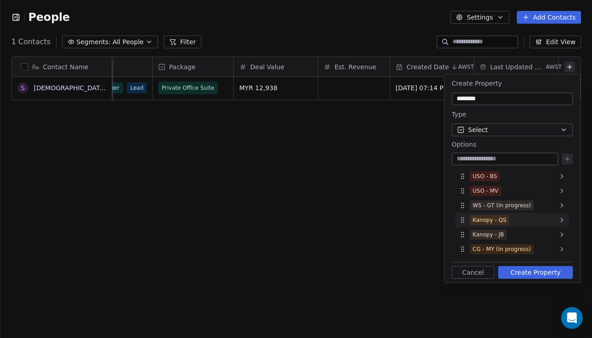
click at [525, 219] on div "Kanopy - QS" at bounding box center [512, 220] width 114 height 15
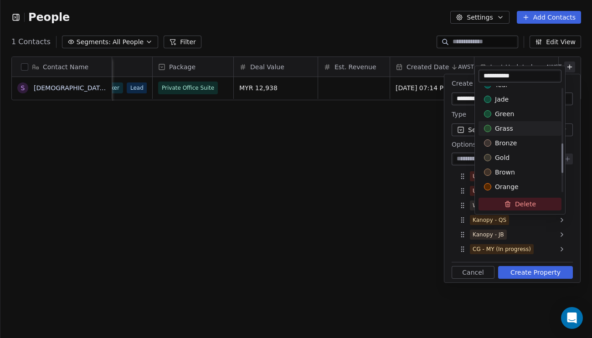
scroll to position [201, 0]
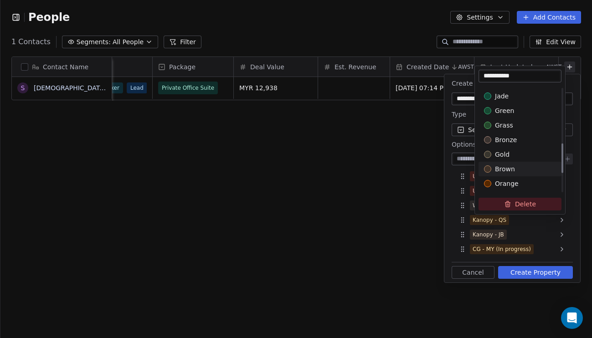
click at [517, 169] on div "brown" at bounding box center [520, 168] width 72 height 9
click at [531, 233] on html "**********" at bounding box center [296, 169] width 592 height 338
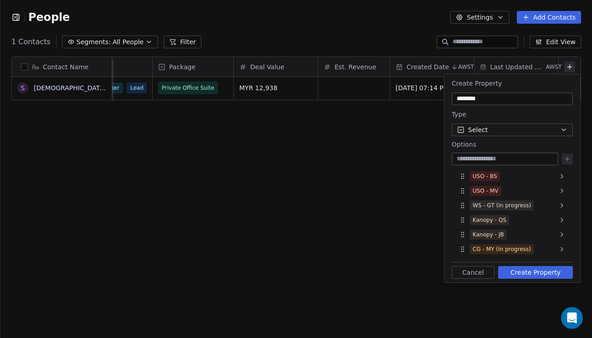
click at [543, 270] on button "Create Property" at bounding box center [535, 272] width 75 height 13
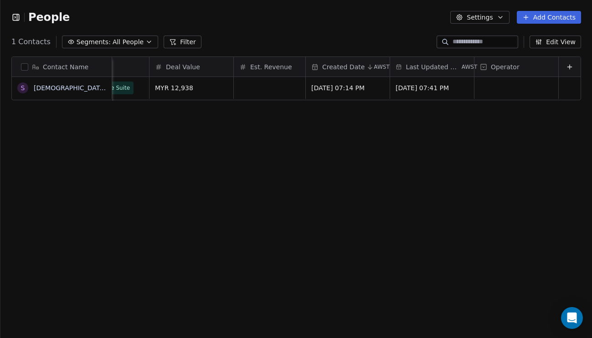
scroll to position [0, 541]
drag, startPoint x: 520, startPoint y: 67, endPoint x: 353, endPoint y: 68, distance: 167.6
click at [353, 68] on div "Contact Name S [PERSON_NAME] [Sample] Status Team Size Tags Package Deal Value …" at bounding box center [296, 79] width 569 height 44
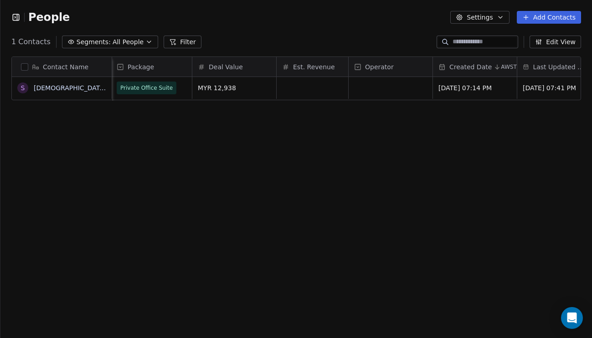
scroll to position [0, 421]
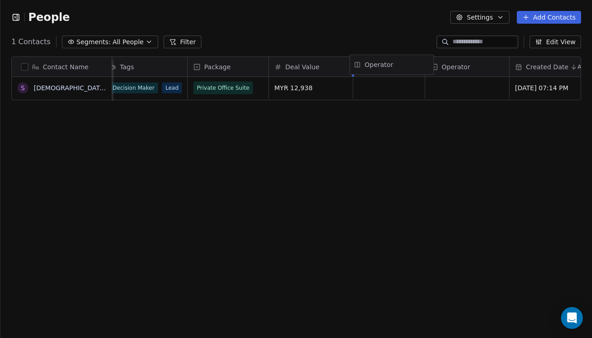
drag, startPoint x: 482, startPoint y: 67, endPoint x: 406, endPoint y: 64, distance: 75.7
click at [406, 64] on div "Contact Name S [DEMOGRAPHIC_DATA] [Sample] Phone Number Status Team Size Tags P…" at bounding box center [296, 79] width 569 height 44
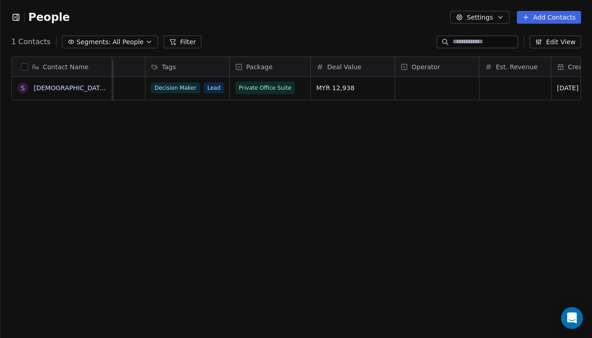
scroll to position [0, 362]
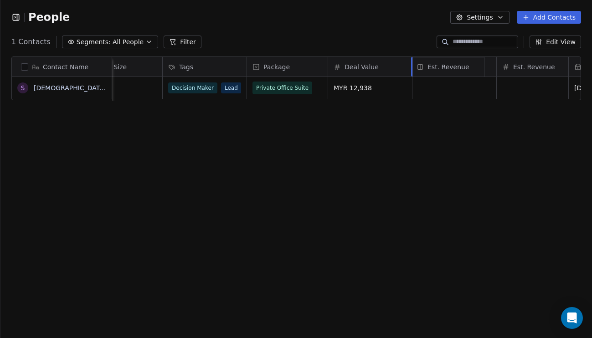
drag, startPoint x: 520, startPoint y: 66, endPoint x: 442, endPoint y: 66, distance: 77.9
click at [441, 64] on div "Contact Name S [DEMOGRAPHIC_DATA] [Sample] Job Title Phone Number Status Team S…" at bounding box center [296, 79] width 569 height 44
drag, startPoint x: 521, startPoint y: 67, endPoint x: 354, endPoint y: 64, distance: 167.2
click at [354, 64] on div "Contact Name S [DEMOGRAPHIC_DATA] [Sample] Job Title Phone Number Status Team S…" at bounding box center [296, 79] width 569 height 44
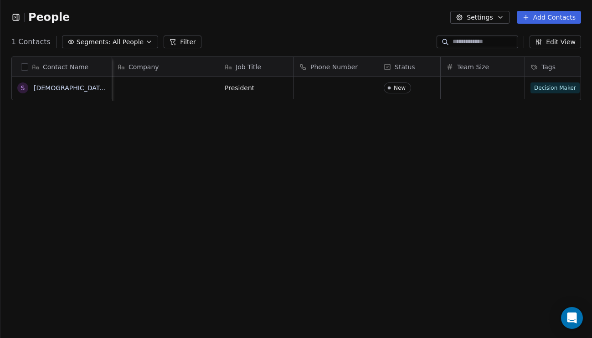
scroll to position [0, 0]
drag, startPoint x: 523, startPoint y: 62, endPoint x: 507, endPoint y: 64, distance: 16.5
click at [507, 64] on div at bounding box center [508, 67] width 2 height 20
click at [471, 92] on div "grid" at bounding box center [474, 88] width 67 height 22
click at [502, 129] on html "People Settings Add Contacts 1 Contacts Segments: All People Filter Edit View T…" at bounding box center [296, 169] width 592 height 338
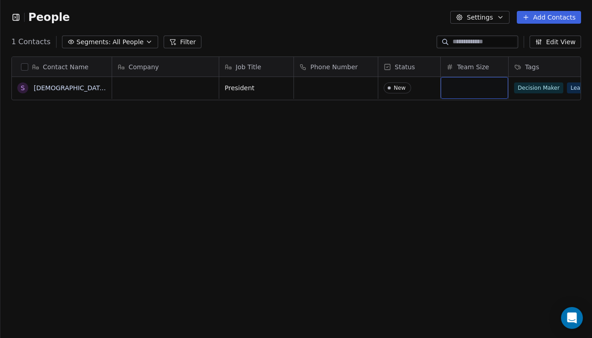
click at [475, 92] on div "grid" at bounding box center [474, 88] width 67 height 22
click at [491, 157] on html "People Settings Add Contacts 1 Contacts Segments: All People Filter Edit View T…" at bounding box center [296, 169] width 592 height 338
click at [468, 88] on div "grid" at bounding box center [474, 88] width 67 height 22
click at [460, 130] on html "People Settings Add Contacts 1 Contacts Segments: All People Filter Edit View T…" at bounding box center [296, 169] width 592 height 338
click at [463, 91] on div "grid" at bounding box center [474, 88] width 67 height 22
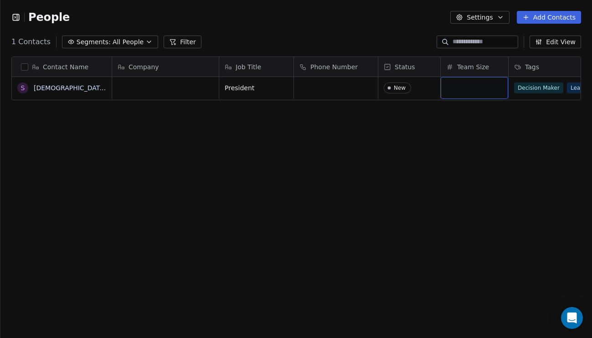
click at [467, 90] on div "grid" at bounding box center [474, 88] width 67 height 22
type input "**"
click at [473, 70] on span "Team Size" at bounding box center [473, 66] width 32 height 9
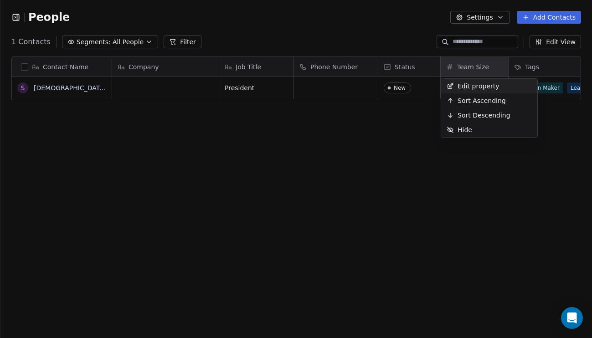
click at [474, 83] on span "Edit property" at bounding box center [478, 86] width 42 height 9
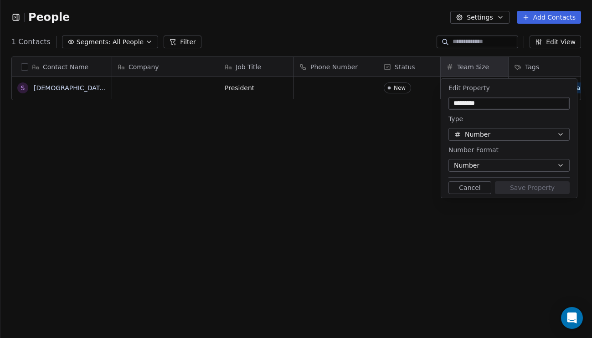
click at [476, 130] on span "Number" at bounding box center [478, 135] width 26 height 10
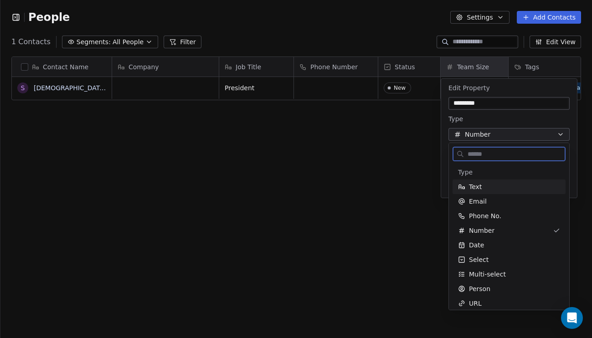
click at [483, 187] on div "Text" at bounding box center [509, 186] width 102 height 9
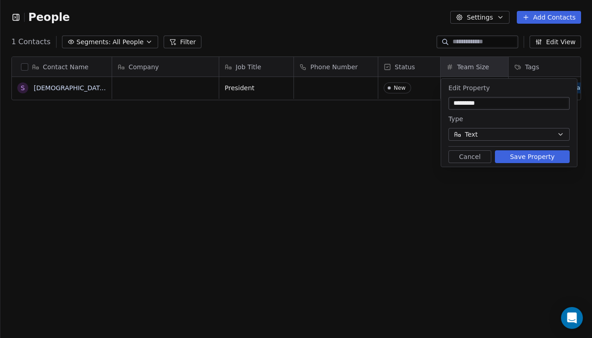
click at [518, 159] on button "Save Property" at bounding box center [532, 156] width 75 height 13
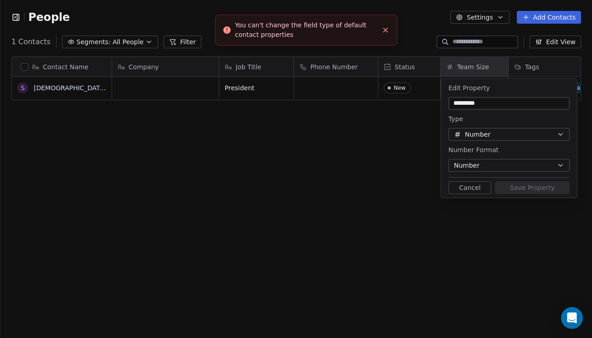
click at [494, 137] on button "Number" at bounding box center [508, 134] width 121 height 13
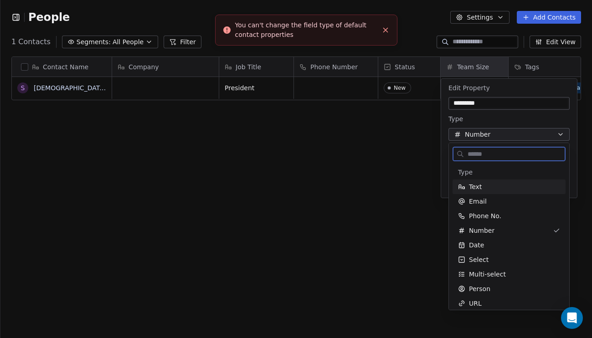
click at [487, 187] on div "Text" at bounding box center [509, 186] width 102 height 9
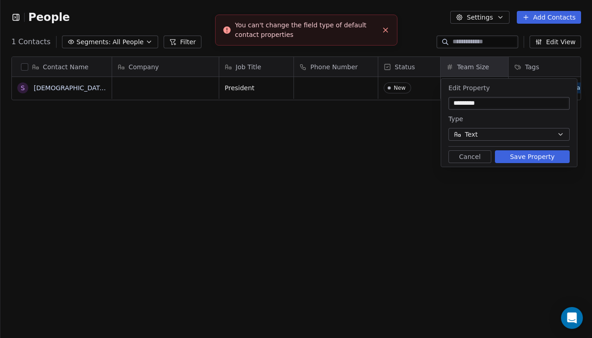
click at [514, 153] on button "Save Property" at bounding box center [532, 156] width 75 height 13
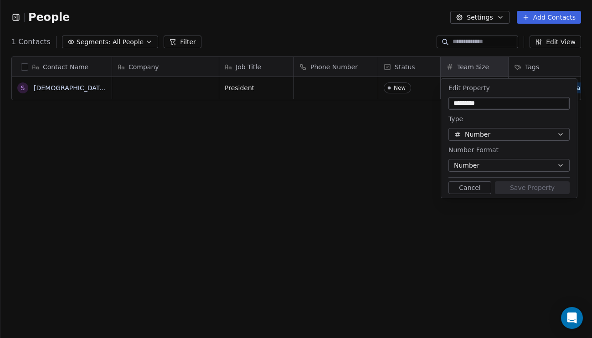
click at [467, 185] on button "Cancel" at bounding box center [469, 187] width 43 height 13
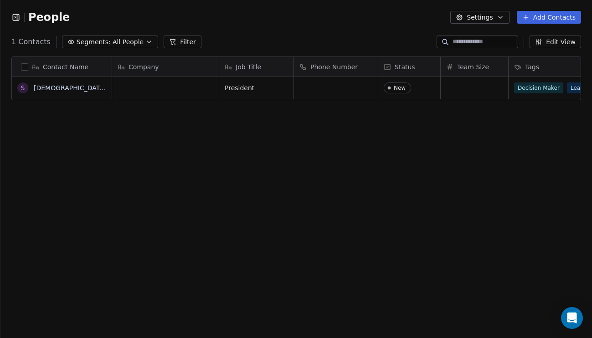
click at [461, 144] on div "Contact Name S [PERSON_NAME] [Sample] Company Job Title Phone Number Status Tea…" at bounding box center [295, 197] width 591 height 297
type input "**"
click at [456, 152] on html "People Settings Add Contacts 1 Contacts Segments: All People Filter Edit View T…" at bounding box center [296, 169] width 592 height 338
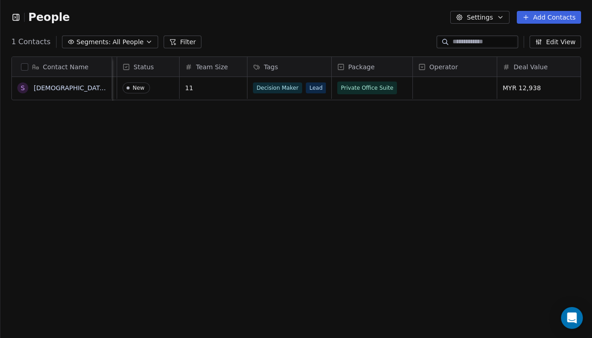
scroll to position [0, 306]
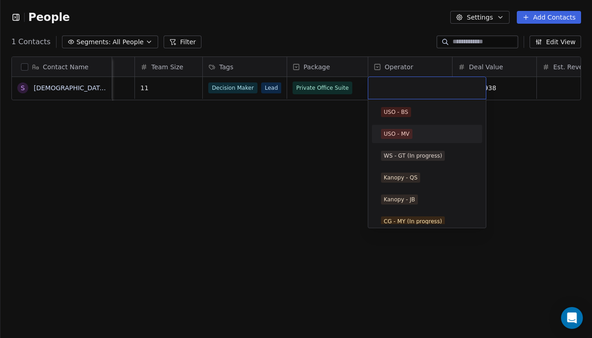
click at [410, 127] on div "USO - MV" at bounding box center [426, 134] width 103 height 15
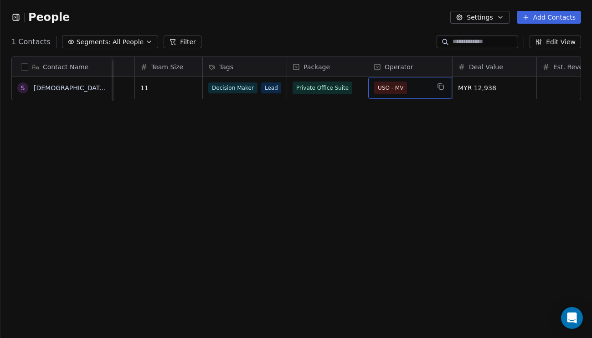
click at [425, 92] on span "USO - MV" at bounding box center [402, 88] width 56 height 13
click at [531, 162] on html "People Settings Add Contacts 1 Contacts Segments: All People Filter Edit View T…" at bounding box center [296, 169] width 592 height 338
click at [423, 93] on span "USO - MV" at bounding box center [402, 88] width 56 height 13
click at [523, 154] on html "People Settings Add Contacts 1 Contacts Segments: All People Filter Edit View T…" at bounding box center [296, 169] width 592 height 338
click at [469, 133] on div "Contact Name S [DEMOGRAPHIC_DATA] [Sample] Company Job Title Phone Number Statu…" at bounding box center [295, 197] width 591 height 297
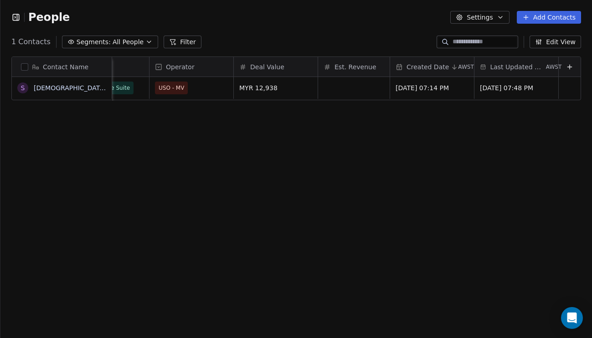
scroll to position [0, 0]
click at [445, 72] on div "Created Date AWST" at bounding box center [432, 67] width 84 height 20
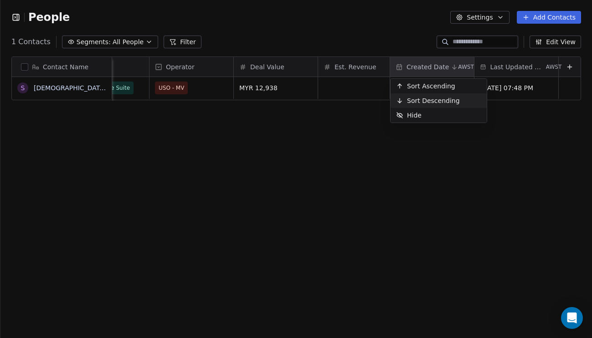
click at [516, 131] on html "People Settings Add Contacts 1 Contacts Segments: All People Filter Edit View T…" at bounding box center [296, 169] width 592 height 338
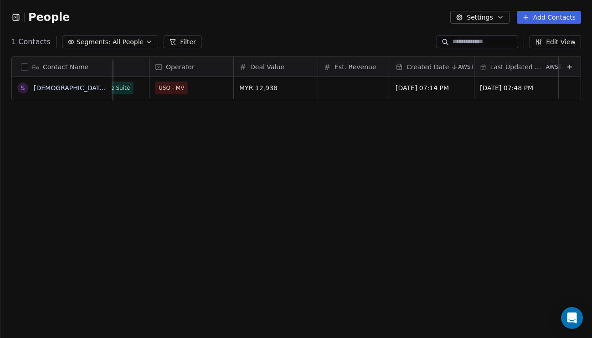
click at [514, 70] on span "Last Updated Date" at bounding box center [517, 66] width 54 height 9
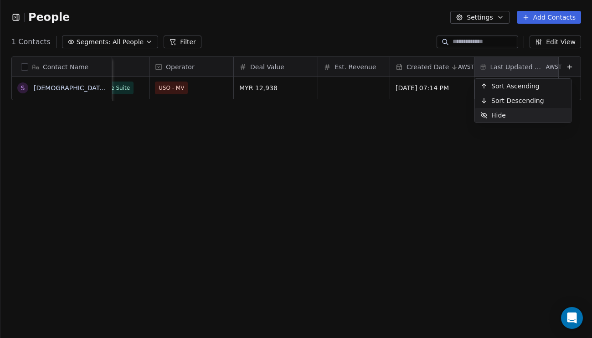
click at [514, 114] on div "Hide" at bounding box center [523, 115] width 96 height 15
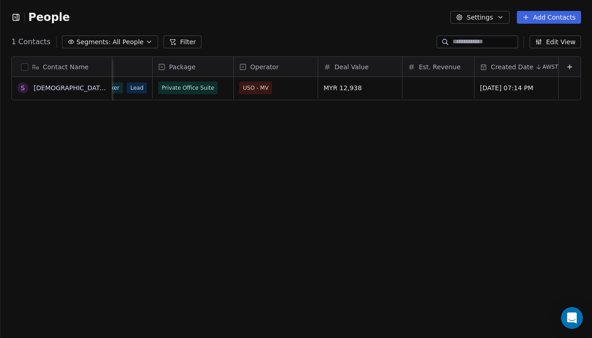
click at [558, 70] on div at bounding box center [569, 67] width 22 height 20
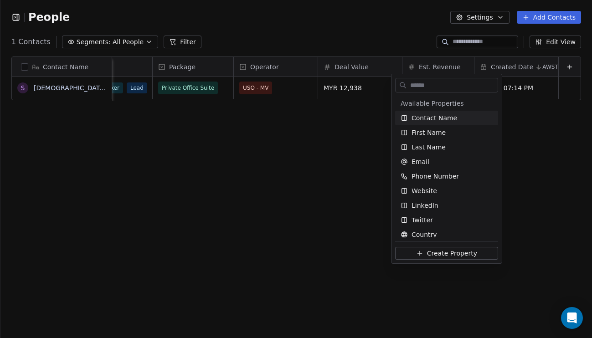
click at [488, 70] on html "People Settings Add Contacts 1 Contacts Segments: All People Filter Edit View T…" at bounding box center [296, 169] width 592 height 338
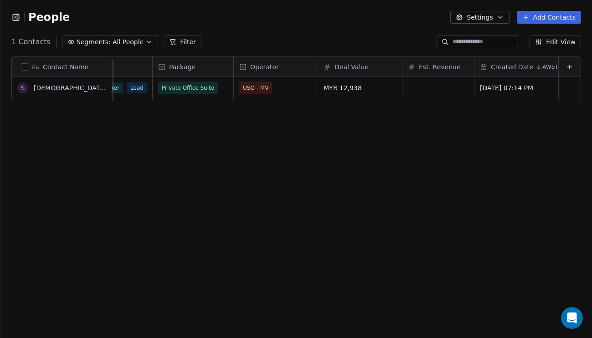
click at [566, 70] on icon at bounding box center [569, 66] width 7 height 7
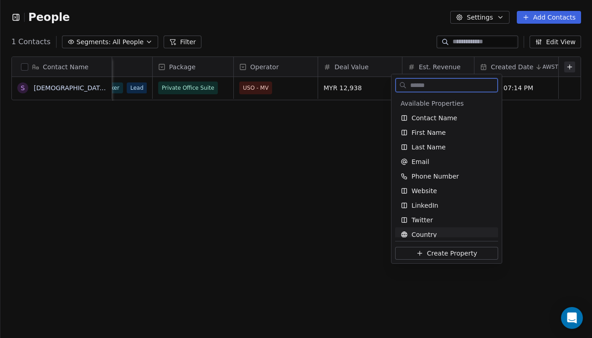
click at [458, 252] on span "Create Property" at bounding box center [452, 253] width 50 height 9
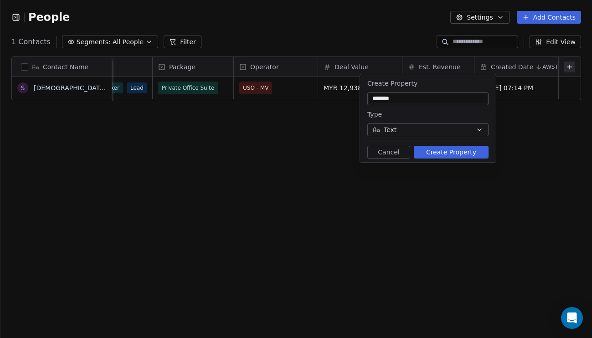
type input "*******"
drag, startPoint x: 436, startPoint y: 154, endPoint x: 432, endPoint y: 157, distance: 4.9
click at [436, 155] on button "Create Property" at bounding box center [451, 152] width 75 height 13
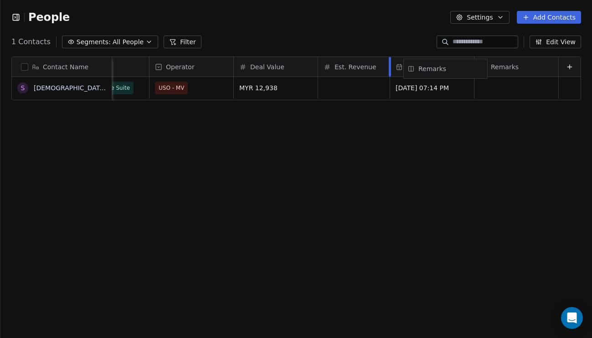
drag, startPoint x: 506, startPoint y: 66, endPoint x: 434, endPoint y: 68, distance: 72.0
click at [434, 68] on div "Contact Name S [PERSON_NAME] [Sample] Status Team Size Tags Package Operator De…" at bounding box center [296, 79] width 569 height 44
click at [460, 156] on div "Contact Name S [PERSON_NAME] [Sample] Status Team Size Tags Package Operator De…" at bounding box center [295, 197] width 591 height 297
click at [474, 64] on div "Created Date AWST" at bounding box center [516, 67] width 84 height 20
click at [472, 65] on html "People Settings Add Contacts 1 Contacts Segments: All People Filter Edit View T…" at bounding box center [296, 169] width 592 height 338
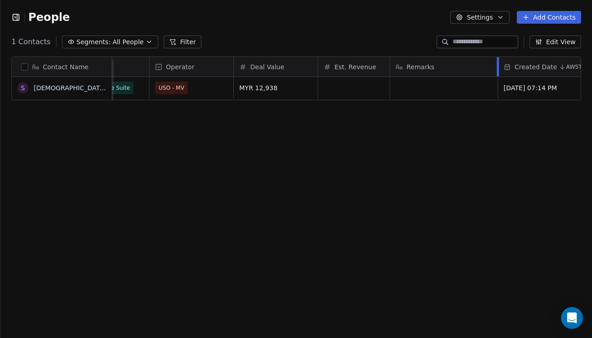
drag, startPoint x: 473, startPoint y: 65, endPoint x: 497, endPoint y: 62, distance: 23.8
click at [497, 62] on div at bounding box center [498, 67] width 2 height 20
click at [481, 160] on div "Contact Name S [PERSON_NAME] [Sample] Status Team Size Tags Package Operator De…" at bounding box center [295, 197] width 591 height 297
click at [393, 60] on div "Est. Revenue" at bounding box center [356, 67] width 77 height 20
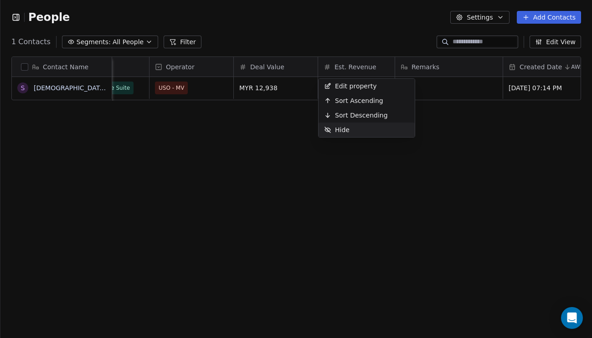
click at [369, 142] on html "People Settings Add Contacts 1 Contacts Segments: All People Filter Edit View T…" at bounding box center [296, 169] width 592 height 338
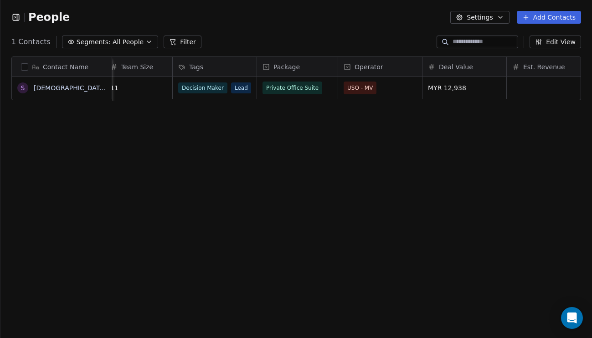
scroll to position [0, 374]
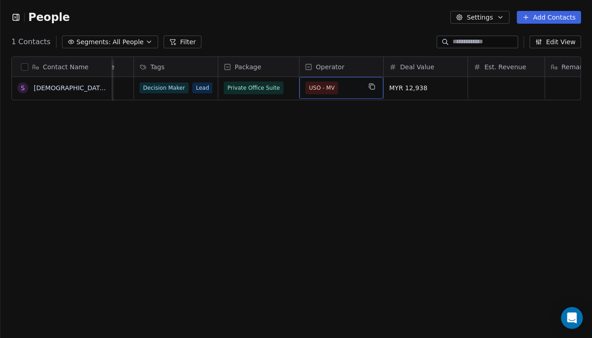
click at [359, 90] on span "USO - MV" at bounding box center [333, 88] width 56 height 13
click at [338, 89] on span "USO - MV" at bounding box center [321, 88] width 33 height 13
click at [389, 132] on div "Contact Name S [DEMOGRAPHIC_DATA] [Sample] Job Title Phone Number Status Team S…" at bounding box center [295, 197] width 591 height 297
click at [327, 86] on span "USO - MV" at bounding box center [322, 87] width 26 height 9
click at [327, 88] on span "USO - MV" at bounding box center [322, 87] width 26 height 9
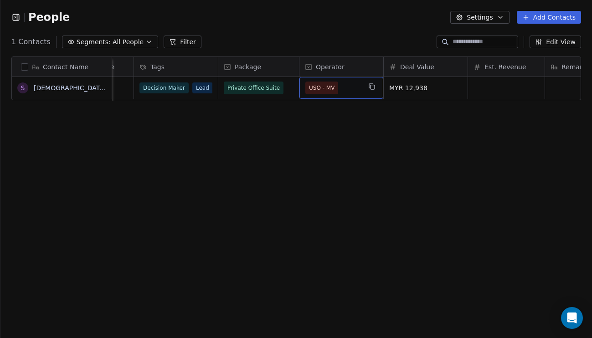
click at [327, 88] on span "USO - MV" at bounding box center [322, 87] width 26 height 9
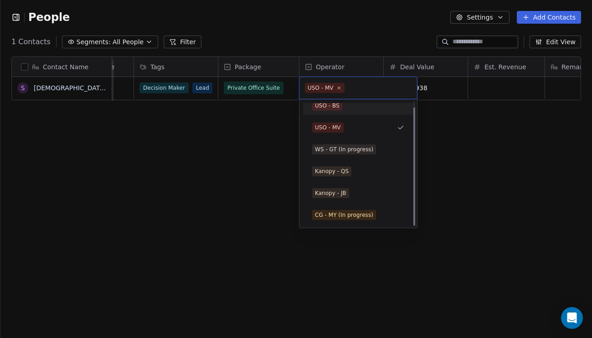
scroll to position [6, 0]
click at [469, 185] on html "People Settings Add Contacts 1 Contacts Segments: All People Filter Edit View T…" at bounding box center [296, 169] width 592 height 338
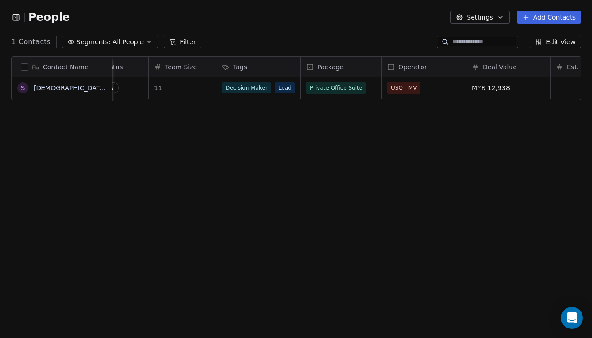
scroll to position [0, 292]
click at [358, 85] on span "Private Office Suite" at bounding box center [336, 87] width 52 height 9
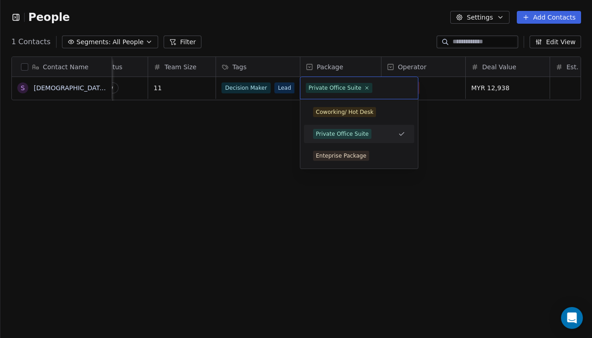
click at [443, 87] on html "People Settings Add Contacts 1 Contacts Segments: All People Filter Edit View T…" at bounding box center [296, 169] width 592 height 338
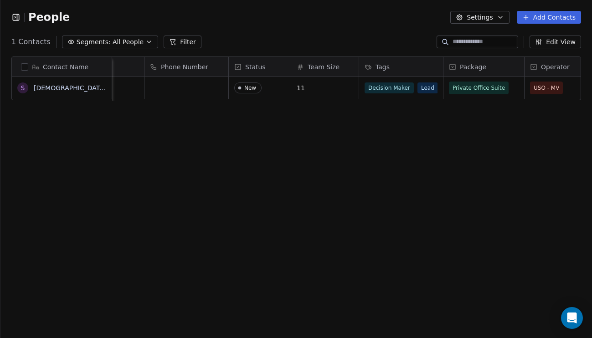
scroll to position [0, 118]
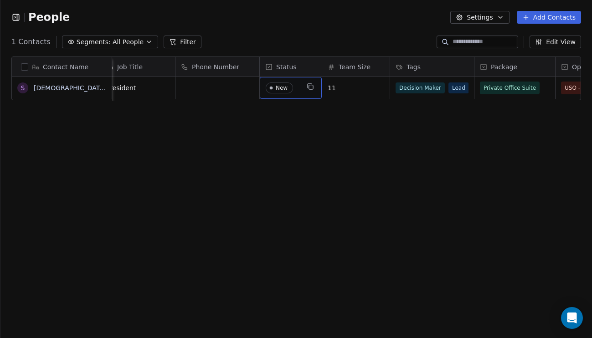
click at [298, 88] on span "New" at bounding box center [283, 87] width 34 height 11
drag, startPoint x: 187, startPoint y: 130, endPoint x: 306, endPoint y: 128, distance: 118.5
click at [187, 130] on html "People Settings Add Contacts 1 Contacts Segments: All People Filter Edit View T…" at bounding box center [296, 169] width 592 height 338
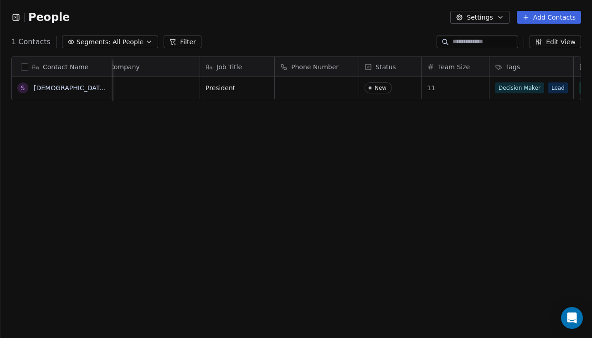
scroll to position [0, 0]
click at [538, 81] on div "Decision Maker Lead" at bounding box center [540, 88] width 102 height 22
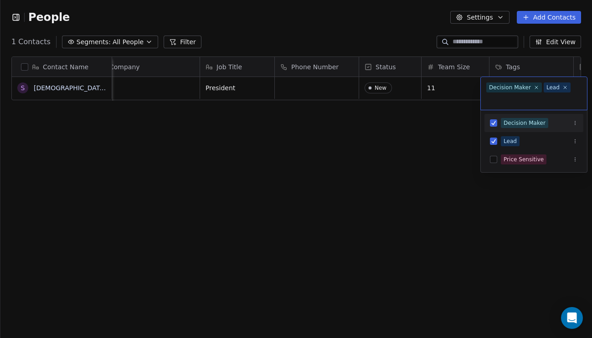
click at [469, 126] on html "People Settings Add Contacts 1 Contacts Segments: All People Filter Edit View T…" at bounding box center [296, 169] width 592 height 338
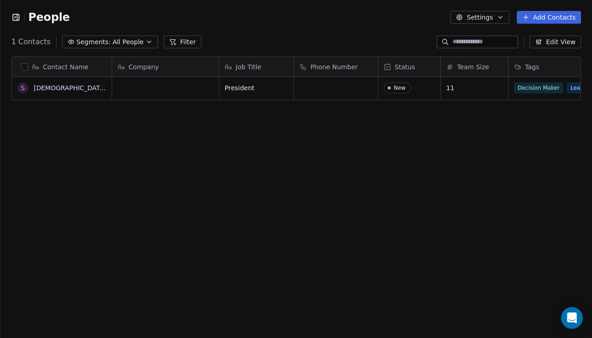
click at [272, 6] on div "People Settings Add Contacts" at bounding box center [295, 17] width 591 height 35
click at [320, 29] on div "People Settings Add Contacts" at bounding box center [295, 17] width 591 height 35
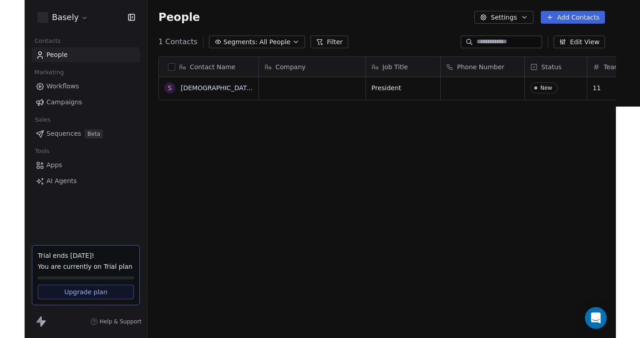
scroll to position [297, 517]
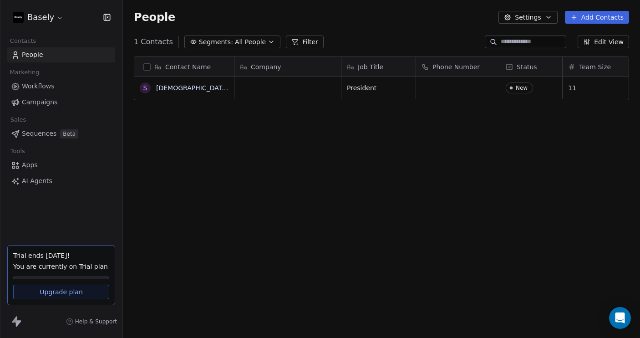
drag, startPoint x: 105, startPoint y: 15, endPoint x: 137, endPoint y: 32, distance: 36.3
click at [105, 15] on icon "button" at bounding box center [106, 17] width 9 height 9
click at [107, 19] on icon "button" at bounding box center [106, 17] width 9 height 9
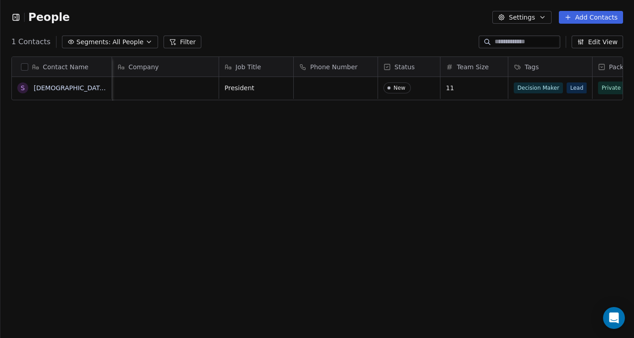
scroll to position [0, 0]
click at [16, 17] on icon "button" at bounding box center [15, 16] width 1 height 1
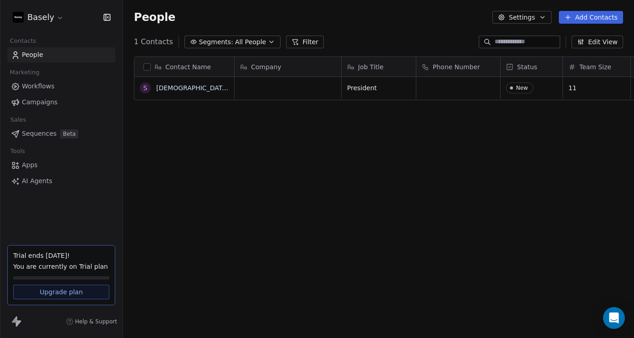
scroll to position [297, 511]
click at [46, 21] on html "Basely Contacts People Marketing Workflows Campaigns Sales Sequences Beta Tools…" at bounding box center [317, 169] width 634 height 338
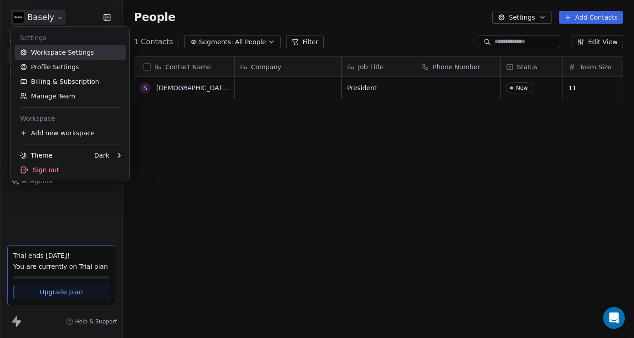
click at [51, 53] on link "Workspace Settings" at bounding box center [70, 52] width 111 height 15
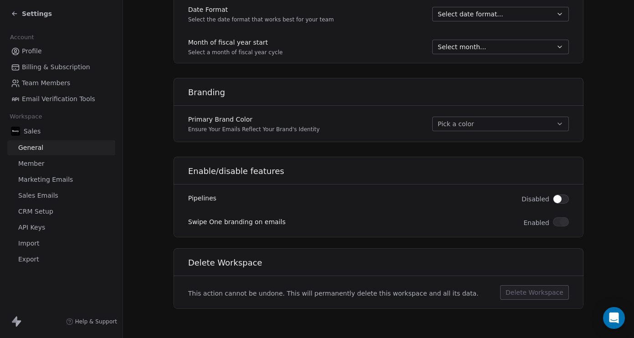
click at [39, 49] on span "Profile" at bounding box center [32, 51] width 20 height 10
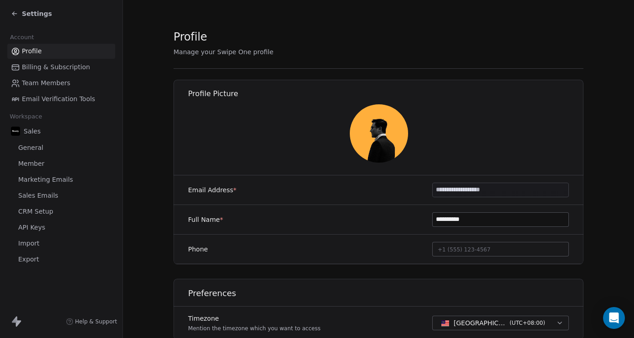
click at [60, 102] on span "Email Verification Tools" at bounding box center [58, 99] width 73 height 10
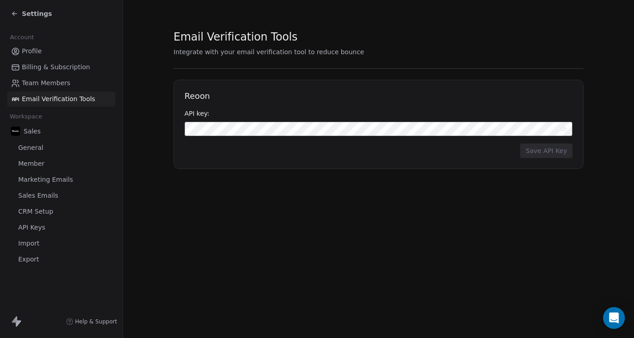
click at [43, 148] on link "General" at bounding box center [61, 147] width 108 height 15
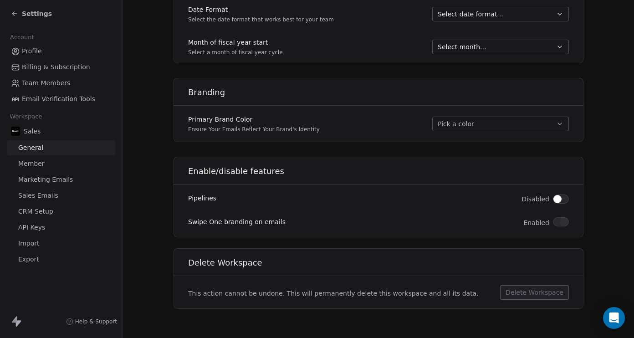
click at [30, 17] on span "Settings" at bounding box center [37, 13] width 30 height 9
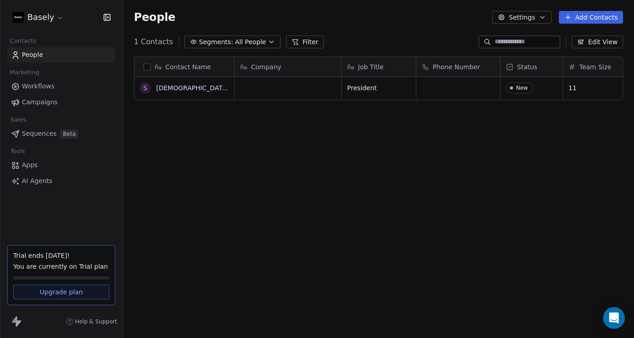
scroll to position [297, 511]
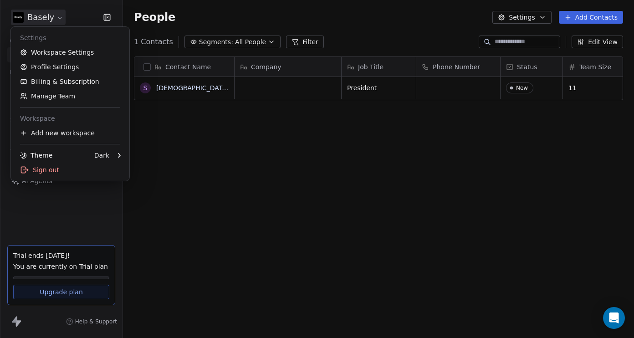
click at [42, 18] on html "Basely Contacts People Marketing Workflows Campaigns Sales Sequences Beta Tools…" at bounding box center [317, 169] width 634 height 338
click at [54, 53] on link "Workspace Settings" at bounding box center [70, 52] width 111 height 15
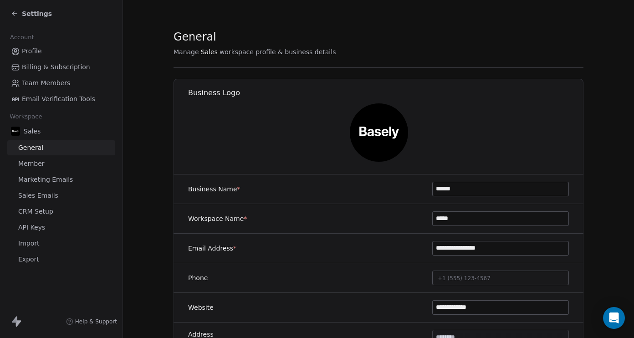
click at [17, 14] on icon at bounding box center [14, 13] width 7 height 7
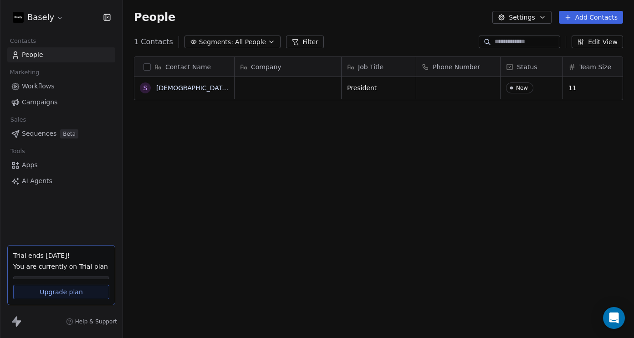
scroll to position [297, 511]
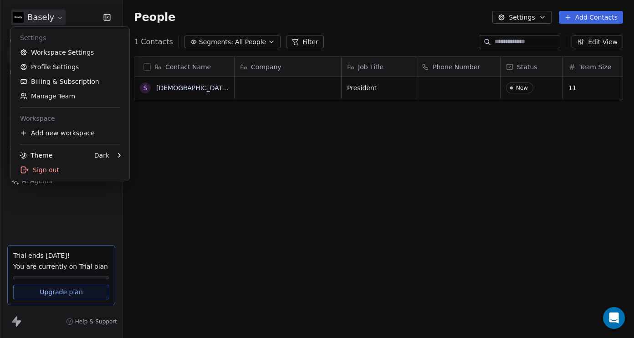
click at [41, 22] on html "Basely Contacts People Marketing Workflows Campaigns Sales Sequences Beta Tools…" at bounding box center [317, 169] width 634 height 338
click at [52, 70] on link "Profile Settings" at bounding box center [70, 67] width 111 height 15
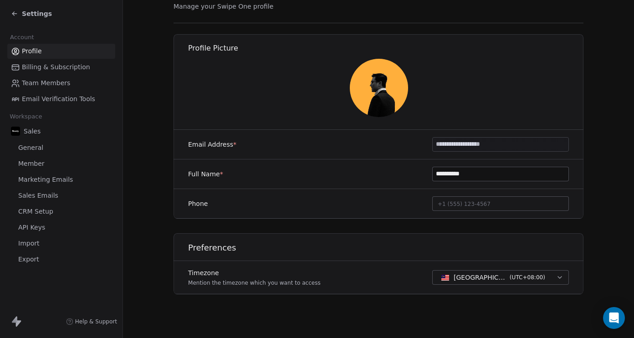
click at [172, 160] on section "**********" at bounding box center [378, 146] width 511 height 384
click at [54, 147] on link "General" at bounding box center [61, 147] width 108 height 15
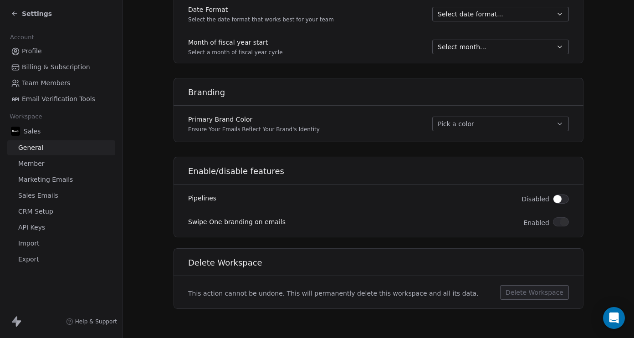
click at [54, 168] on link "Member" at bounding box center [61, 163] width 108 height 15
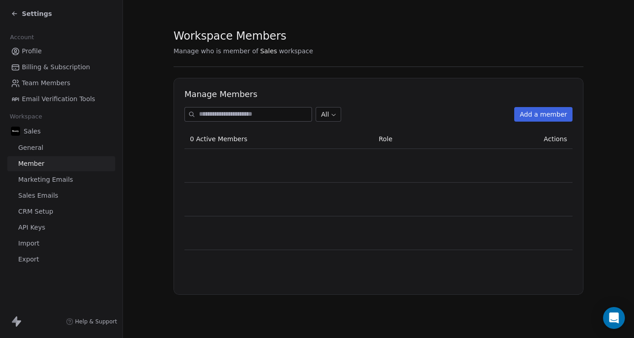
click at [63, 181] on span "Marketing Emails" at bounding box center [45, 180] width 55 height 10
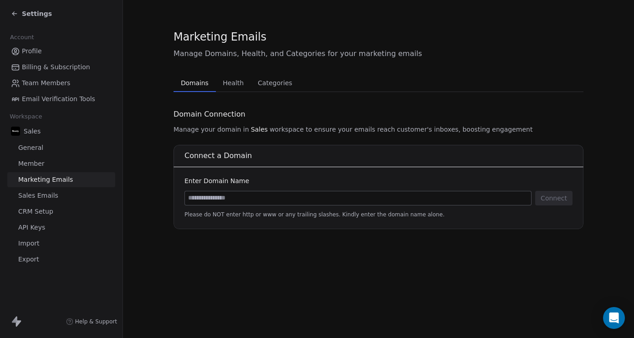
scroll to position [0, 0]
click at [26, 57] on link "Profile" at bounding box center [61, 51] width 108 height 15
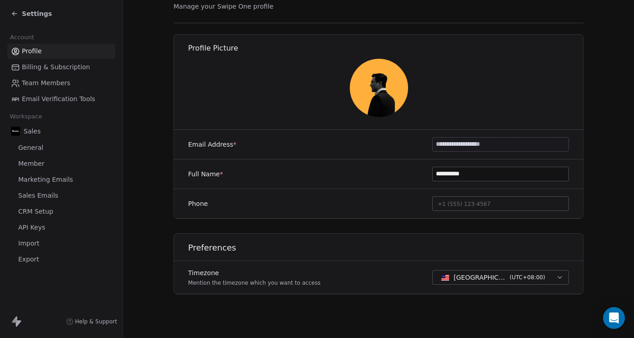
click at [18, 15] on div "Settings" at bounding box center [31, 13] width 41 height 9
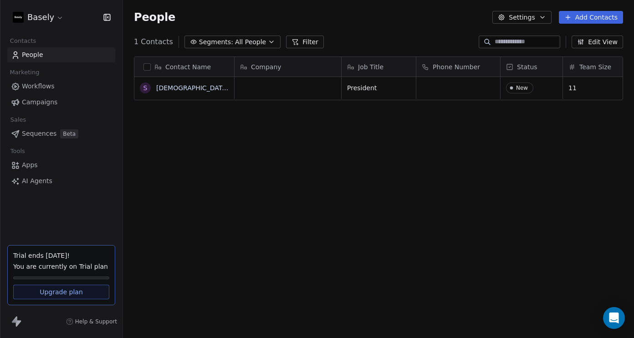
scroll to position [297, 511]
click at [18, 15] on html "Basely Contacts People Marketing Workflows Campaigns Sales Sequences Beta Tools…" at bounding box center [317, 169] width 634 height 338
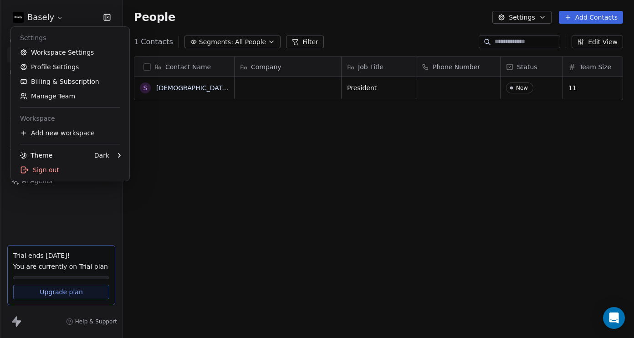
click at [171, 154] on html "Basely Contacts People Marketing Workflows Campaigns Sales Sequences Beta Tools…" at bounding box center [317, 169] width 634 height 338
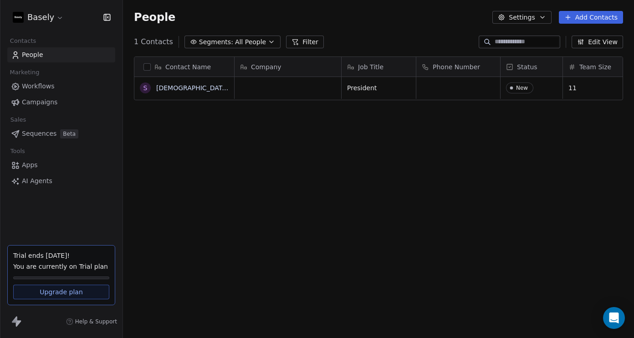
click at [24, 14] on html "Basely Contacts People Marketing Workflows Campaigns Sales Sequences Beta Tools…" at bounding box center [317, 169] width 634 height 338
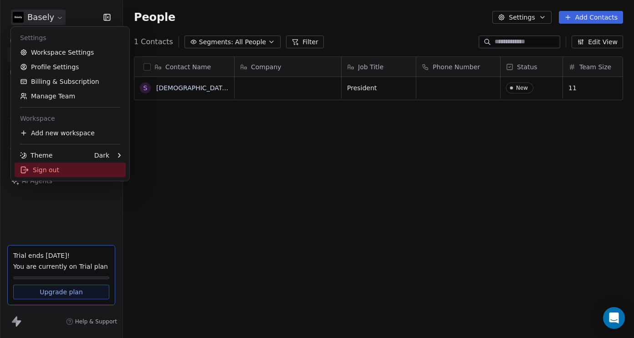
click at [69, 173] on div "Sign out" at bounding box center [70, 170] width 111 height 15
